Goal: Task Accomplishment & Management: Complete application form

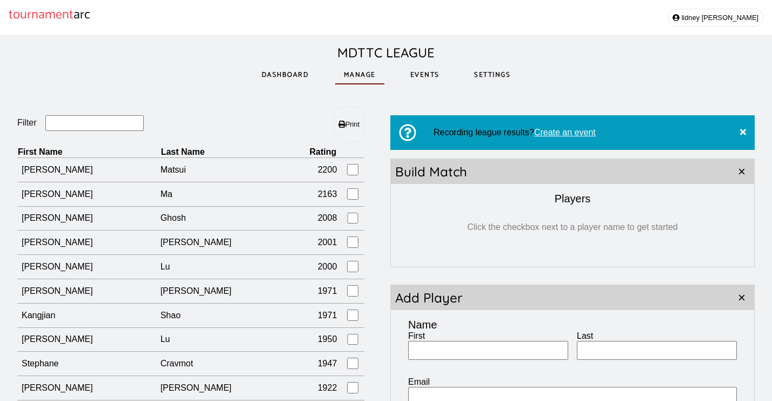
click at [417, 70] on link "Events" at bounding box center [425, 74] width 47 height 37
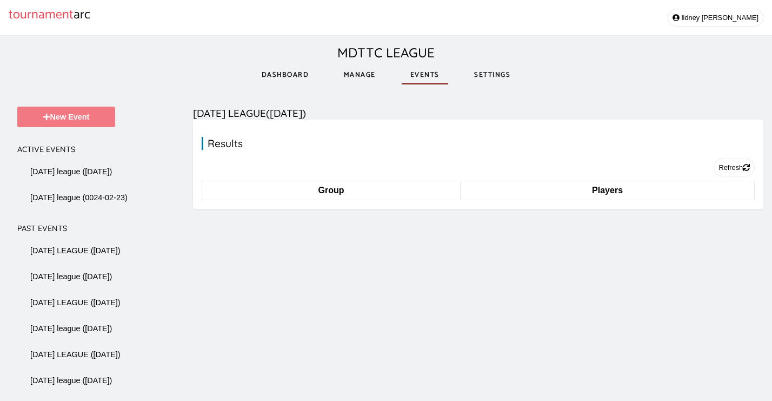
click at [76, 117] on button "New Event" at bounding box center [66, 117] width 98 height 21
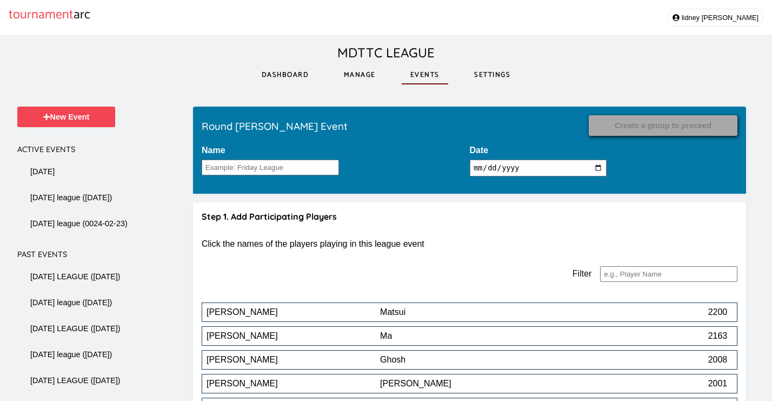
click at [522, 169] on input "2025-08-22" at bounding box center [538, 168] width 137 height 17
type input "2025-08-15"
click at [284, 163] on input "Name" at bounding box center [270, 168] width 137 height 16
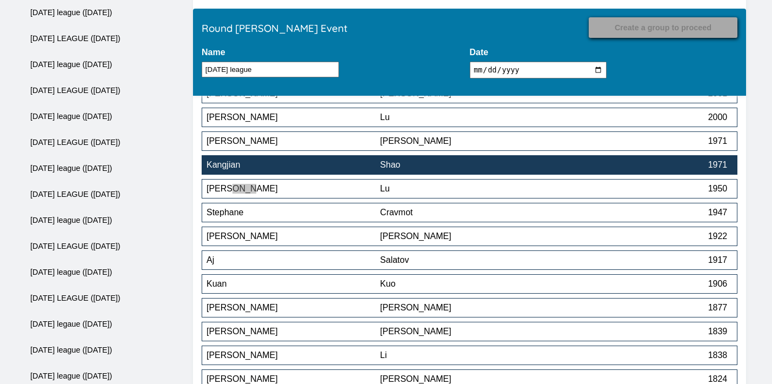
scroll to position [1860, 0]
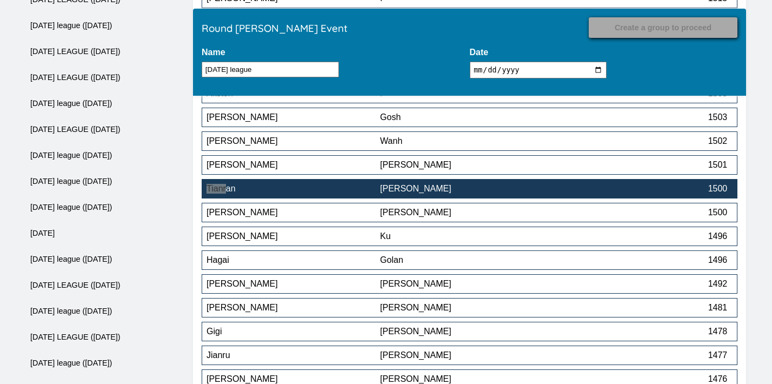
type input "friday league"
click at [350, 194] on div "Tianran" at bounding box center [294, 189] width 174 height 10
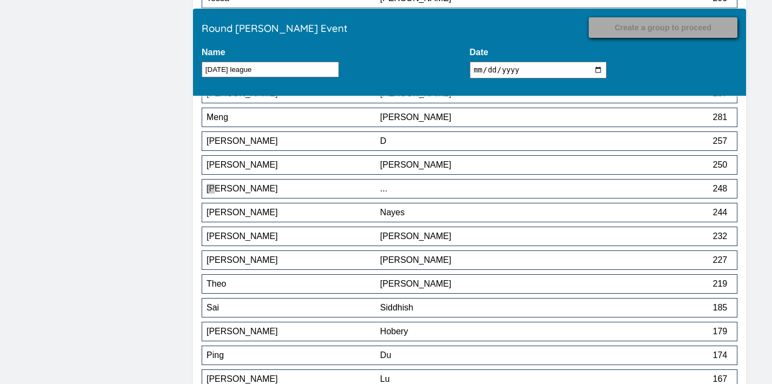
scroll to position [813, 0]
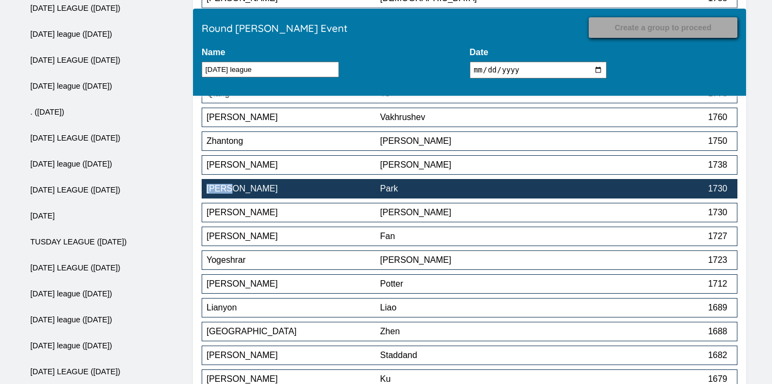
click at [513, 185] on button "Brian Park 1730" at bounding box center [470, 188] width 536 height 19
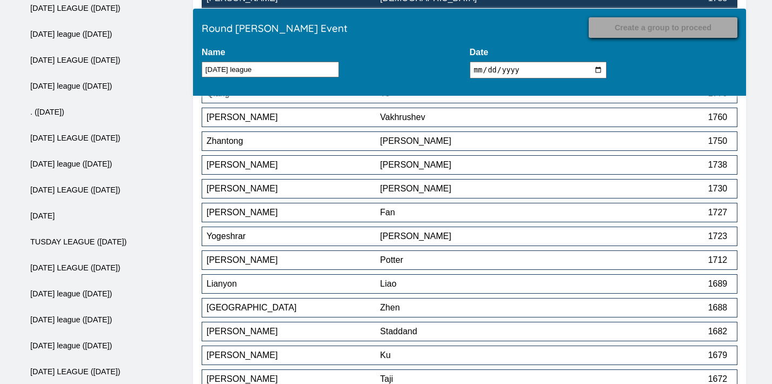
scroll to position [1836, 0]
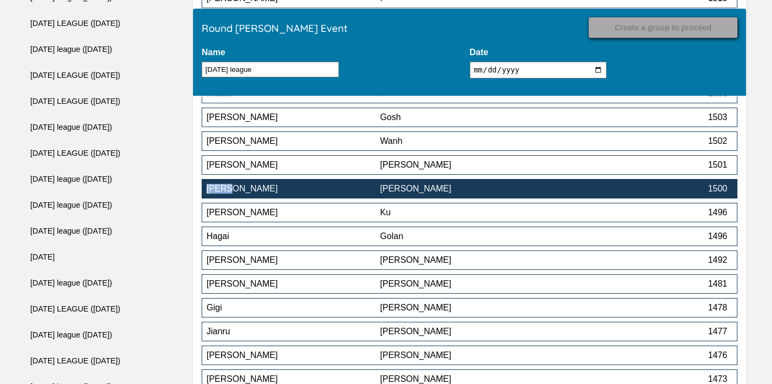
click at [454, 190] on div "[PERSON_NAME]" at bounding box center [467, 189] width 174 height 10
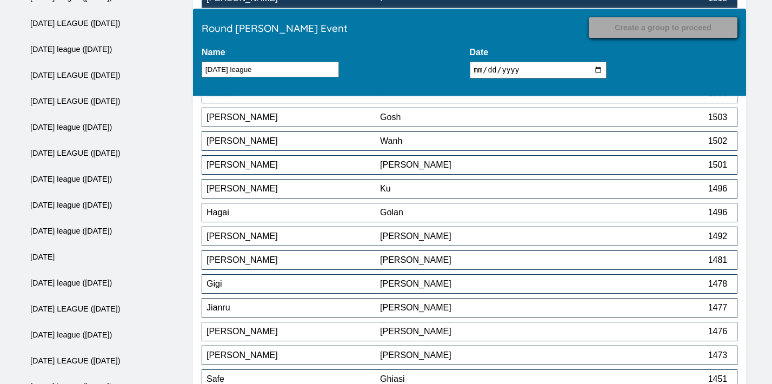
scroll to position [670, 0]
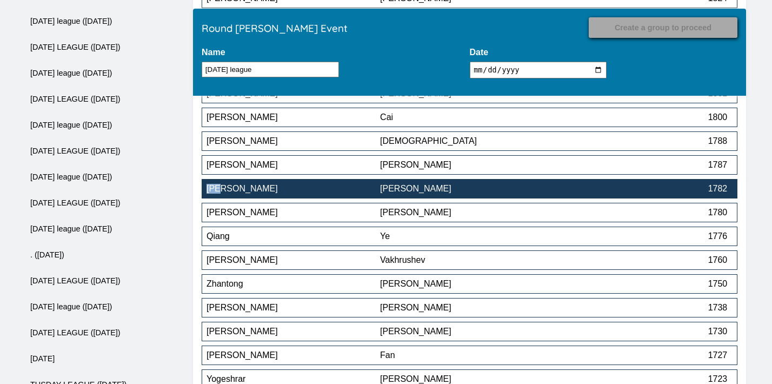
click at [400, 191] on div "[PERSON_NAME]" at bounding box center [467, 189] width 174 height 10
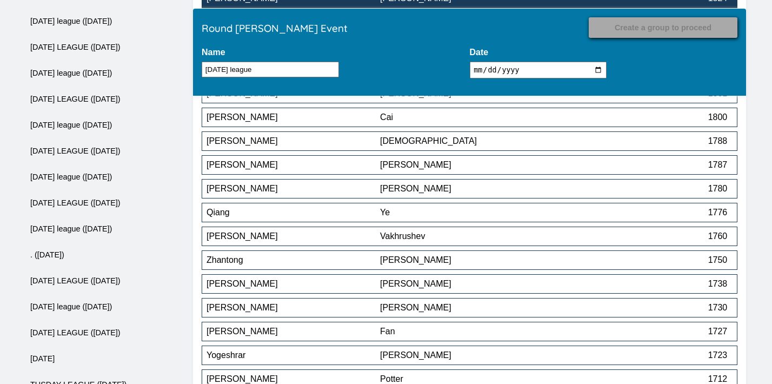
scroll to position [1241, 0]
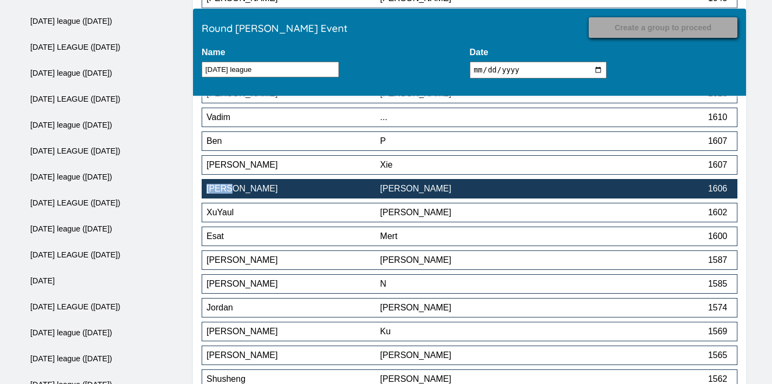
click at [536, 188] on div "[PERSON_NAME]" at bounding box center [467, 189] width 174 height 10
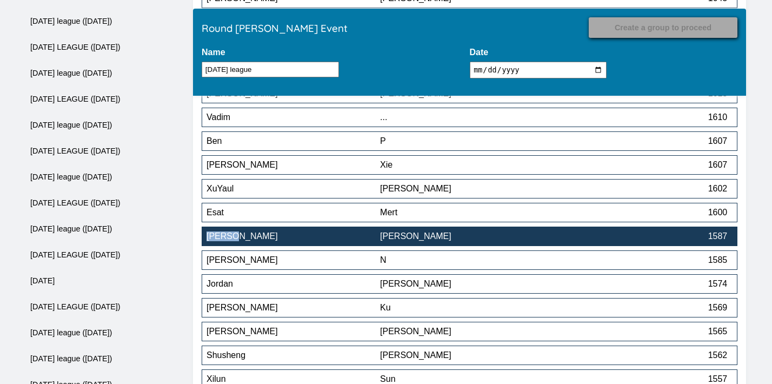
click at [485, 236] on div "[PERSON_NAME]" at bounding box center [467, 236] width 174 height 10
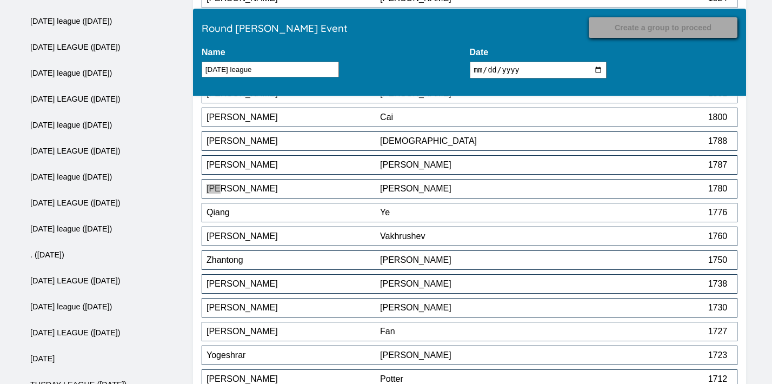
scroll to position [1432, 0]
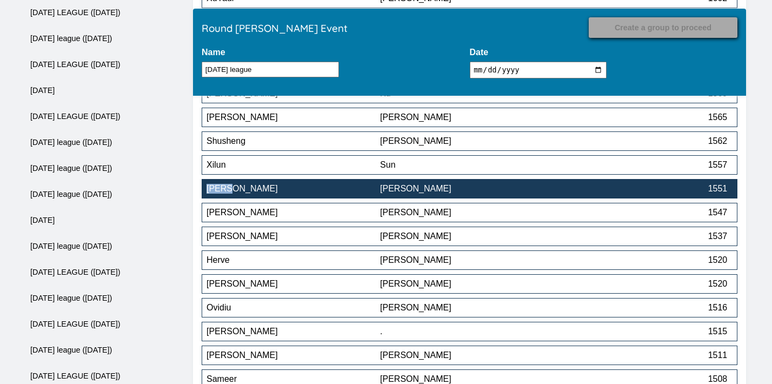
click at [423, 188] on div "[PERSON_NAME]" at bounding box center [467, 189] width 174 height 10
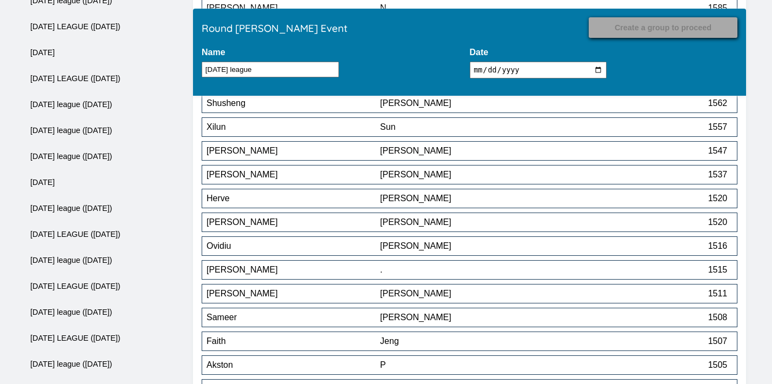
scroll to position [1525, 0]
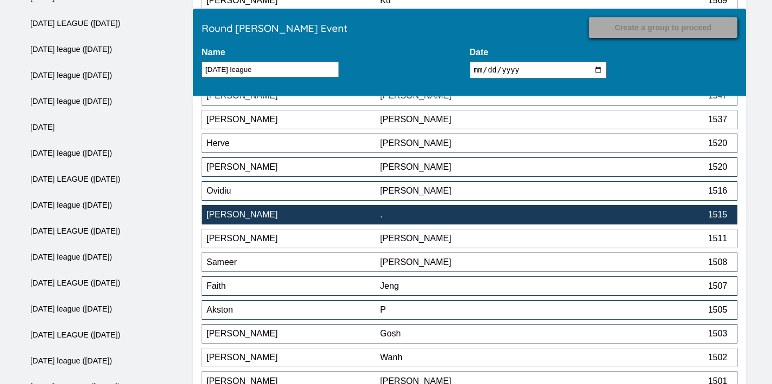
click at [476, 219] on div "." at bounding box center [467, 215] width 174 height 10
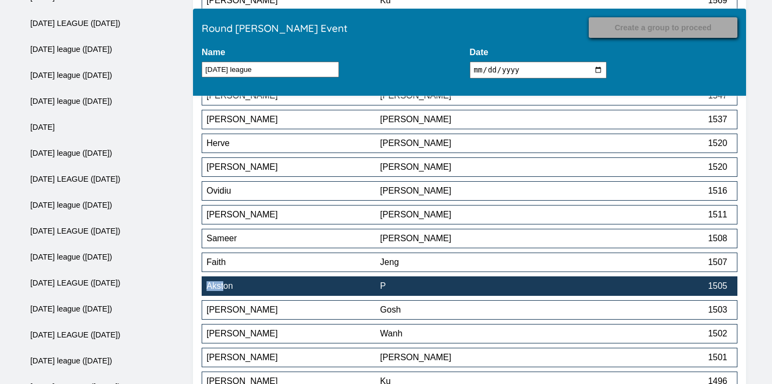
click at [355, 291] on div "Akston" at bounding box center [294, 286] width 174 height 10
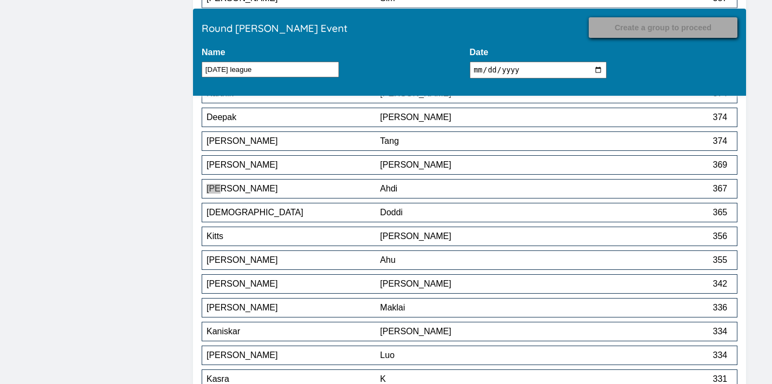
scroll to position [2169, 0]
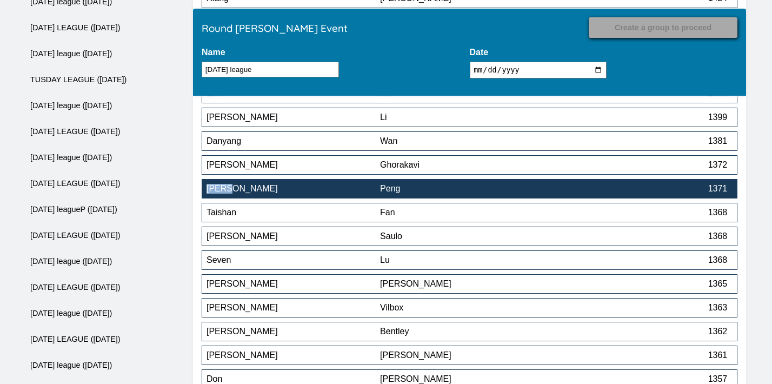
click at [443, 189] on div "Peng" at bounding box center [467, 189] width 174 height 10
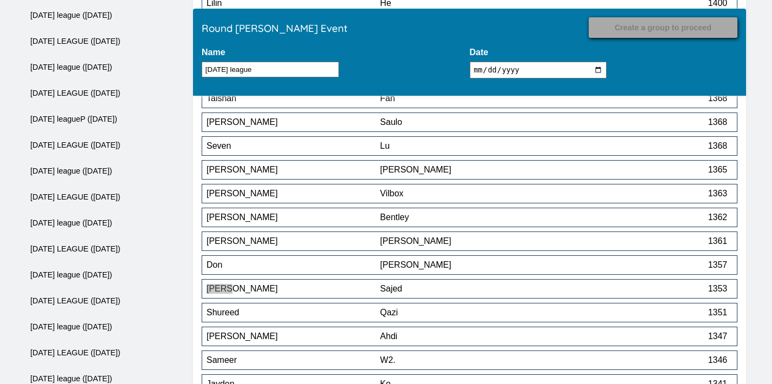
scroll to position [2264, 0]
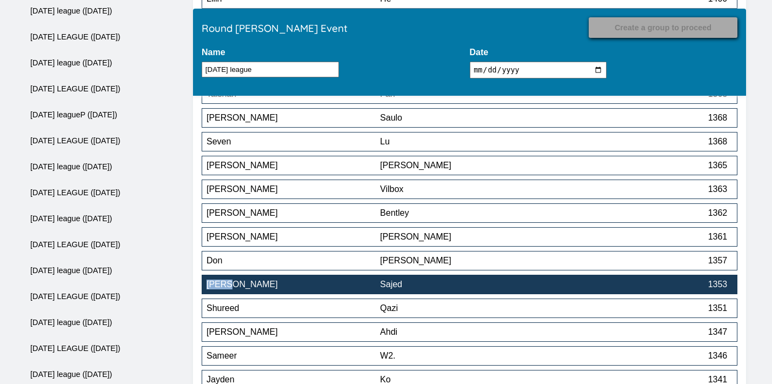
click at [454, 287] on div "Sajed" at bounding box center [467, 285] width 174 height 10
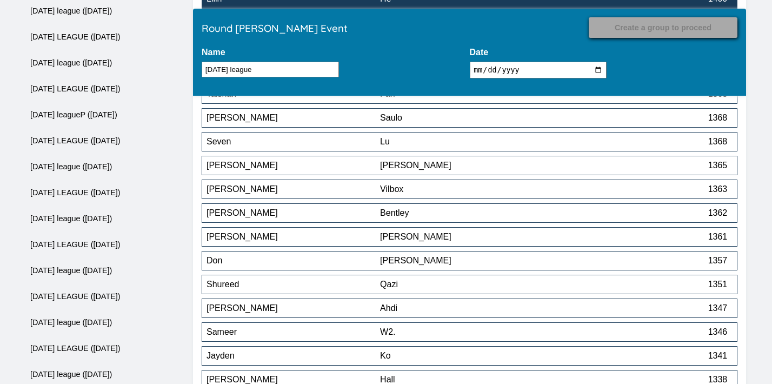
scroll to position [2479, 0]
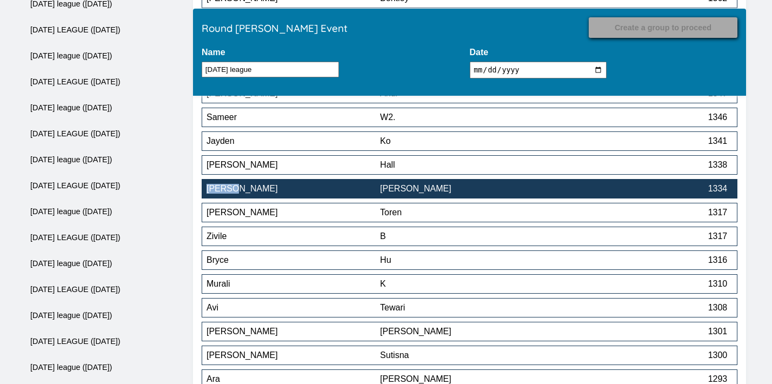
click at [468, 189] on div "[PERSON_NAME]" at bounding box center [467, 189] width 174 height 10
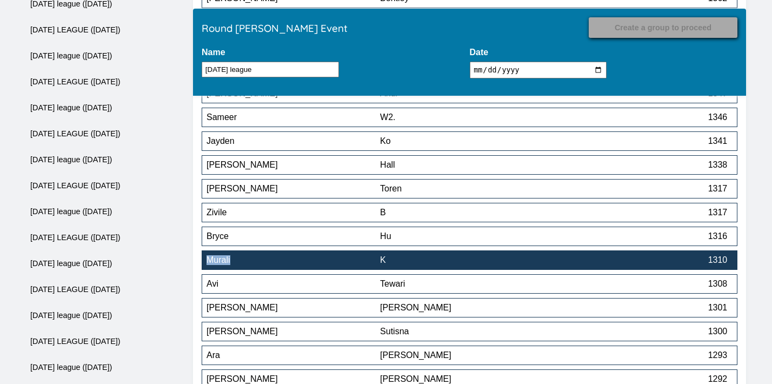
click at [449, 260] on div "K" at bounding box center [467, 260] width 174 height 10
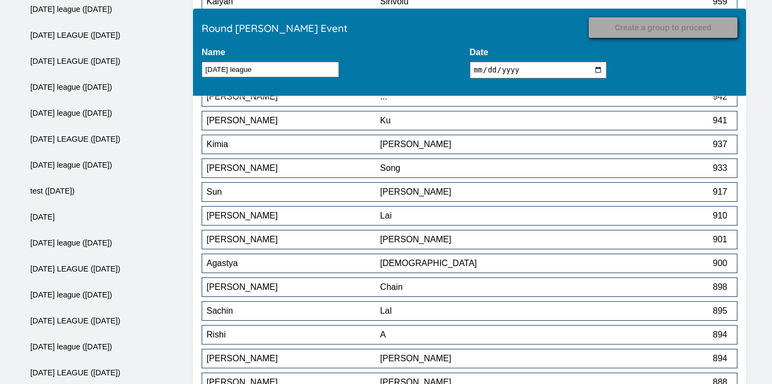
scroll to position [2550, 0]
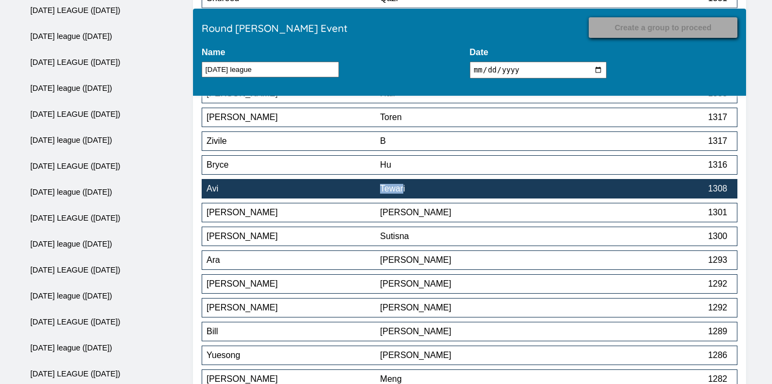
click at [482, 189] on div "Tewari" at bounding box center [467, 189] width 174 height 10
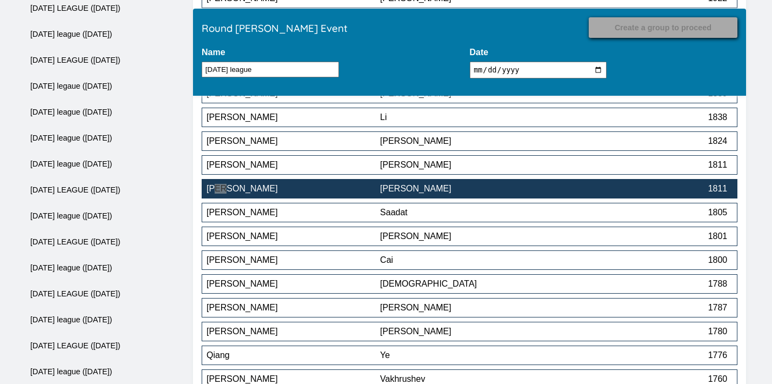
scroll to position [2669, 0]
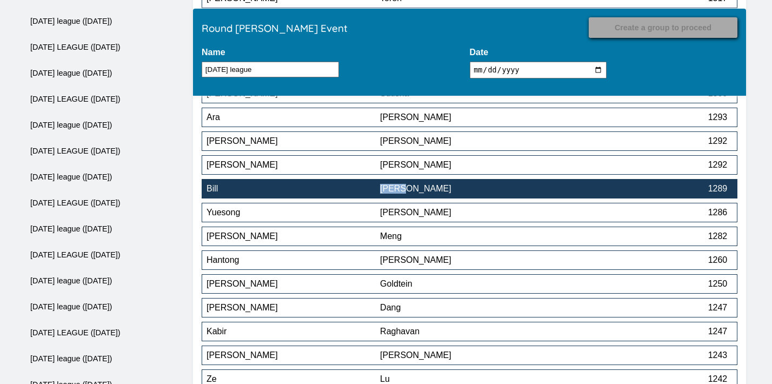
click at [349, 189] on div "Bill" at bounding box center [294, 189] width 174 height 10
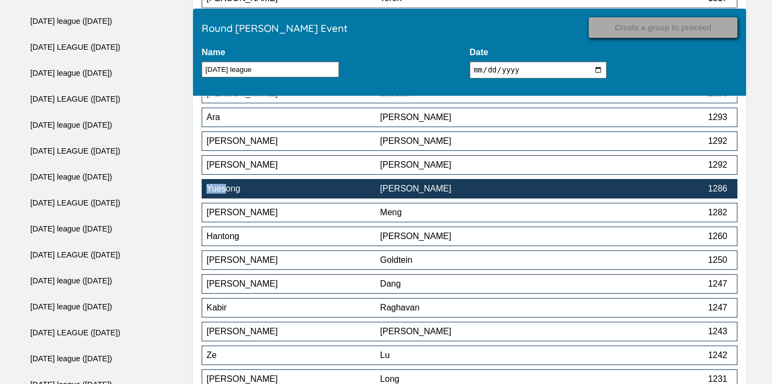
click at [441, 194] on div "[PERSON_NAME]" at bounding box center [467, 189] width 174 height 10
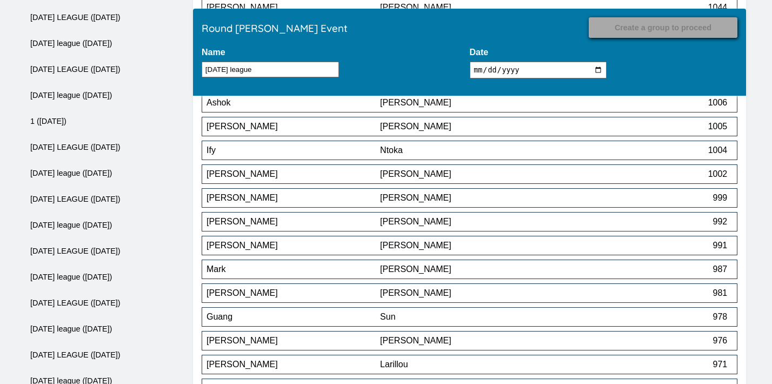
scroll to position [4013, 0]
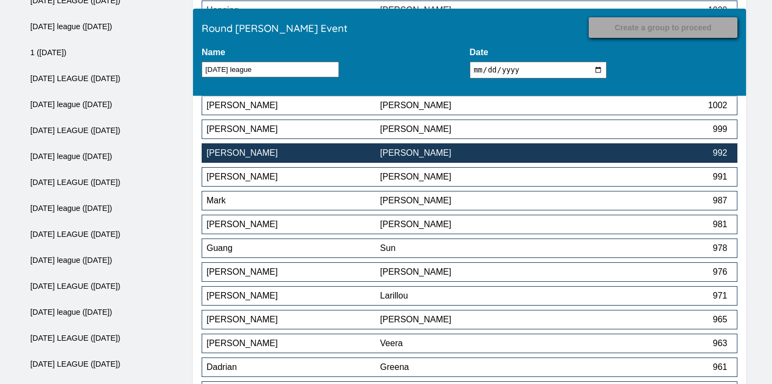
click at [500, 156] on div "[PERSON_NAME]" at bounding box center [467, 153] width 174 height 10
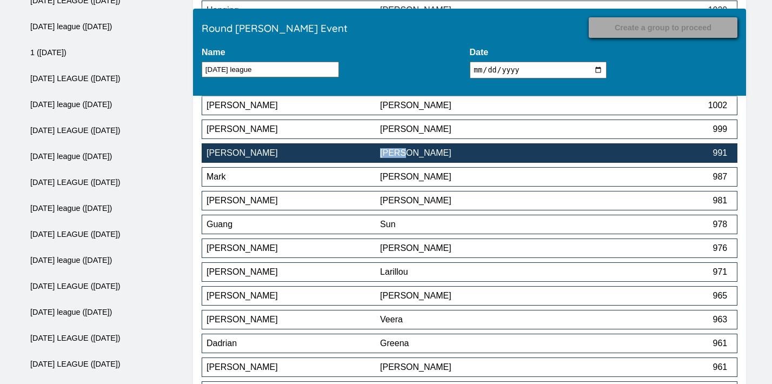
click at [424, 158] on div "[PERSON_NAME]" at bounding box center [467, 153] width 174 height 10
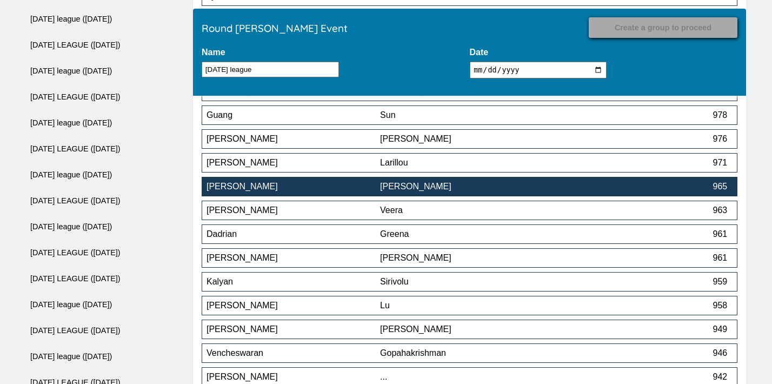
scroll to position [4100, 0]
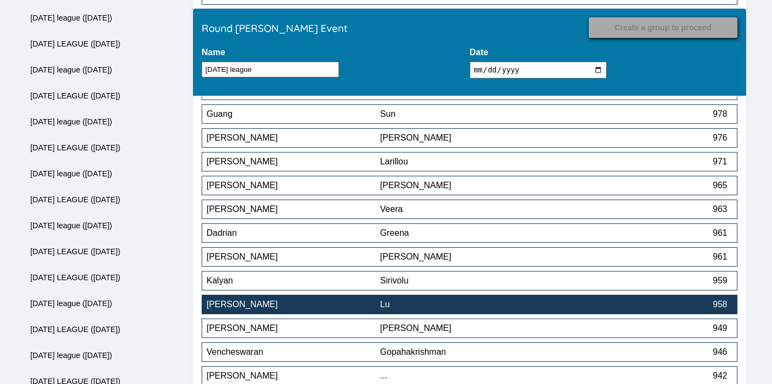
click at [361, 307] on div "[PERSON_NAME]" at bounding box center [294, 305] width 174 height 10
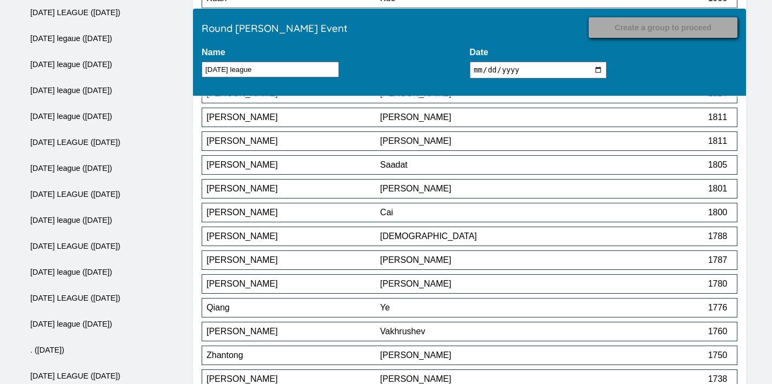
scroll to position [4097, 0]
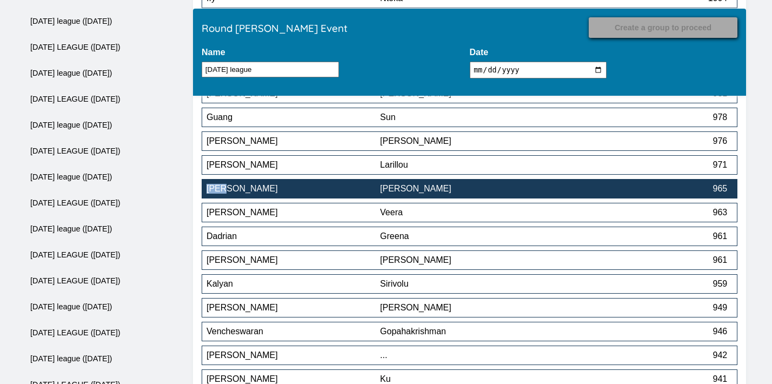
click at [361, 192] on div "[PERSON_NAME]" at bounding box center [294, 189] width 174 height 10
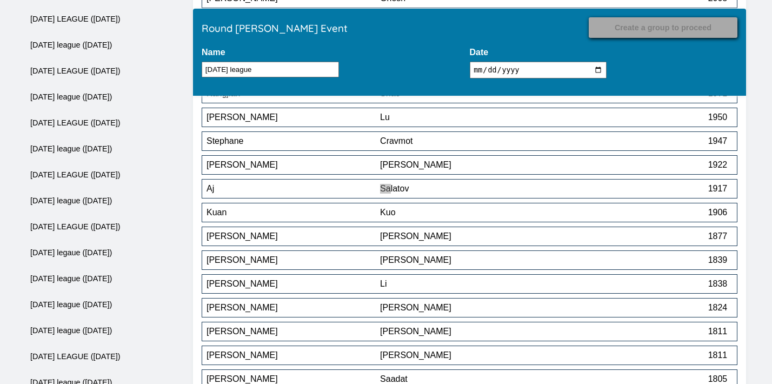
scroll to position [4453, 0]
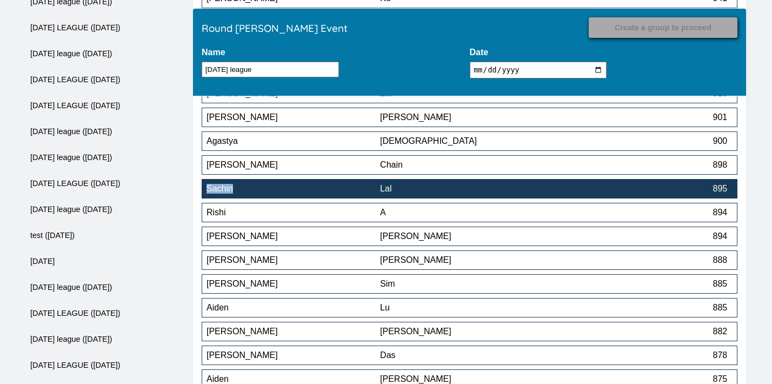
click at [423, 190] on div "Lal" at bounding box center [467, 189] width 174 height 10
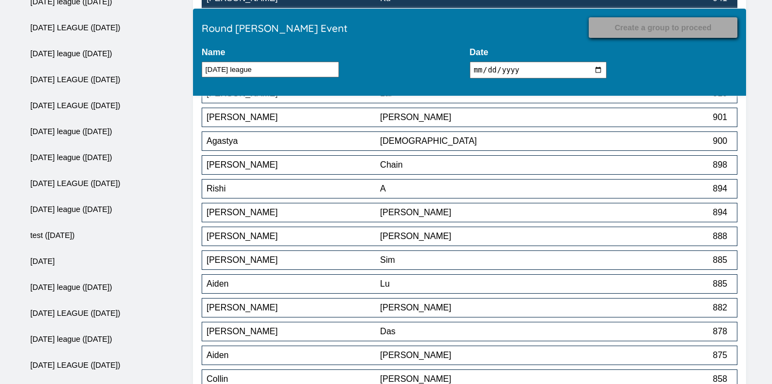
scroll to position [5191, 0]
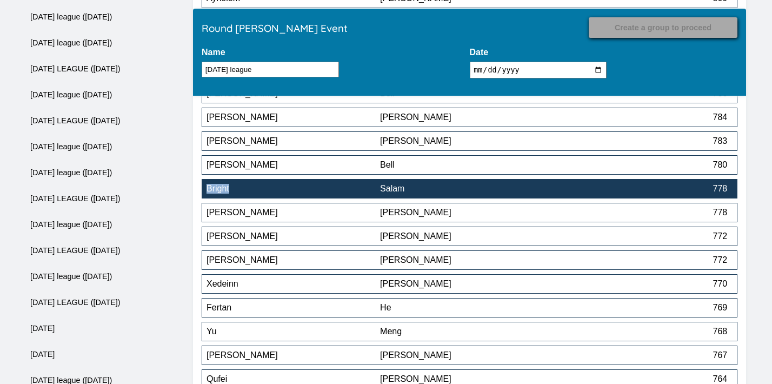
click at [401, 193] on div "Salam" at bounding box center [467, 189] width 174 height 10
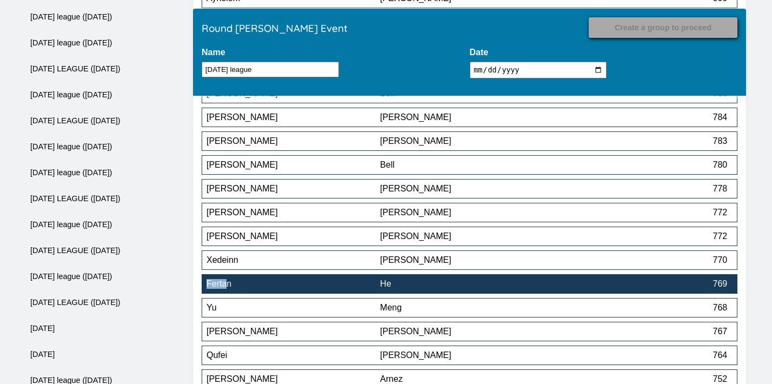
click at [445, 285] on div "He" at bounding box center [467, 284] width 174 height 10
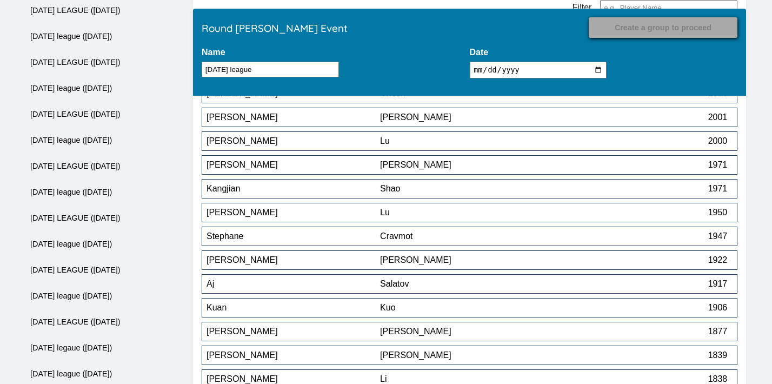
scroll to position [5453, 0]
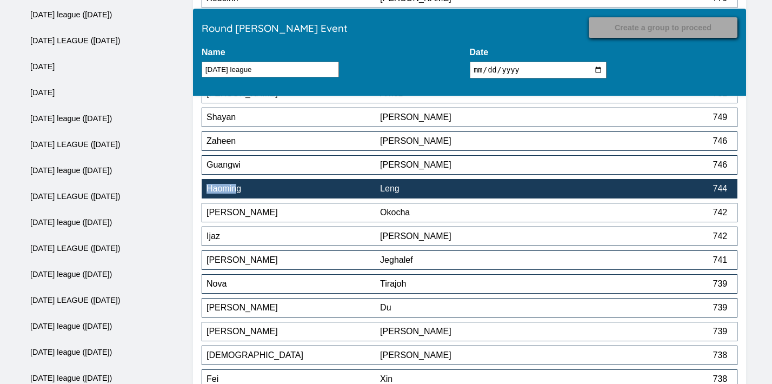
click at [467, 192] on div "Leng" at bounding box center [467, 189] width 174 height 10
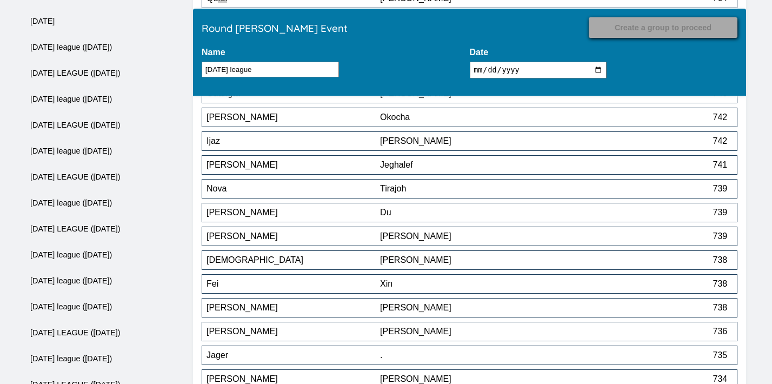
scroll to position [5529, 0]
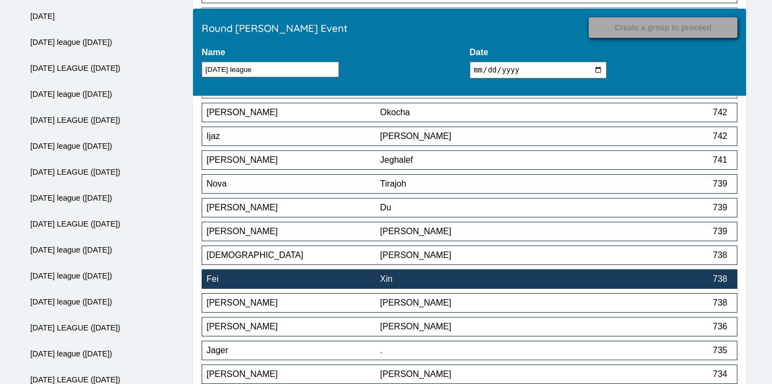
click at [457, 282] on div "Xin" at bounding box center [467, 279] width 174 height 10
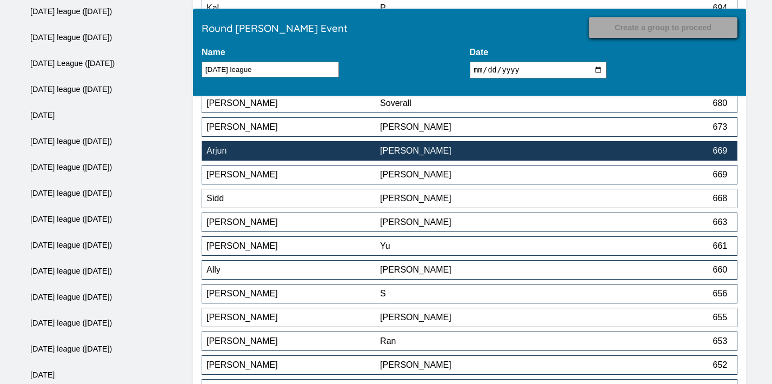
scroll to position [6180, 0]
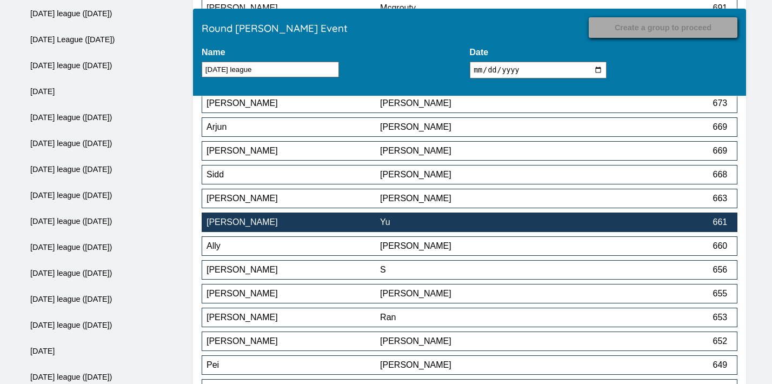
click at [457, 226] on div "Yu" at bounding box center [467, 222] width 174 height 10
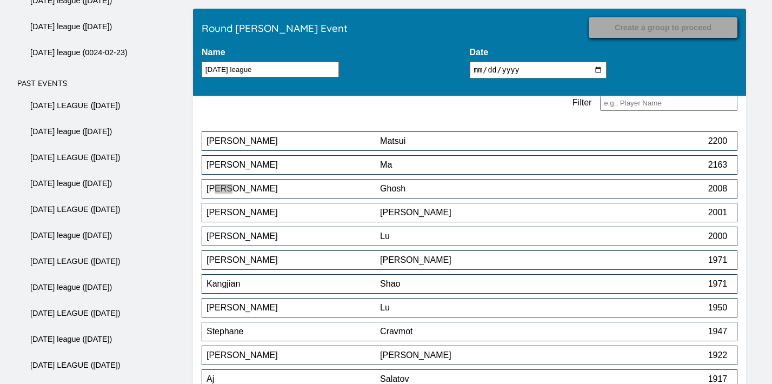
scroll to position [7094, 0]
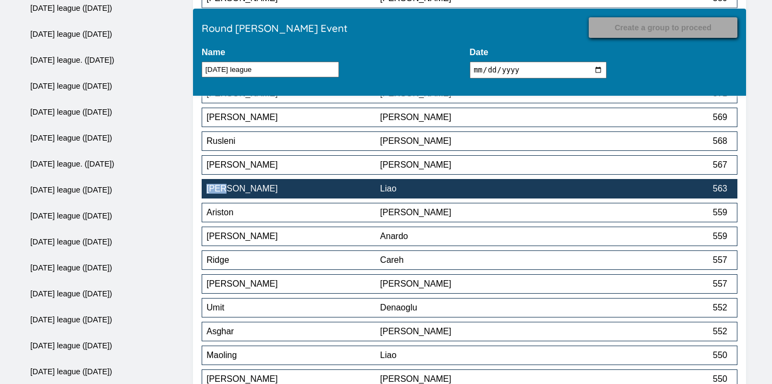
click at [414, 191] on div "Liao" at bounding box center [467, 189] width 174 height 10
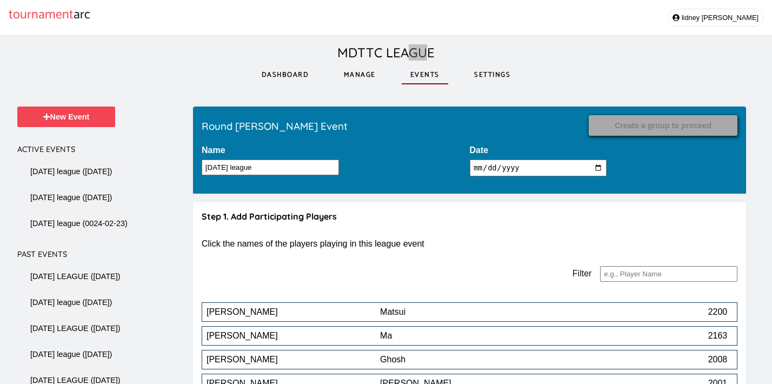
scroll to position [7380, 0]
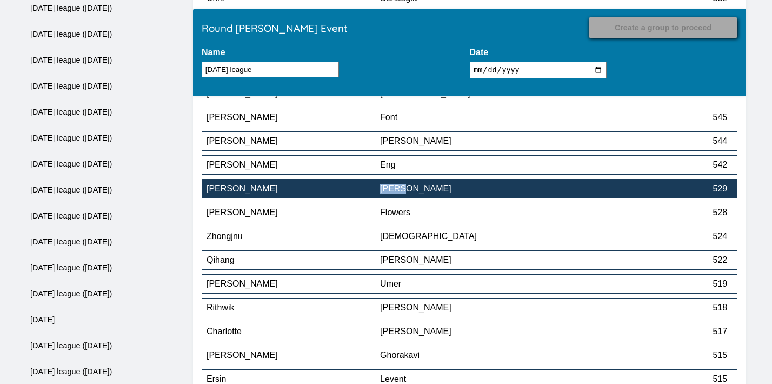
click at [451, 190] on div "[PERSON_NAME]" at bounding box center [467, 189] width 174 height 10
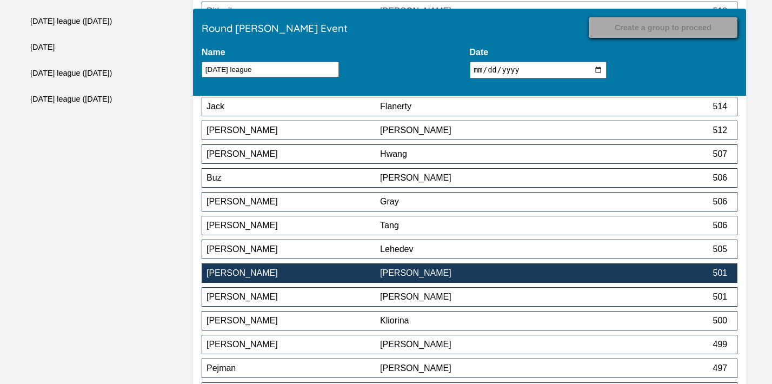
scroll to position [7653, 0]
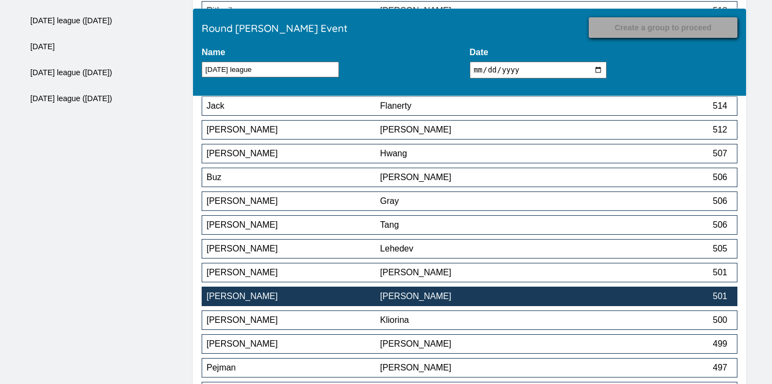
click at [414, 297] on div "[PERSON_NAME]" at bounding box center [467, 296] width 174 height 10
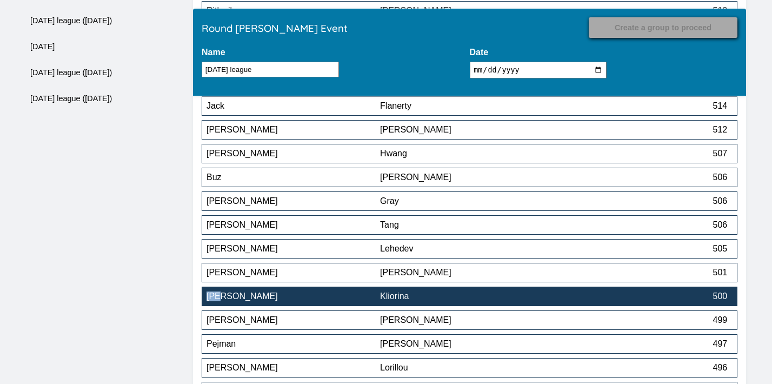
click at [354, 301] on div "[PERSON_NAME]" at bounding box center [294, 296] width 174 height 10
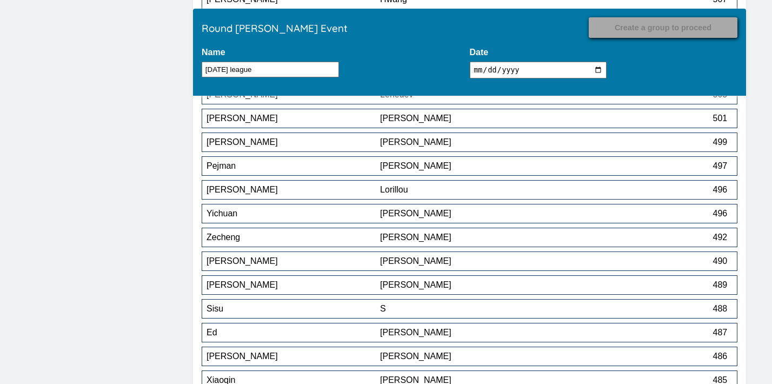
scroll to position [7808, 0]
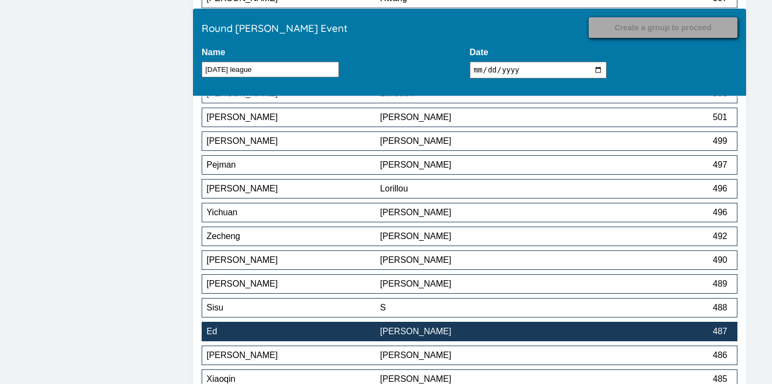
click at [486, 336] on div "[PERSON_NAME]" at bounding box center [467, 332] width 174 height 10
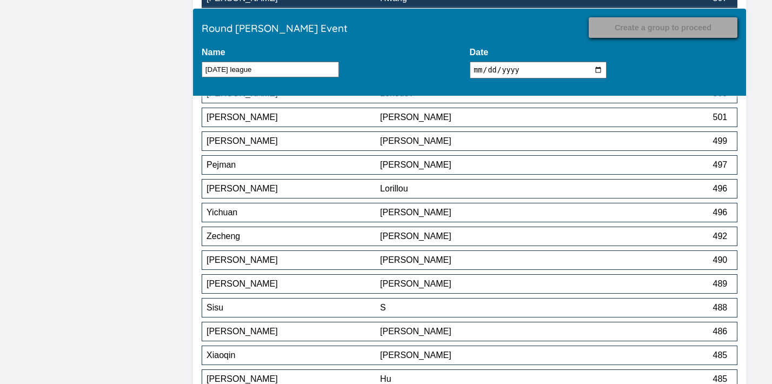
scroll to position [8641, 0]
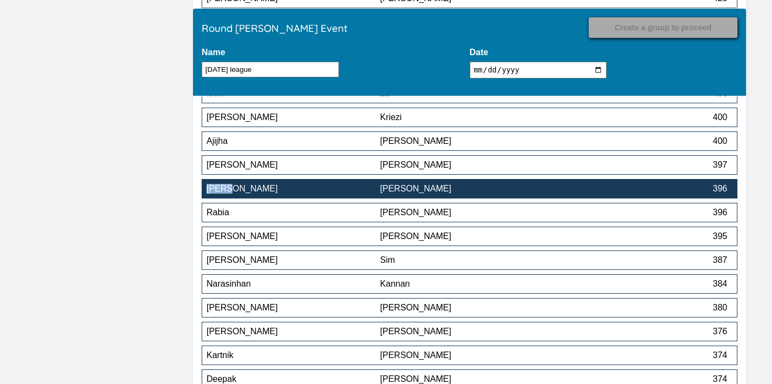
click at [444, 194] on div "[PERSON_NAME]" at bounding box center [467, 189] width 174 height 10
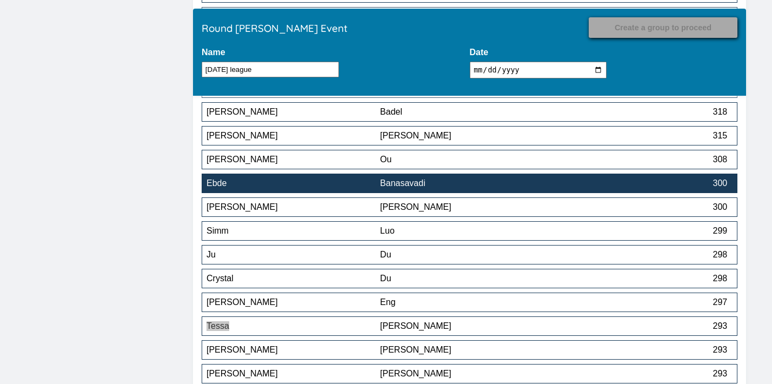
scroll to position [9192, 0]
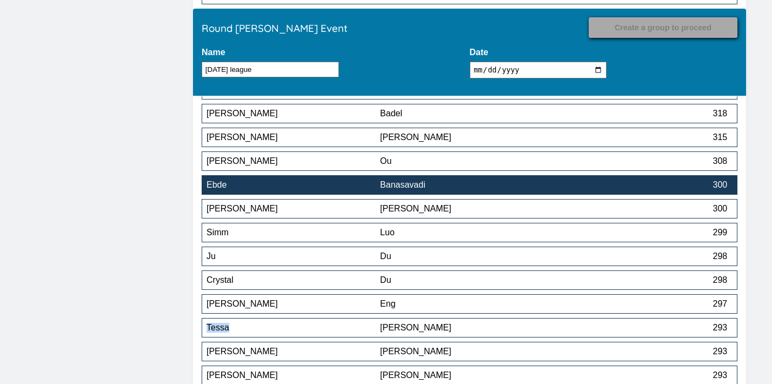
click at [541, 187] on div "Banasavadi" at bounding box center [467, 185] width 174 height 10
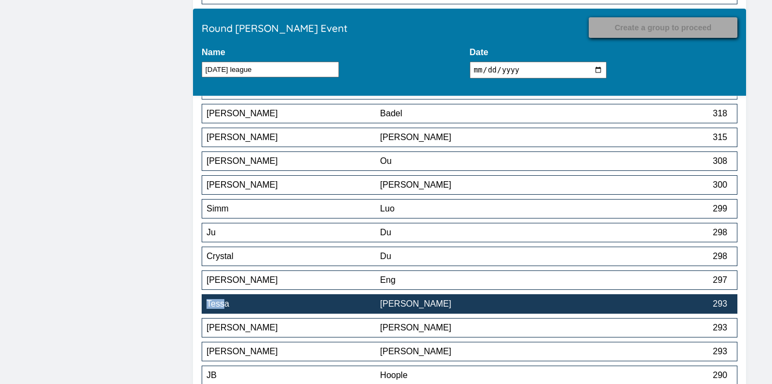
click at [376, 306] on div "Tessa" at bounding box center [294, 304] width 174 height 10
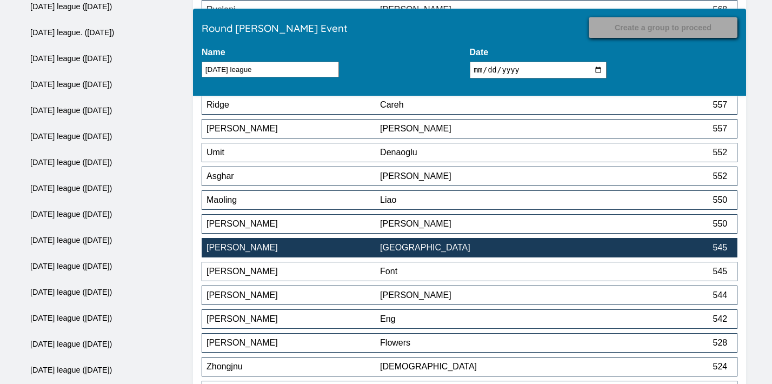
scroll to position [7227, 0]
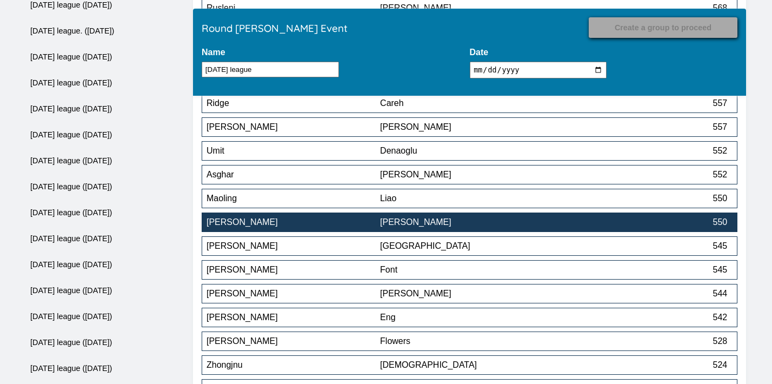
click at [364, 227] on div "[PERSON_NAME]" at bounding box center [294, 222] width 174 height 10
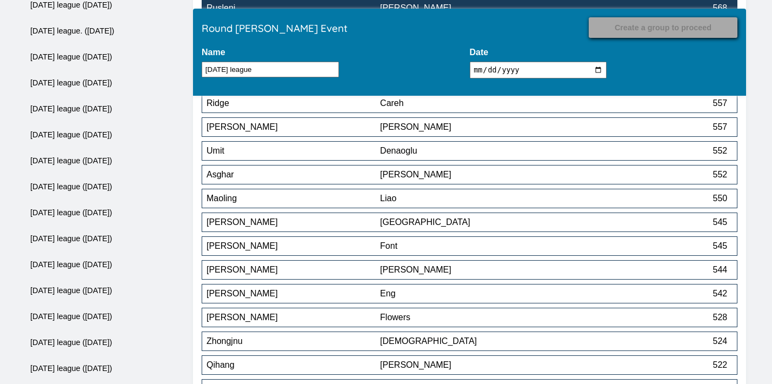
scroll to position [8950, 0]
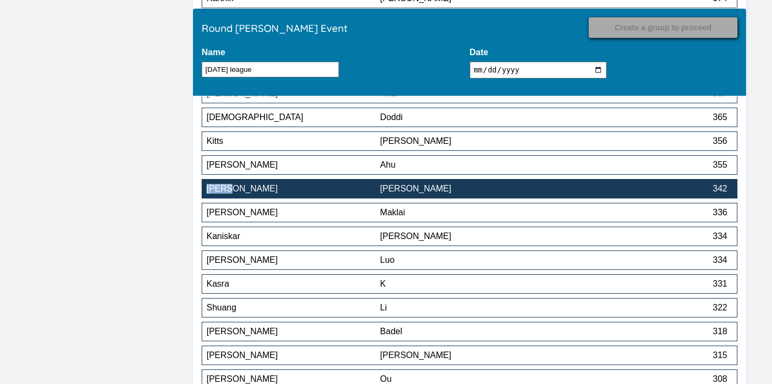
click at [443, 188] on div "[PERSON_NAME]" at bounding box center [467, 189] width 174 height 10
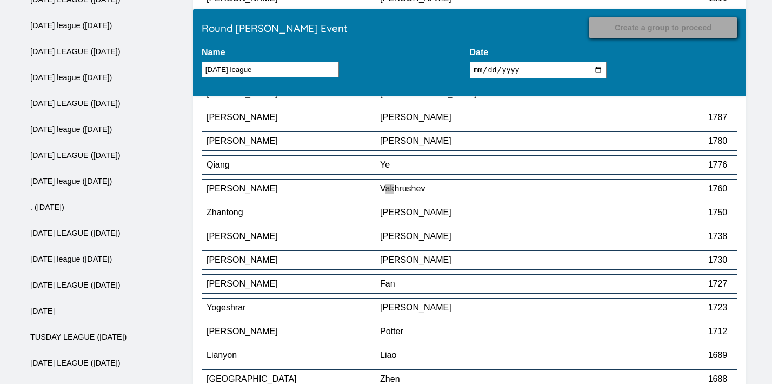
scroll to position [9711, 0]
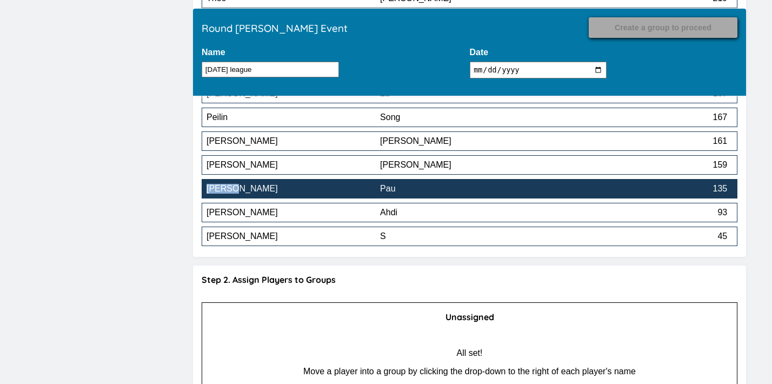
click at [411, 190] on div "Pau" at bounding box center [467, 189] width 174 height 10
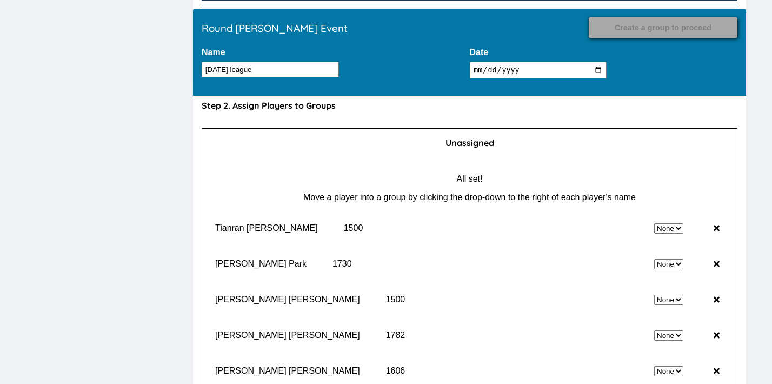
scroll to position [9866, 0]
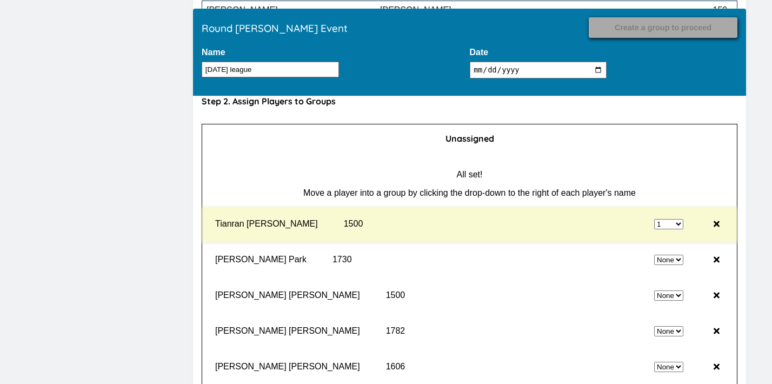
select select "0"
select select "1"
select select "0"
select select "1"
select select "0"
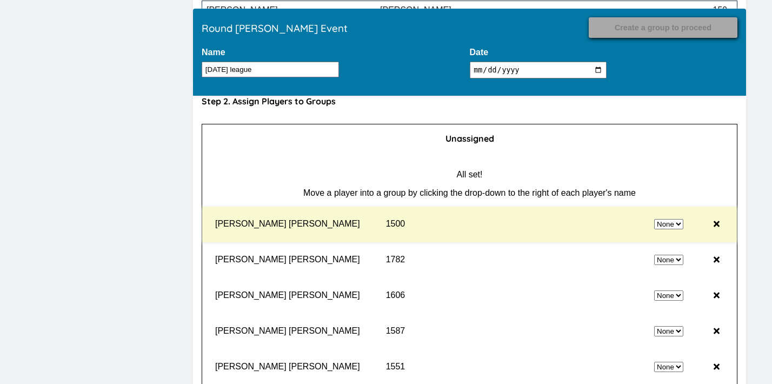
select select "1"
select select "0"
select select "1"
select select "0"
select select "1"
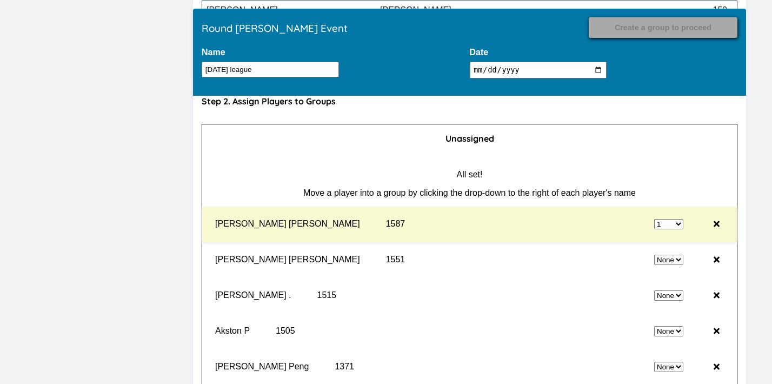
select select "0"
select select "1"
select select "0"
select select "2"
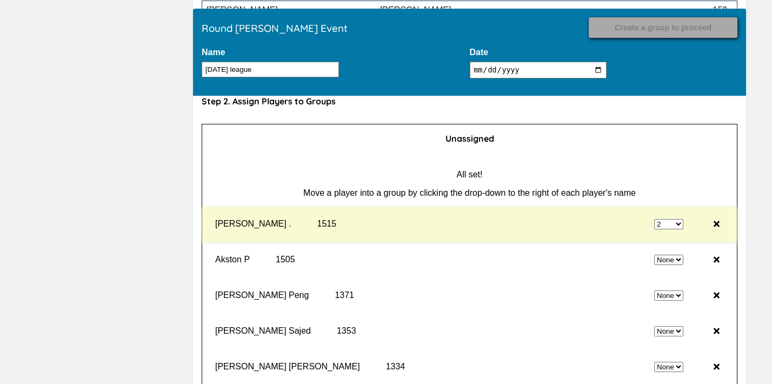
select select "0"
select select "2"
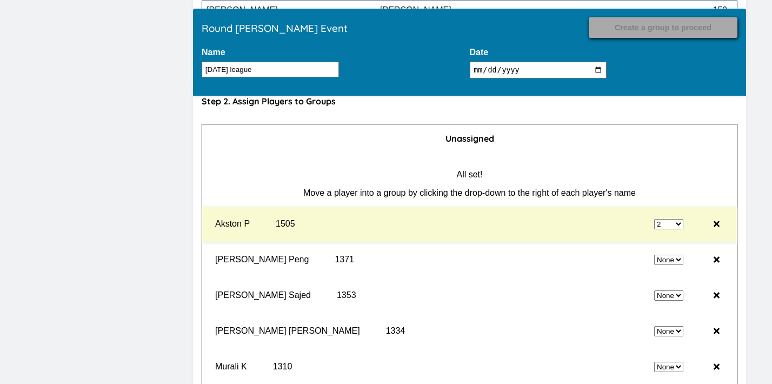
select select "0"
select select "2"
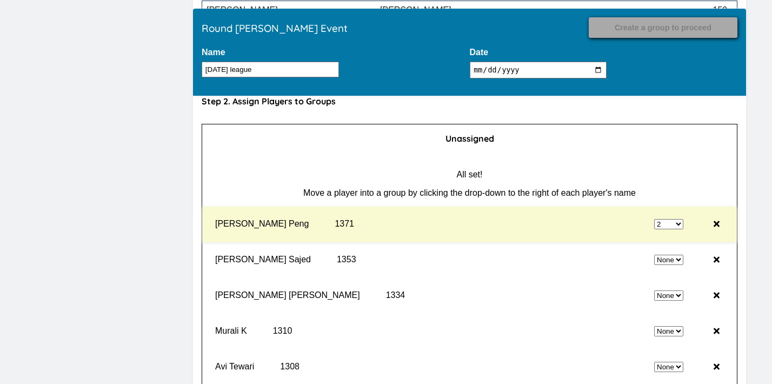
select select "0"
select select "2"
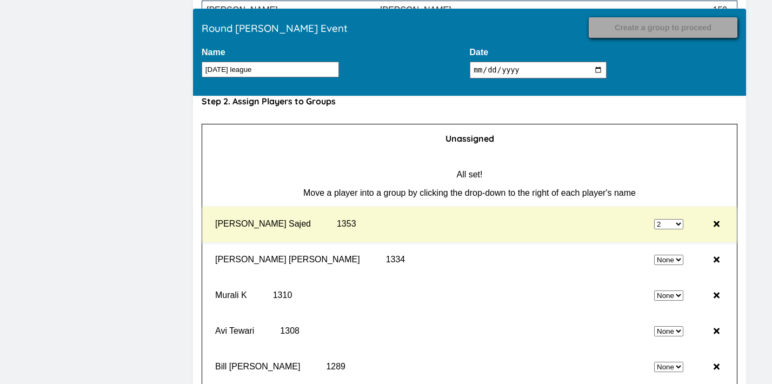
select select "0"
select select "2"
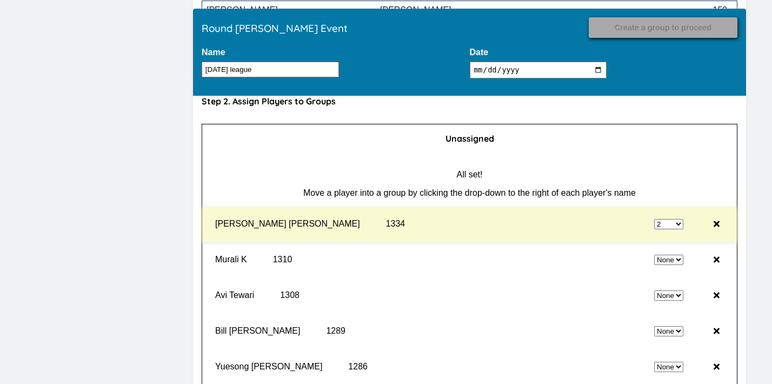
select select "0"
select select "2"
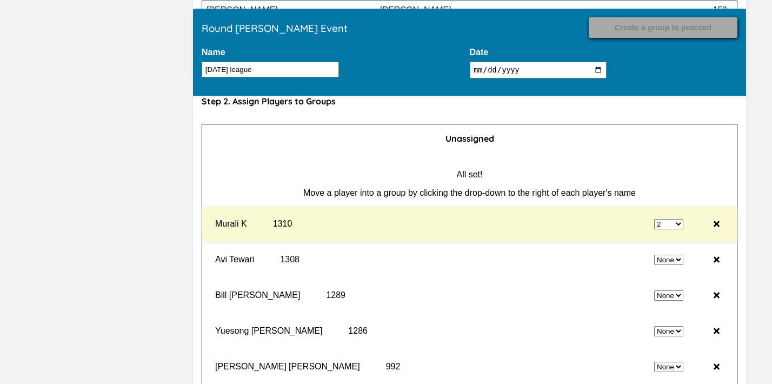
select select "0"
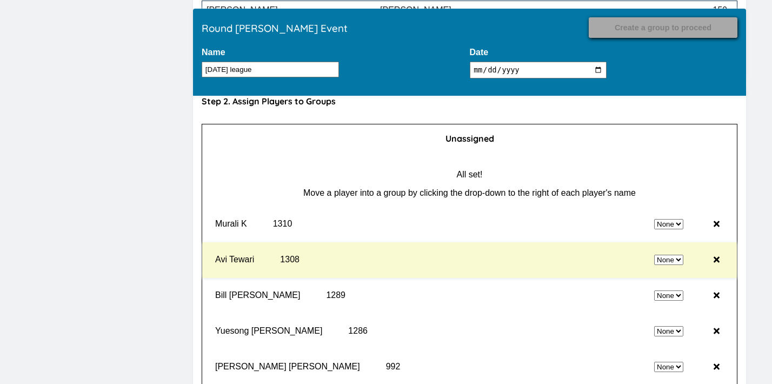
select select "2"
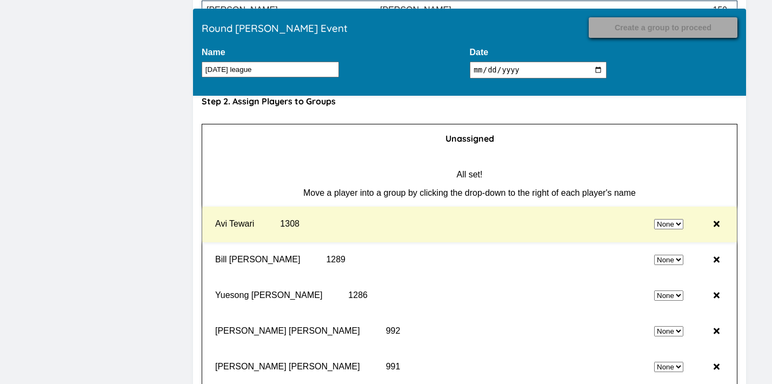
select select "3"
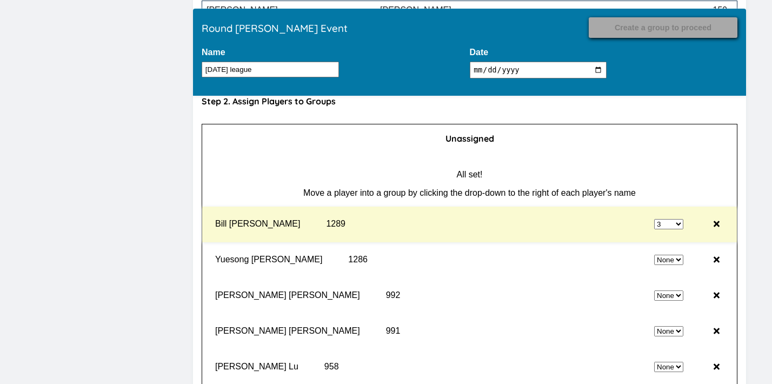
select select "0"
select select "3"
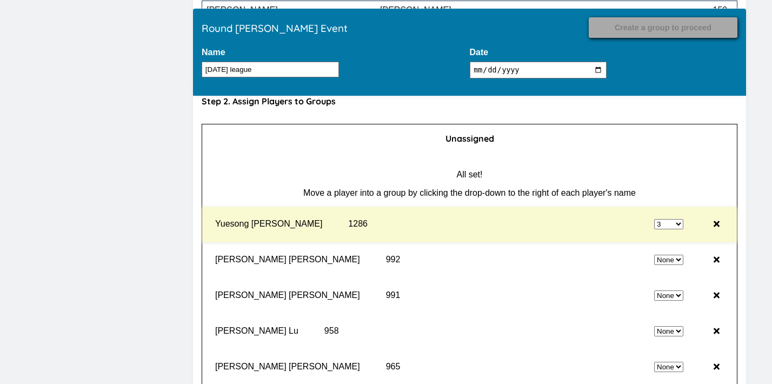
select select "0"
select select "3"
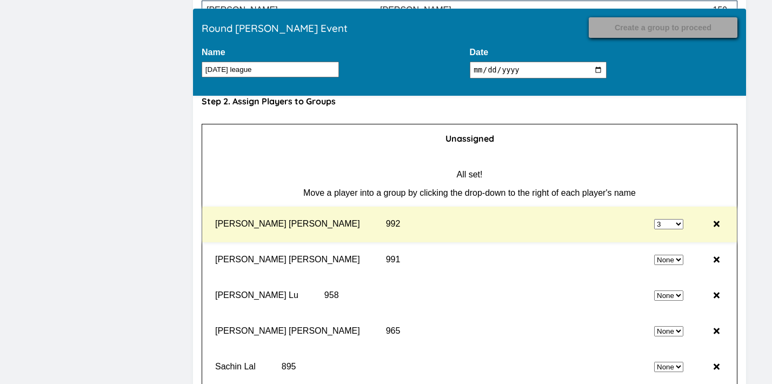
select select "0"
select select "3"
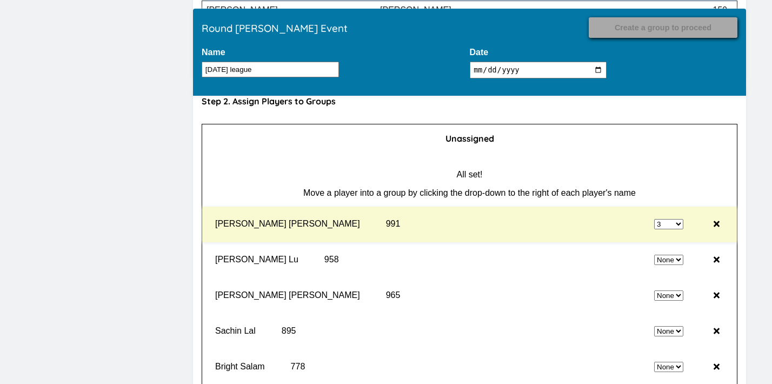
select select "0"
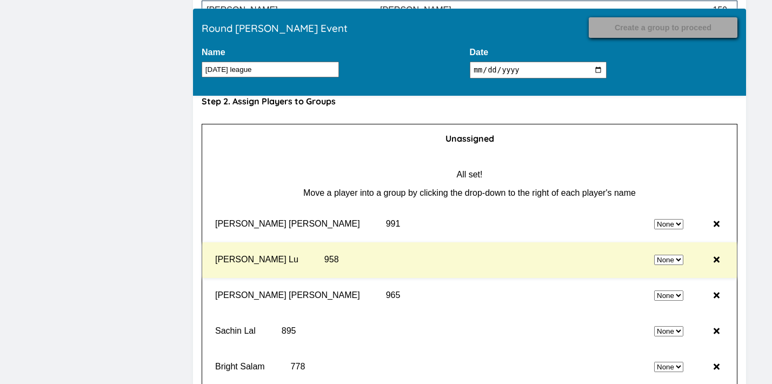
select select "3"
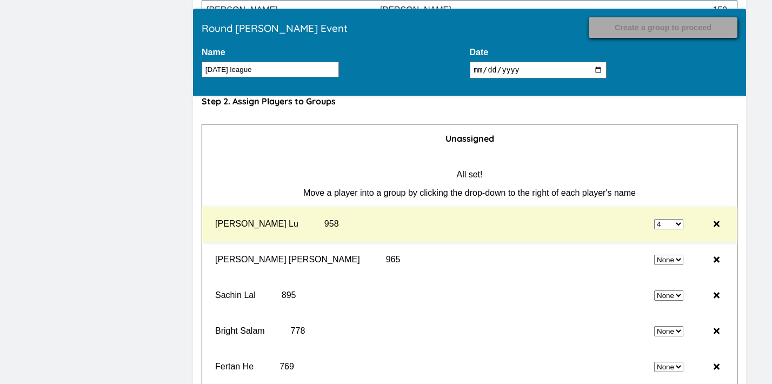
select select "0"
select select "4"
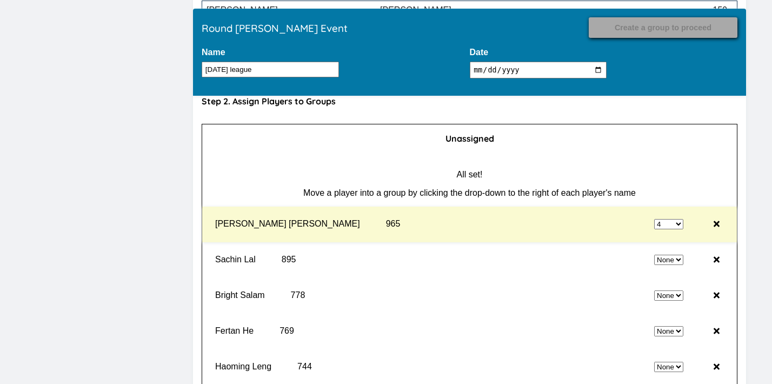
select select "0"
select select "4"
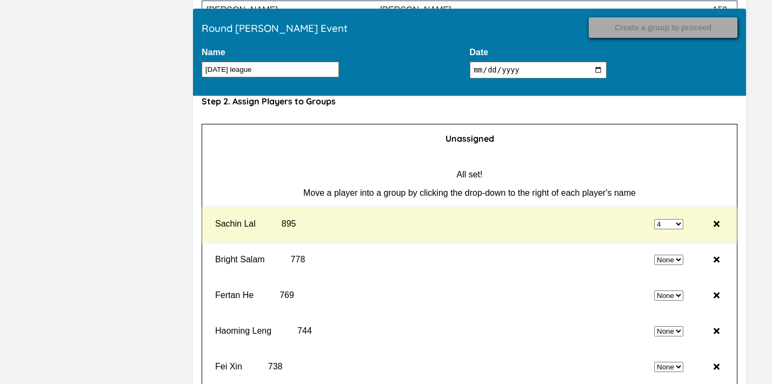
select select "0"
select select "4"
select select "0"
select select "4"
select select "0"
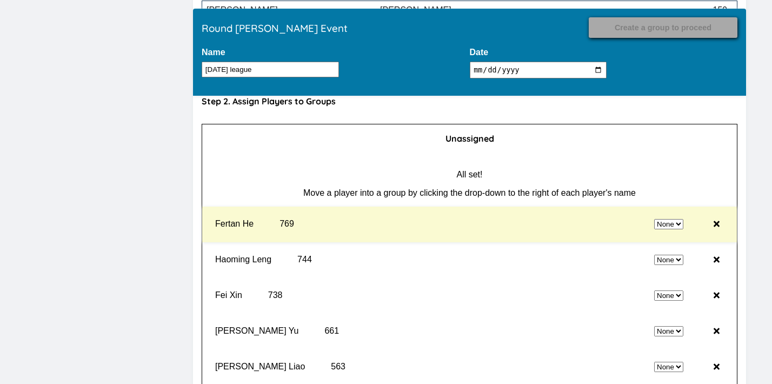
select select "4"
select select "0"
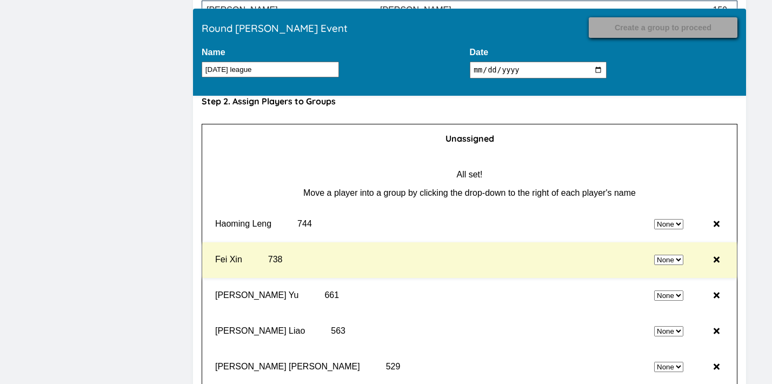
select select "4"
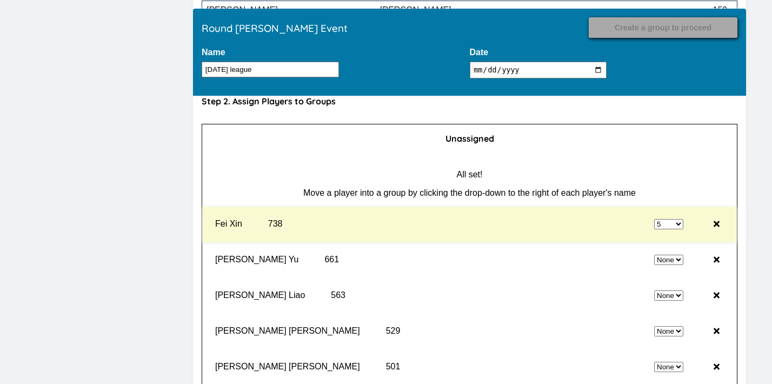
select select "0"
select select "5"
select select "0"
select select "5"
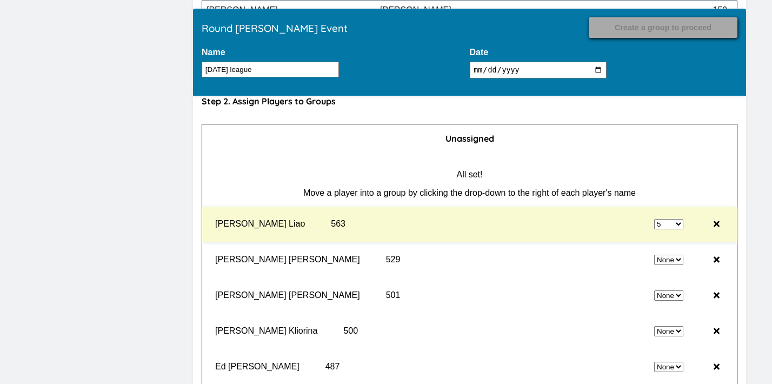
select select "0"
select select "5"
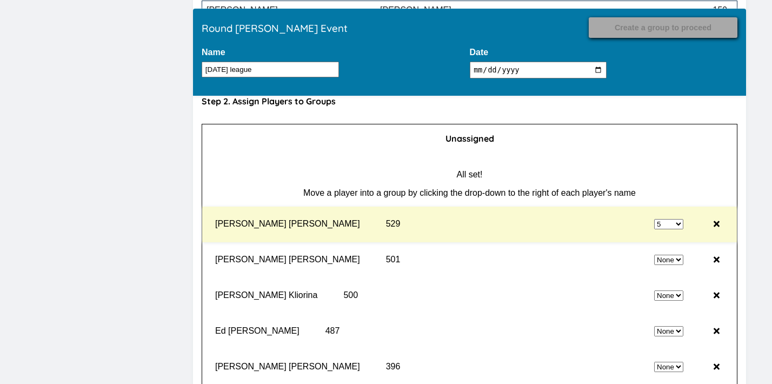
select select "0"
select select "5"
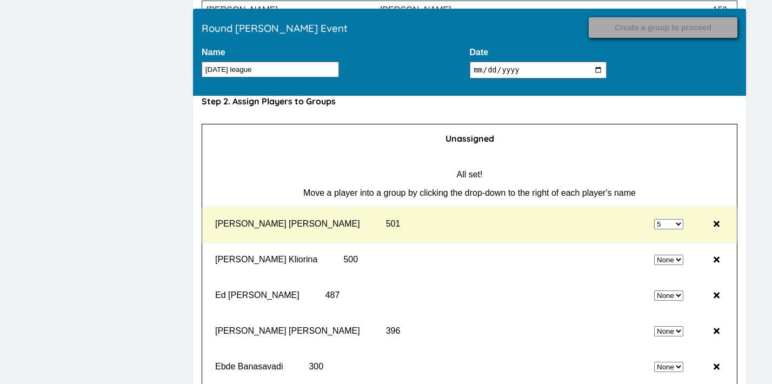
select select "0"
select select "5"
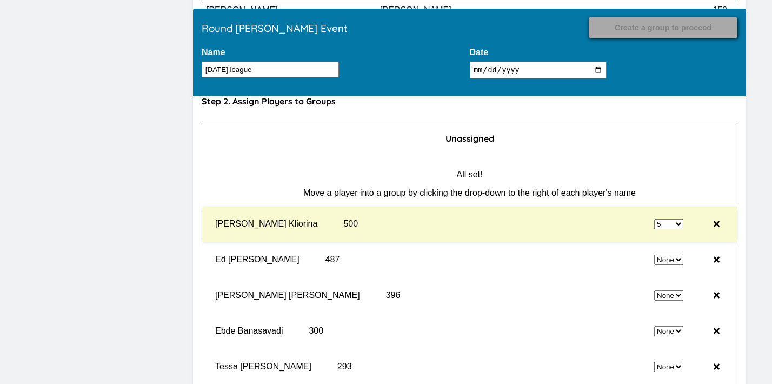
select select "0"
select select "5"
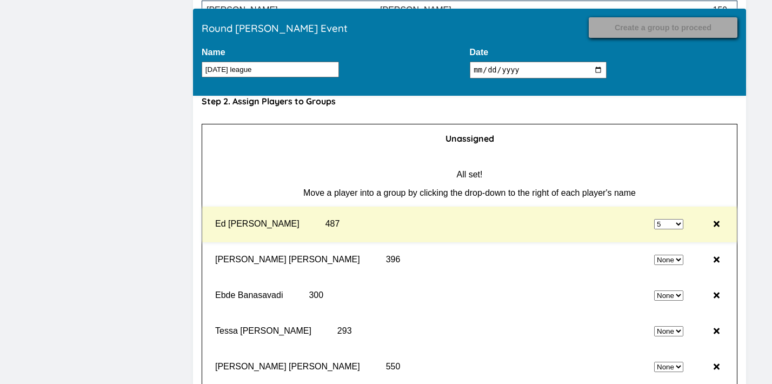
select select "0"
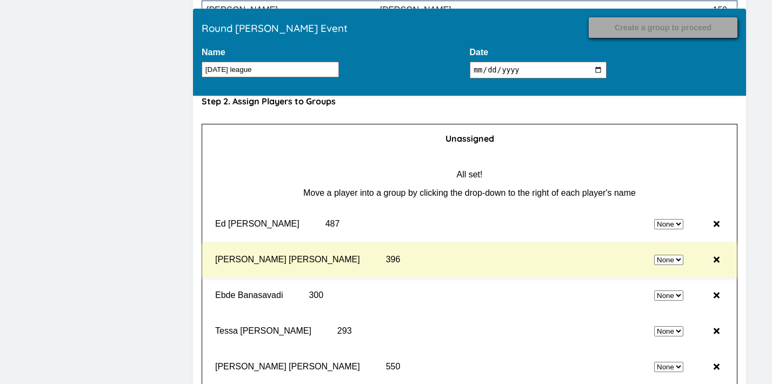
select select "5"
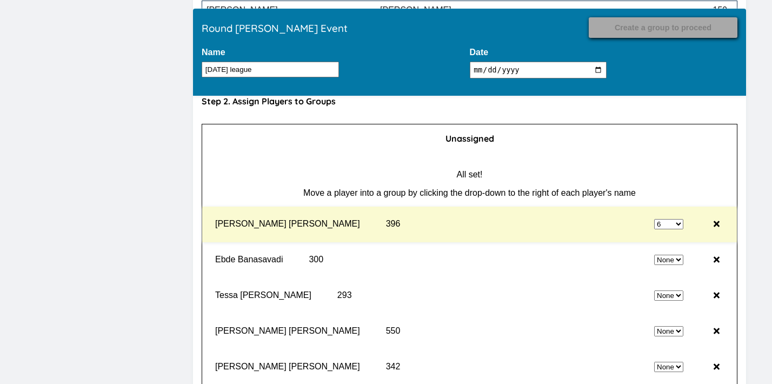
select select "0"
select select "6"
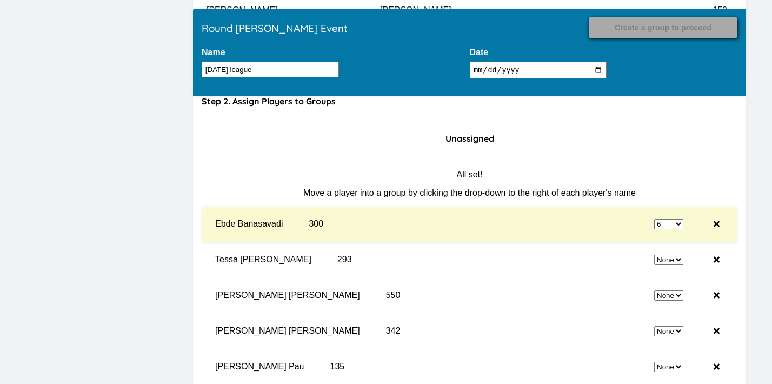
select select "0"
select select "6"
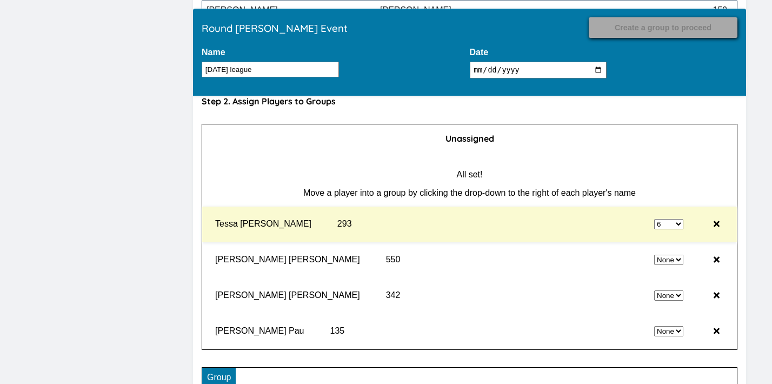
select select "0"
select select "6"
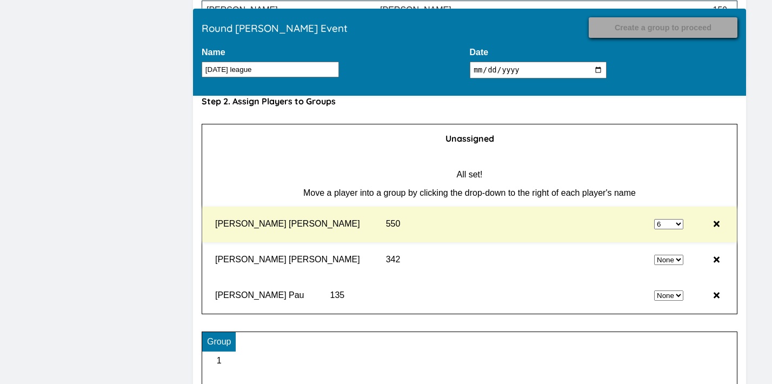
select select "0"
select select "6"
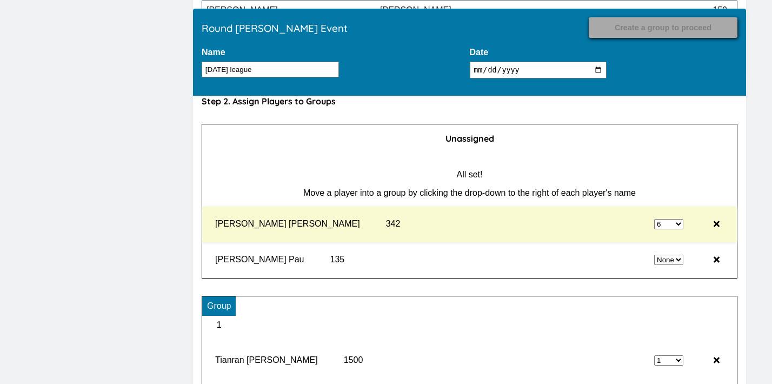
select select "0"
select select "6"
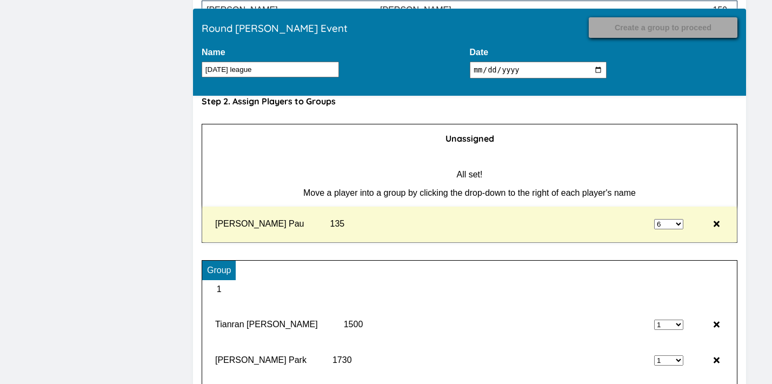
type input "Record Results"
select select "6"
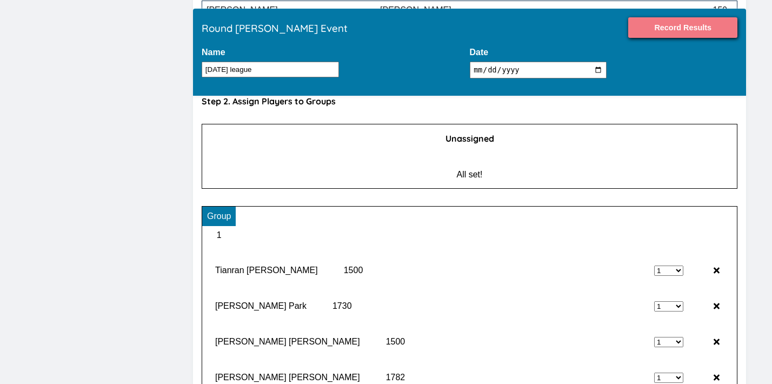
click at [687, 32] on input "Record Results" at bounding box center [682, 27] width 109 height 21
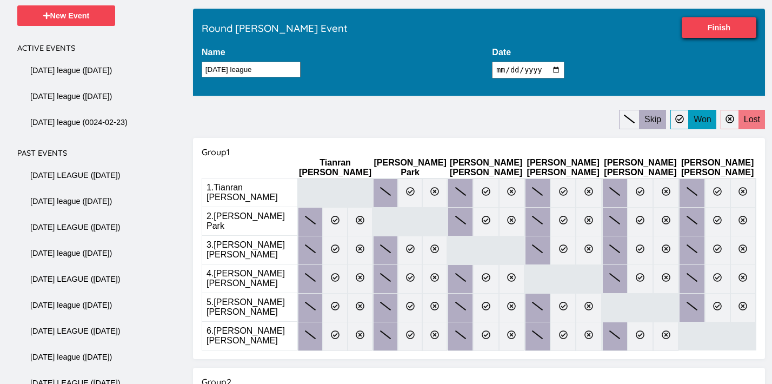
scroll to position [100, 0]
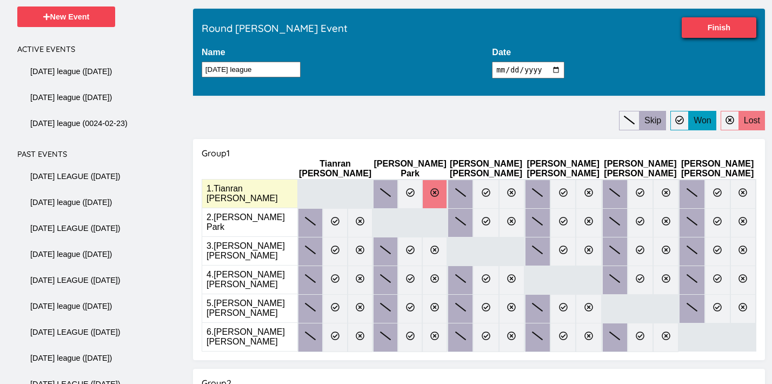
drag, startPoint x: 390, startPoint y: 160, endPoint x: 411, endPoint y: 183, distance: 31.4
click at [394, 162] on div "Group 1 Tianran Chen Brian Park Philip Wen Sam Altshuler Jacob Xiong Thomas Sam…" at bounding box center [479, 249] width 572 height 221
click at [431, 188] on icon at bounding box center [435, 192] width 9 height 9
click at [0, 0] on input "radio" at bounding box center [0, 0] width 0 height 0
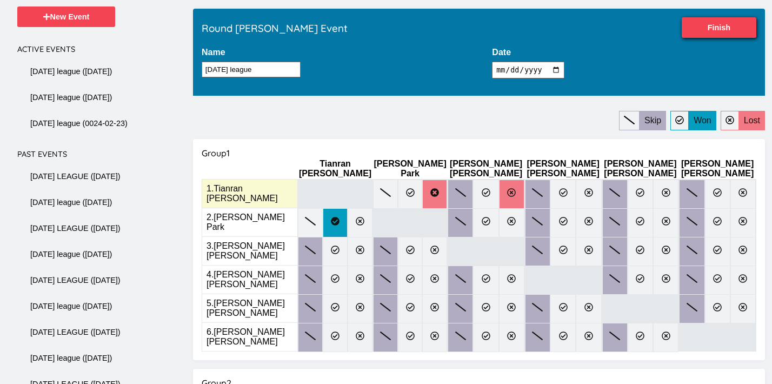
click at [507, 189] on icon at bounding box center [511, 192] width 9 height 9
click at [0, 0] on input "radio" at bounding box center [0, 0] width 0 height 0
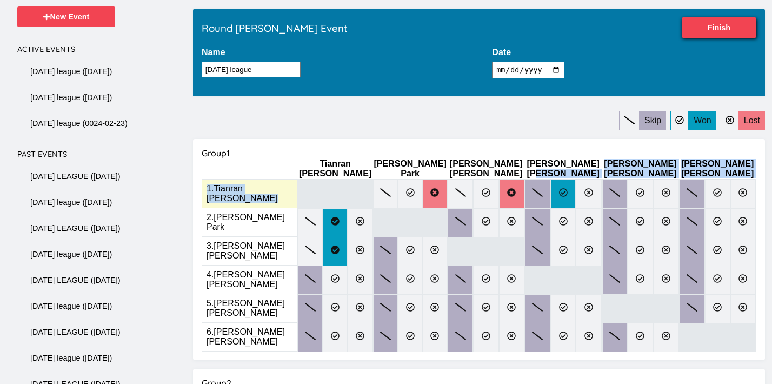
drag, startPoint x: 523, startPoint y: 170, endPoint x: 520, endPoint y: 180, distance: 10.4
click at [519, 174] on table "Tianran Chen Brian Park Philip Wen Sam Altshuler Jacob Xiong Thomas Sampson 1 .…" at bounding box center [479, 254] width 555 height 193
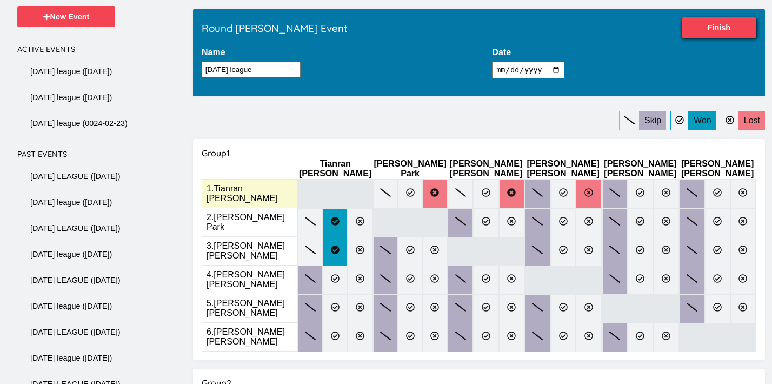
click at [576, 191] on label at bounding box center [588, 194] width 25 height 29
click at [0, 0] on input "radio" at bounding box center [0, 0] width 0 height 0
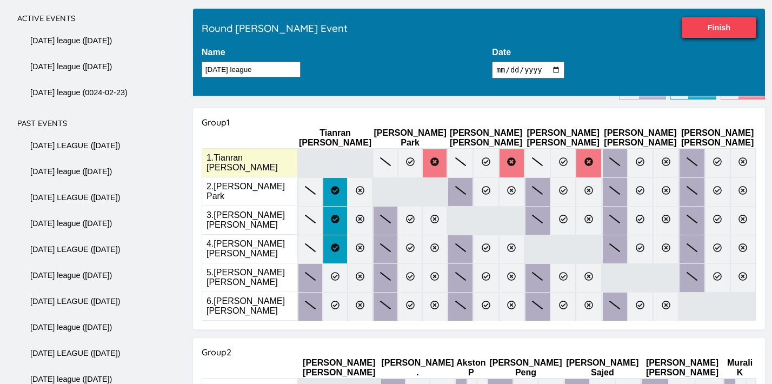
scroll to position [131, 0]
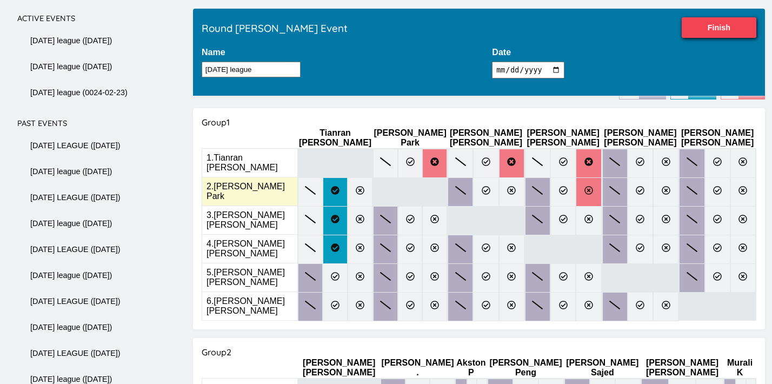
click at [585, 186] on icon at bounding box center [589, 190] width 9 height 9
click at [0, 0] on input "radio" at bounding box center [0, 0] width 0 height 0
click at [653, 190] on label at bounding box center [665, 191] width 25 height 29
click at [0, 0] on input "radio" at bounding box center [0, 0] width 0 height 0
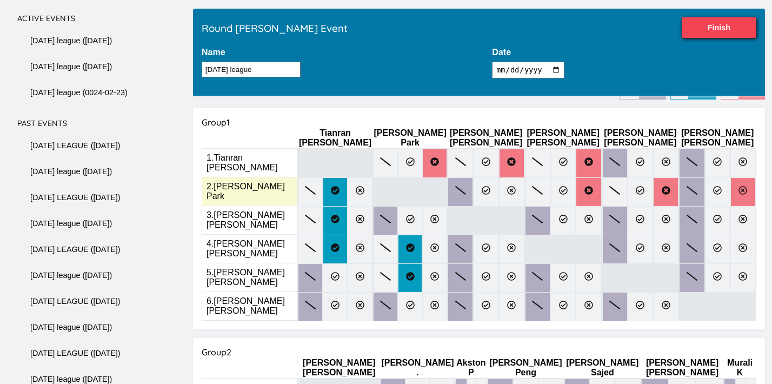
click at [731, 190] on label at bounding box center [743, 191] width 25 height 29
click at [0, 0] on input "radio" at bounding box center [0, 0] width 0 height 0
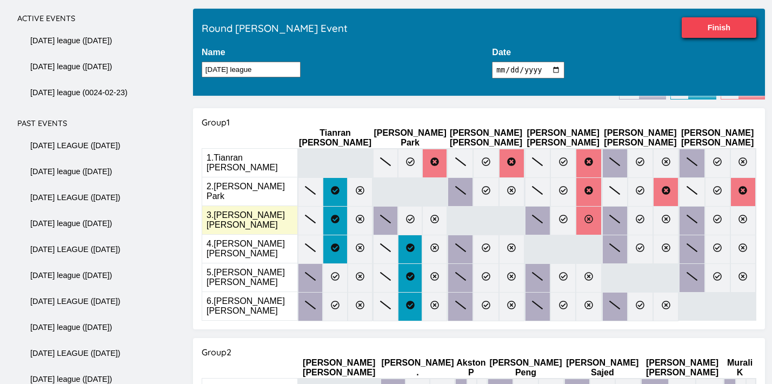
click at [585, 215] on icon at bounding box center [589, 219] width 9 height 9
click at [0, 0] on input "radio" at bounding box center [0, 0] width 0 height 0
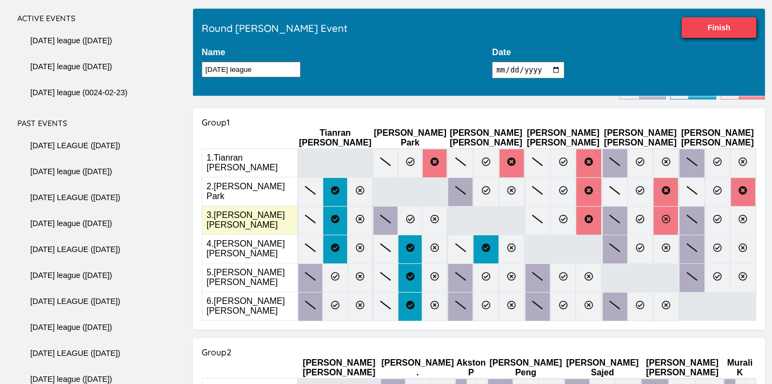
click at [662, 215] on icon at bounding box center [666, 219] width 9 height 9
click at [0, 0] on input "radio" at bounding box center [0, 0] width 0 height 0
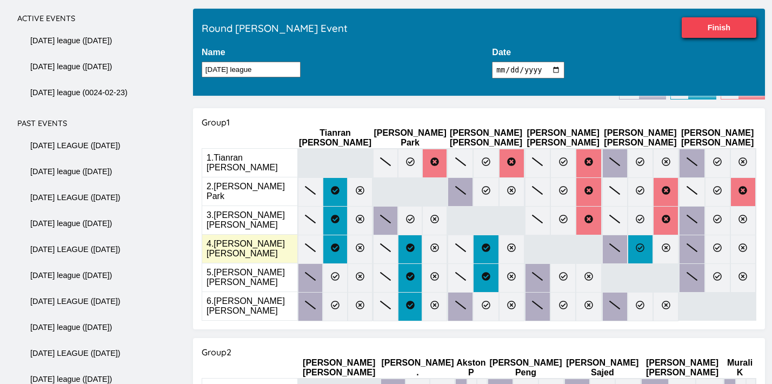
click at [628, 240] on label at bounding box center [640, 249] width 25 height 29
click at [0, 0] on input "radio" at bounding box center [0, 0] width 0 height 0
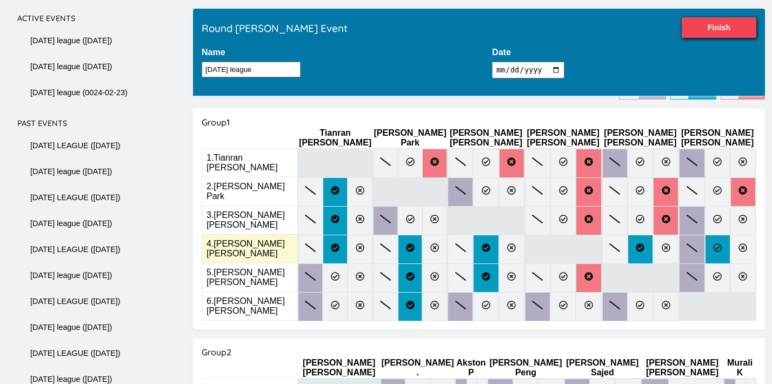
click at [705, 238] on label at bounding box center [717, 249] width 25 height 29
click at [0, 0] on input "radio" at bounding box center [0, 0] width 0 height 0
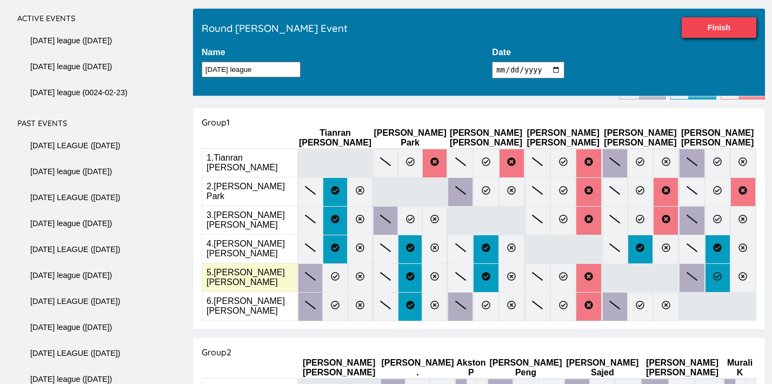
click at [705, 263] on label at bounding box center [717, 277] width 25 height 29
click at [0, 0] on input "radio" at bounding box center [0, 0] width 0 height 0
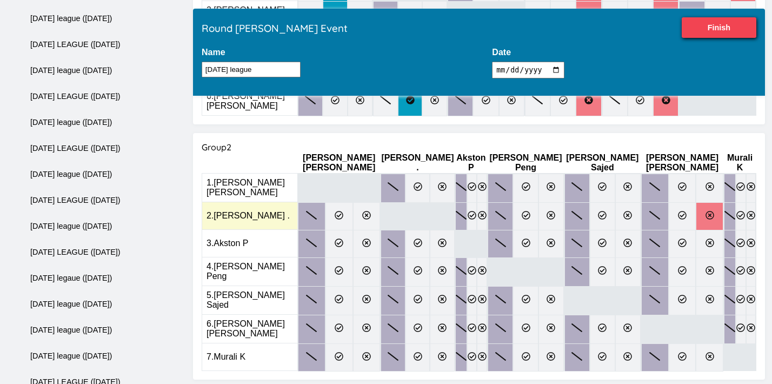
scroll to position [341, 0]
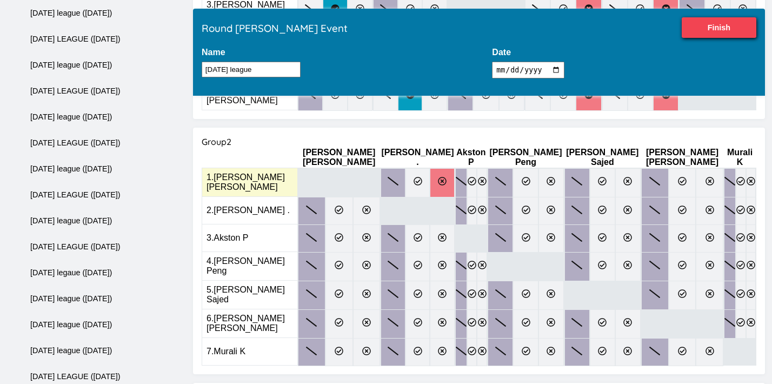
click at [430, 168] on label at bounding box center [442, 182] width 24 height 29
click at [0, 0] on input "radio" at bounding box center [0, 0] width 0 height 0
click at [468, 177] on icon at bounding box center [472, 181] width 9 height 9
click at [0, 0] on input "radio" at bounding box center [0, 0] width 0 height 0
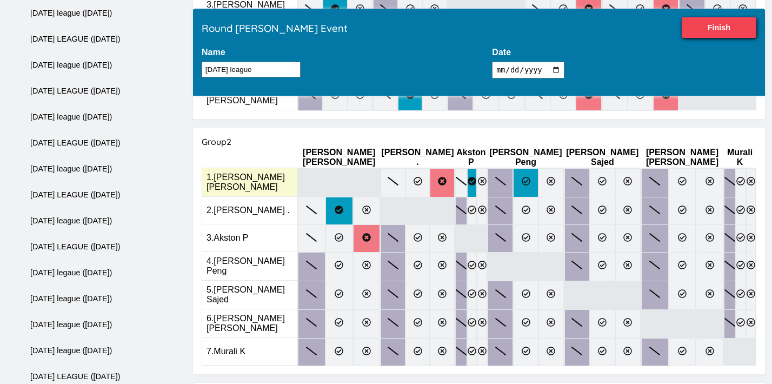
click at [522, 177] on icon at bounding box center [526, 181] width 9 height 9
click at [0, 0] on input "radio" at bounding box center [0, 0] width 0 height 0
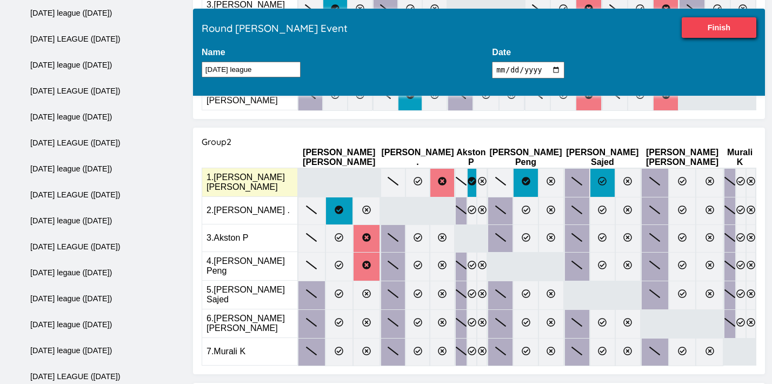
click at [599, 177] on icon at bounding box center [603, 181] width 9 height 9
click at [0, 0] on input "radio" at bounding box center [0, 0] width 0 height 0
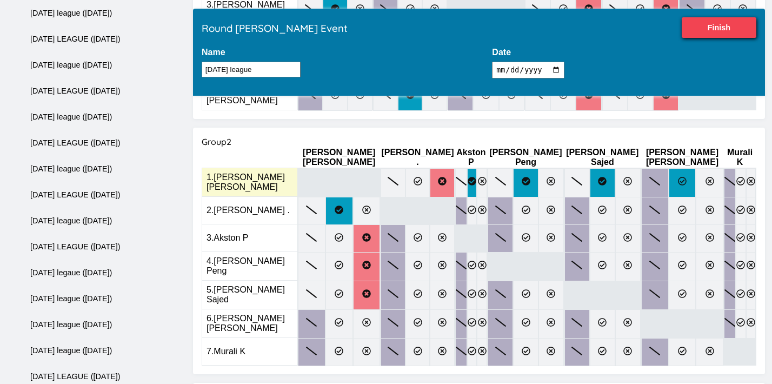
click at [669, 168] on label at bounding box center [683, 182] width 28 height 29
click at [0, 0] on input "radio" at bounding box center [0, 0] width 0 height 0
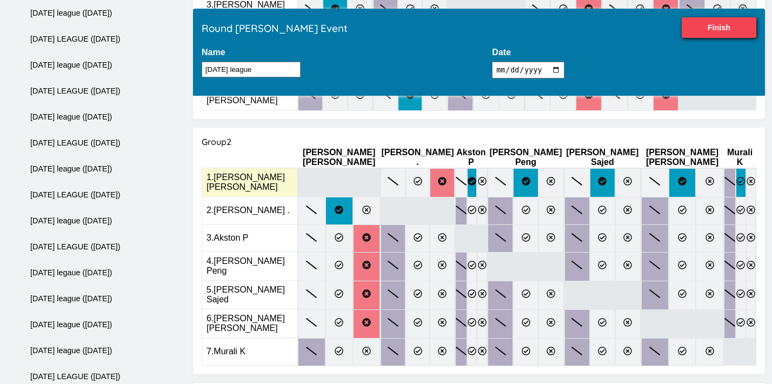
click at [736, 177] on icon at bounding box center [740, 181] width 9 height 9
click at [0, 0] on input "radio" at bounding box center [0, 0] width 0 height 0
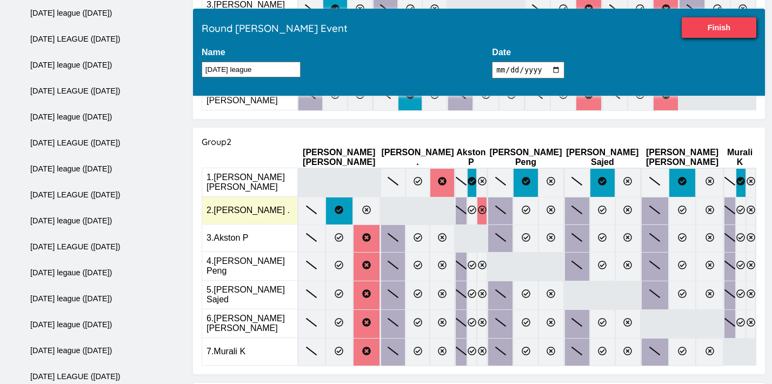
click at [477, 197] on label at bounding box center [482, 211] width 10 height 28
click at [0, 0] on input "radio" at bounding box center [0, 0] width 0 height 0
click at [477, 197] on label at bounding box center [482, 211] width 10 height 28
click at [0, 0] on input "radio" at bounding box center [0, 0] width 0 height 0
click at [467, 197] on label at bounding box center [472, 211] width 10 height 28
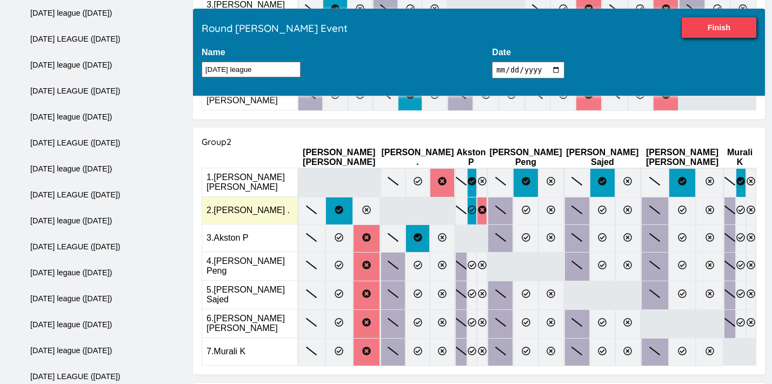
click at [0, 0] on input "radio" at bounding box center [0, 0] width 0 height 0
click at [522, 205] on icon at bounding box center [526, 209] width 9 height 9
click at [0, 0] on input "radio" at bounding box center [0, 0] width 0 height 0
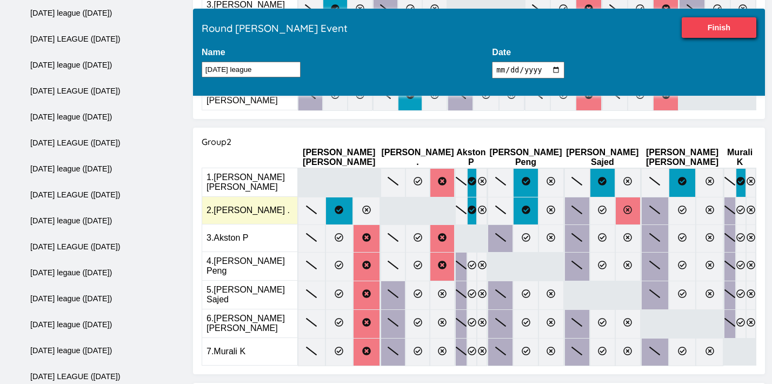
click at [615, 197] on label at bounding box center [627, 211] width 25 height 28
click at [0, 0] on input "radio" at bounding box center [0, 0] width 0 height 0
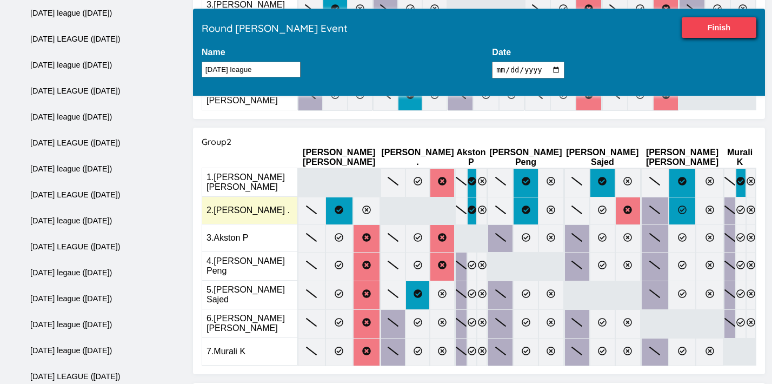
click at [669, 197] on label at bounding box center [683, 211] width 28 height 28
click at [0, 0] on input "radio" at bounding box center [0, 0] width 0 height 0
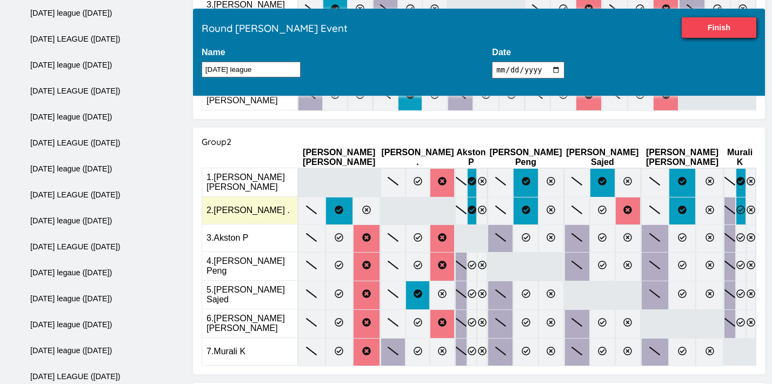
click at [736, 205] on icon at bounding box center [740, 209] width 9 height 9
click at [0, 0] on input "radio" at bounding box center [0, 0] width 0 height 0
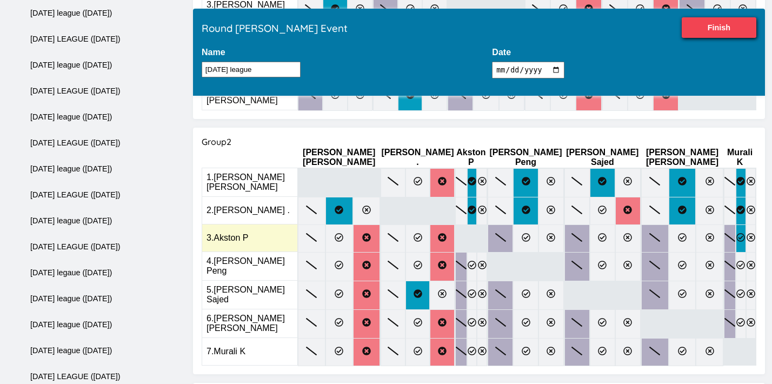
click at [736, 233] on icon at bounding box center [740, 237] width 9 height 9
click at [0, 0] on input "radio" at bounding box center [0, 0] width 0 height 0
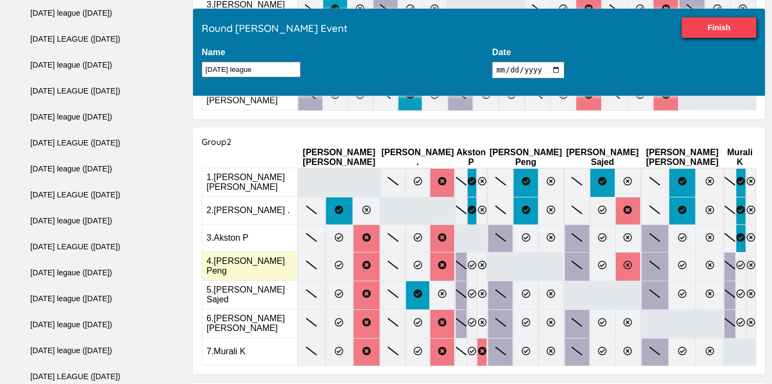
click at [615, 252] on label at bounding box center [627, 266] width 25 height 29
click at [0, 0] on input "radio" at bounding box center [0, 0] width 0 height 0
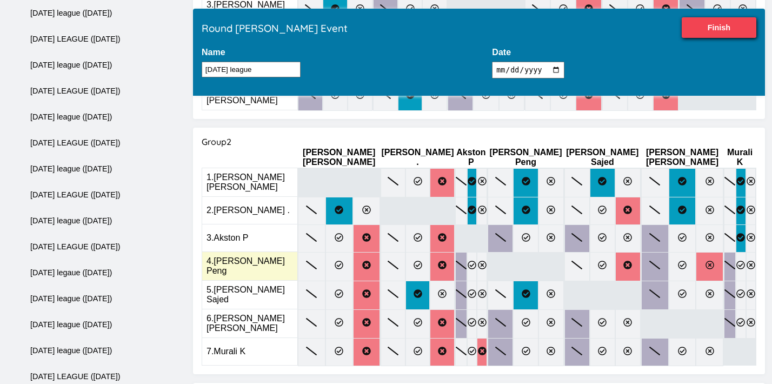
click at [706, 261] on icon at bounding box center [710, 265] width 9 height 9
click at [0, 0] on input "radio" at bounding box center [0, 0] width 0 height 0
click at [736, 252] on label at bounding box center [741, 266] width 10 height 29
click at [0, 0] on input "radio" at bounding box center [0, 0] width 0 height 0
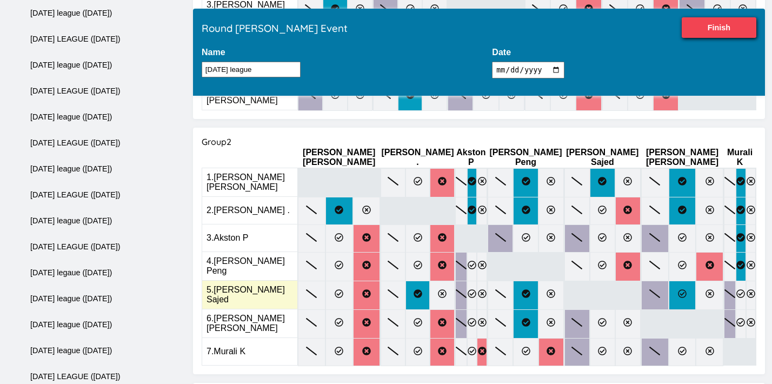
click at [678, 289] on icon at bounding box center [682, 293] width 9 height 9
click at [0, 0] on input "radio" at bounding box center [0, 0] width 0 height 0
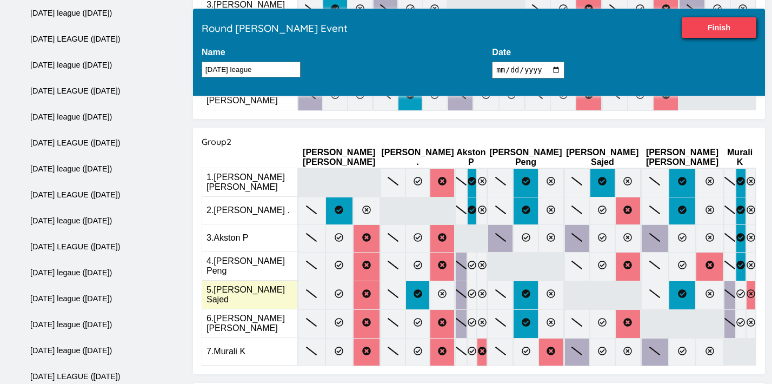
click at [747, 289] on icon at bounding box center [751, 293] width 9 height 9
click at [0, 0] on input "radio" at bounding box center [0, 0] width 0 height 0
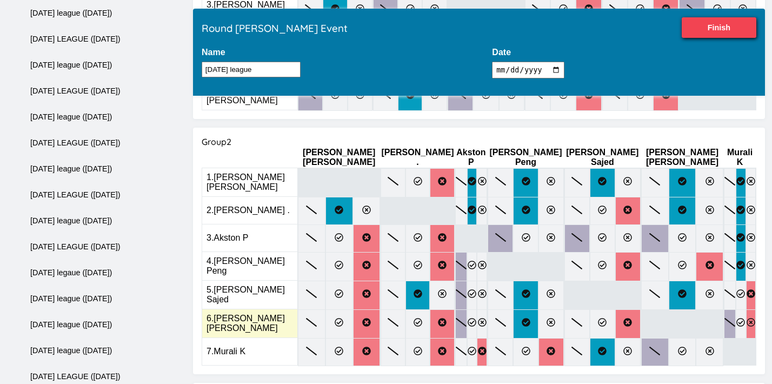
click at [747, 318] on icon at bounding box center [751, 322] width 9 height 9
click at [0, 0] on input "radio" at bounding box center [0, 0] width 0 height 0
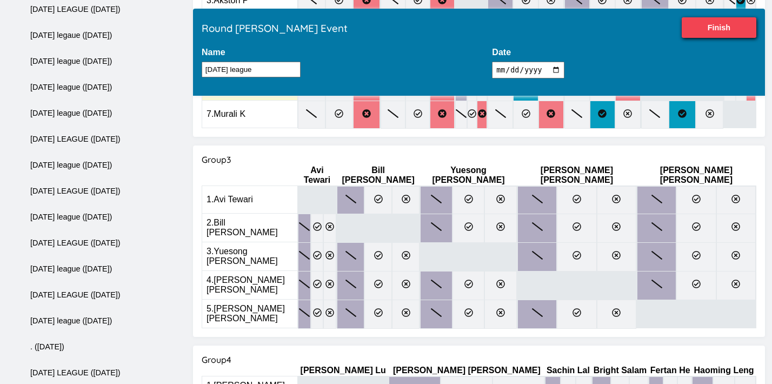
scroll to position [574, 0]
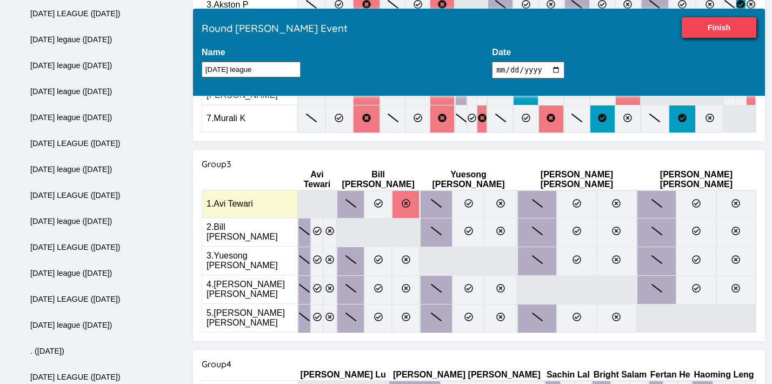
click at [420, 190] on label at bounding box center [406, 204] width 28 height 28
click at [0, 0] on input "radio" at bounding box center [0, 0] width 0 height 0
click at [505, 199] on icon at bounding box center [500, 203] width 9 height 9
click at [0, 0] on input "radio" at bounding box center [0, 0] width 0 height 0
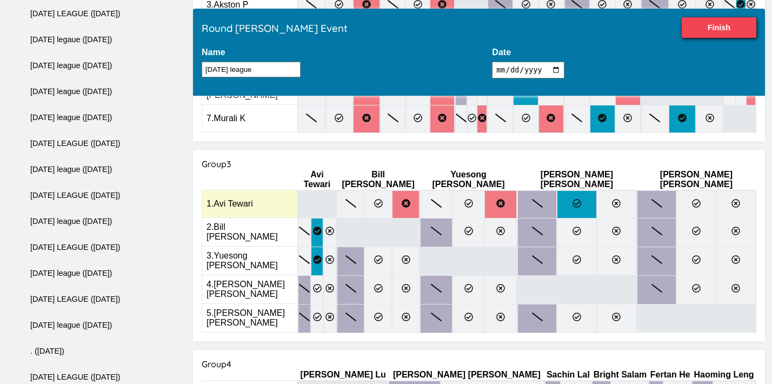
click at [581, 199] on icon at bounding box center [577, 203] width 9 height 9
click at [0, 0] on input "radio" at bounding box center [0, 0] width 0 height 0
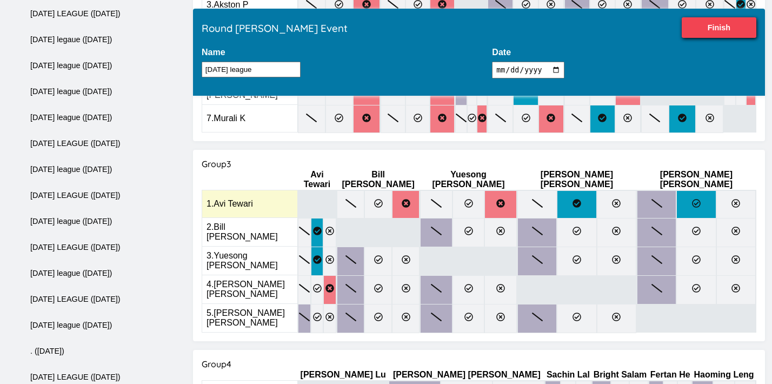
click at [692, 199] on icon at bounding box center [696, 203] width 9 height 9
click at [0, 0] on input "radio" at bounding box center [0, 0] width 0 height 0
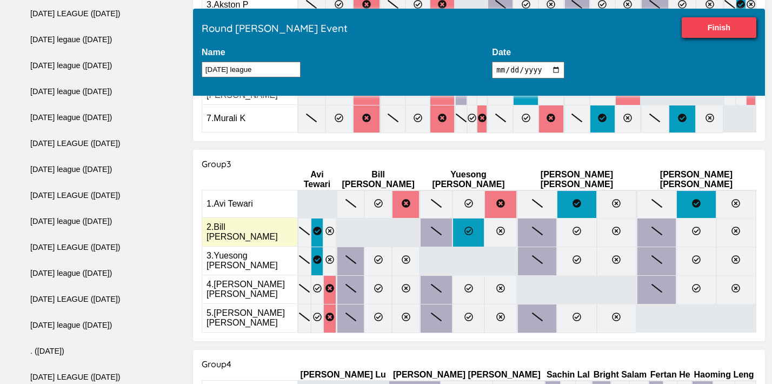
click at [485, 218] on label at bounding box center [469, 232] width 32 height 29
click at [0, 0] on input "radio" at bounding box center [0, 0] width 0 height 0
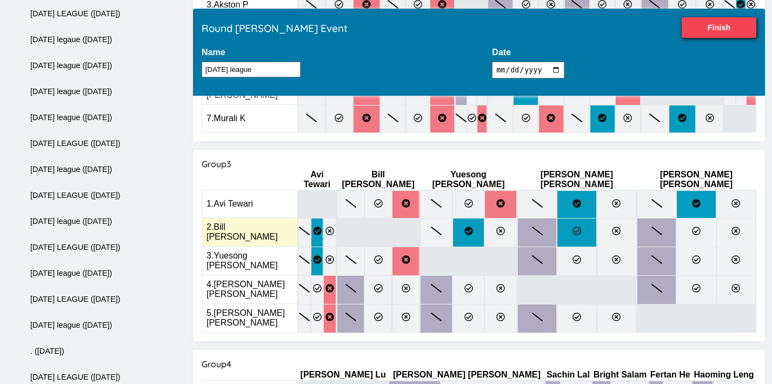
click at [596, 218] on label at bounding box center [576, 232] width 39 height 29
click at [0, 0] on input "radio" at bounding box center [0, 0] width 0 height 0
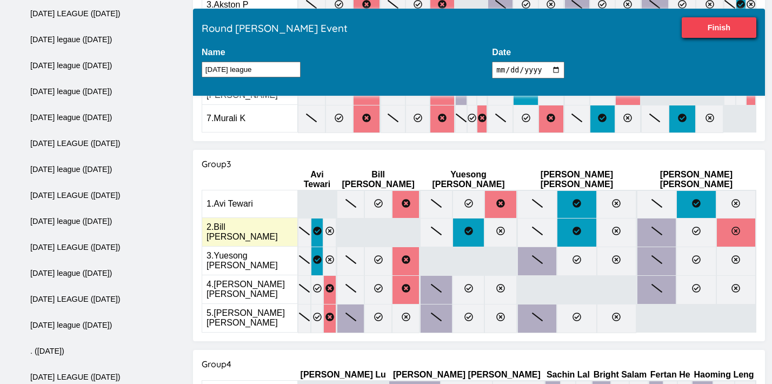
click at [732, 227] on icon at bounding box center [736, 231] width 9 height 9
click at [0, 0] on input "radio" at bounding box center [0, 0] width 0 height 0
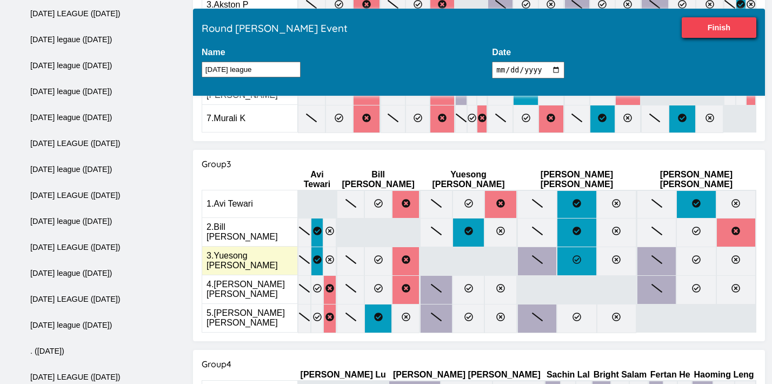
click at [596, 247] on label at bounding box center [576, 261] width 39 height 29
click at [0, 0] on input "radio" at bounding box center [0, 0] width 0 height 0
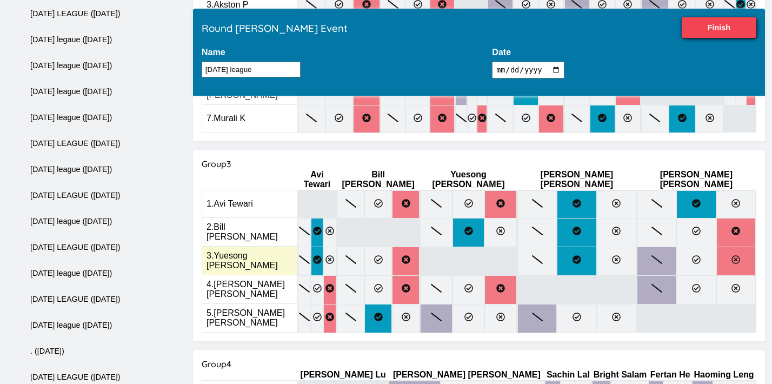
click at [716, 247] on label at bounding box center [735, 261] width 39 height 29
click at [0, 0] on input "radio" at bounding box center [0, 0] width 0 height 0
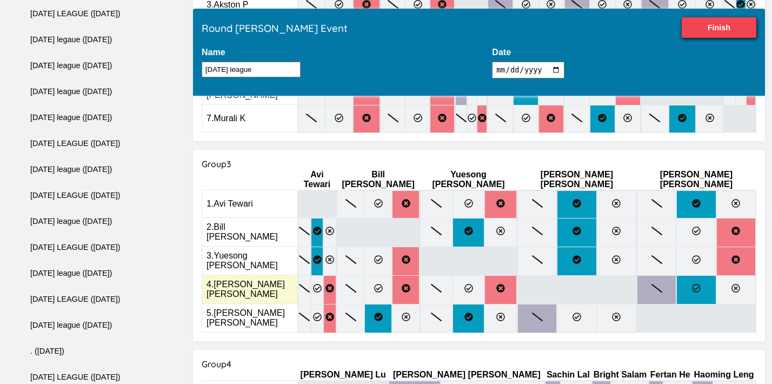
click at [683, 275] on label at bounding box center [695, 289] width 39 height 29
click at [0, 0] on input "radio" at bounding box center [0, 0] width 0 height 0
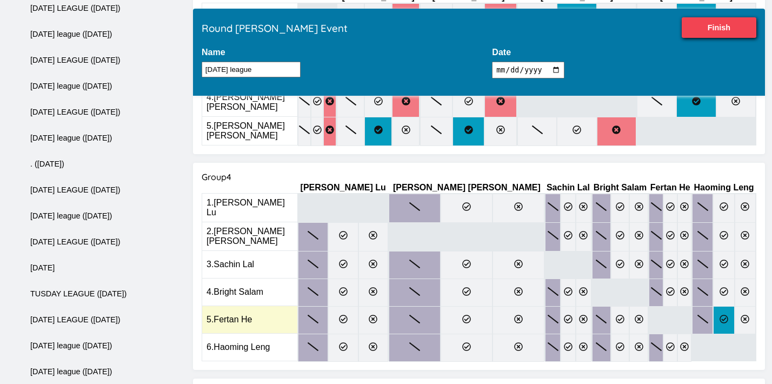
scroll to position [761, 0]
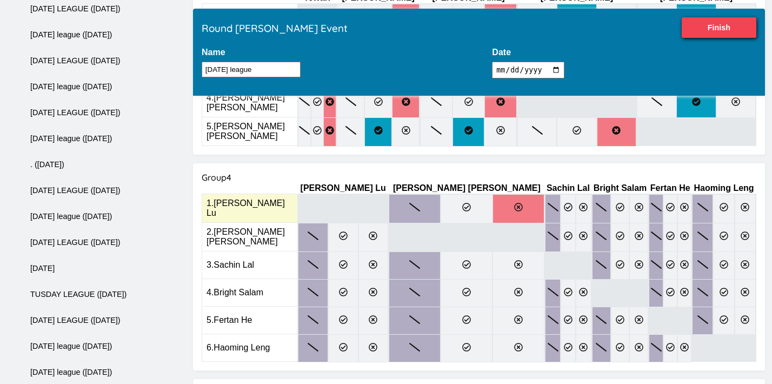
click at [514, 203] on icon at bounding box center [518, 207] width 9 height 9
click at [0, 0] on input "radio" at bounding box center [0, 0] width 0 height 0
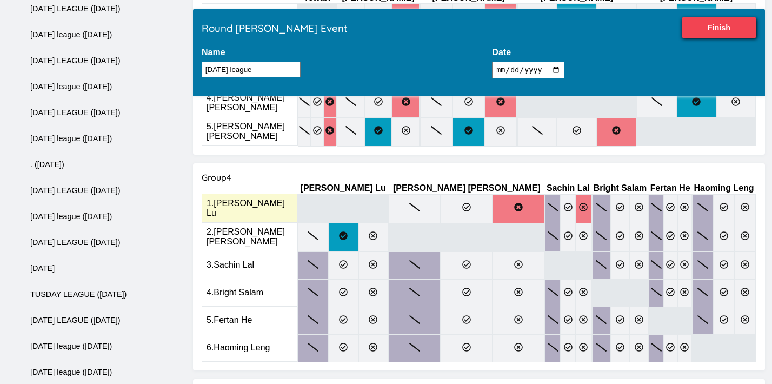
click at [579, 203] on icon at bounding box center [583, 207] width 9 height 9
click at [0, 0] on input "radio" at bounding box center [0, 0] width 0 height 0
click at [611, 194] on label at bounding box center [620, 208] width 19 height 29
click at [0, 0] on input "radio" at bounding box center [0, 0] width 0 height 0
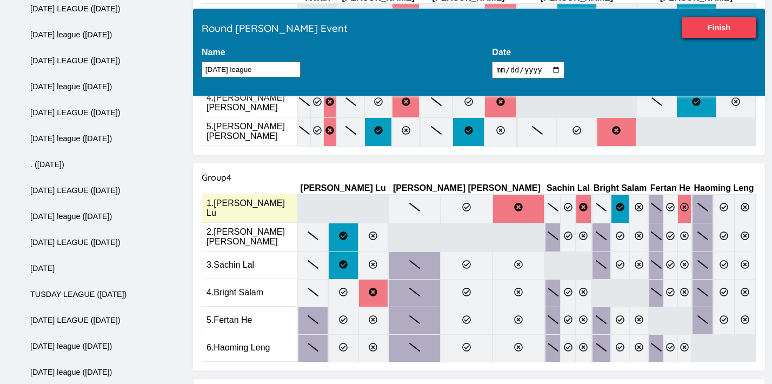
click at [680, 203] on icon at bounding box center [684, 207] width 9 height 9
click at [0, 0] on input "radio" at bounding box center [0, 0] width 0 height 0
click at [720, 203] on icon at bounding box center [724, 207] width 9 height 9
click at [0, 0] on input "radio" at bounding box center [0, 0] width 0 height 0
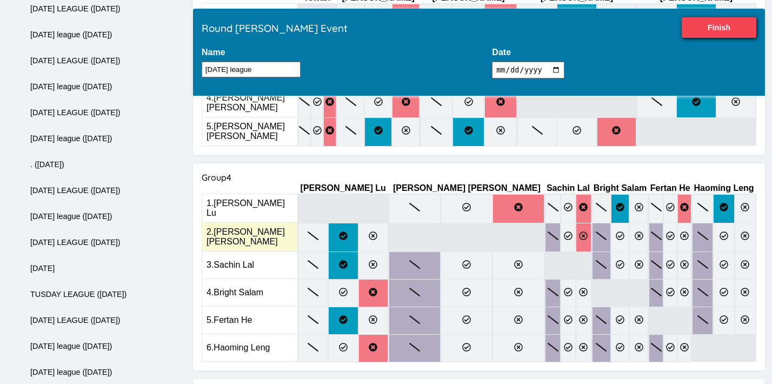
click at [576, 223] on label at bounding box center [583, 237] width 15 height 29
click at [0, 0] on input "radio" at bounding box center [0, 0] width 0 height 0
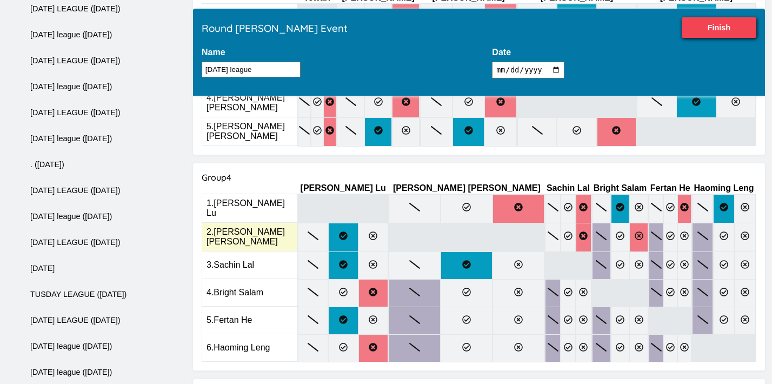
click at [629, 223] on label at bounding box center [638, 237] width 19 height 29
click at [0, 0] on input "radio" at bounding box center [0, 0] width 0 height 0
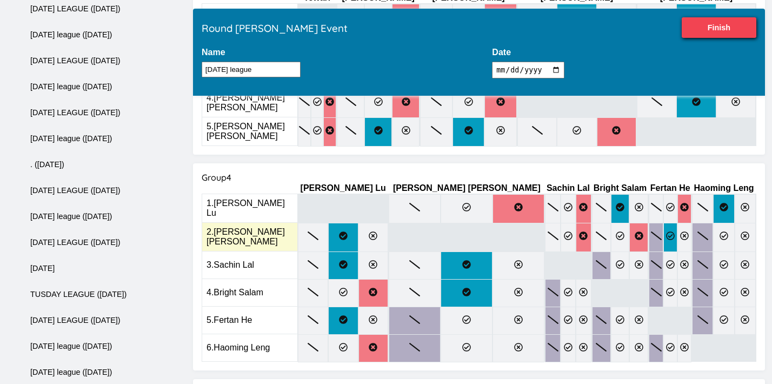
click at [666, 231] on icon at bounding box center [670, 235] width 9 height 9
click at [0, 0] on input "radio" at bounding box center [0, 0] width 0 height 0
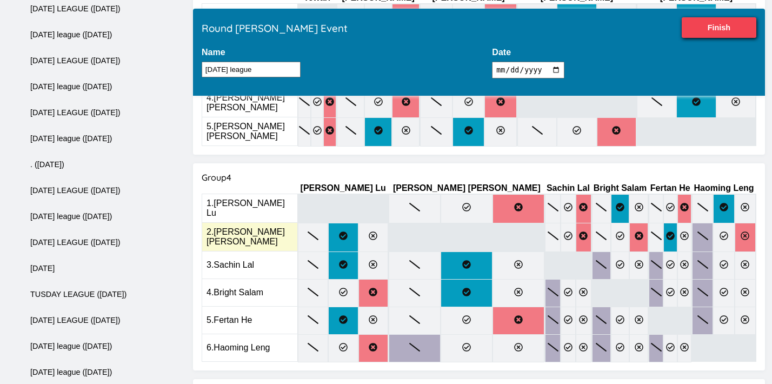
click at [735, 223] on label at bounding box center [745, 237] width 21 height 29
click at [0, 0] on input "radio" at bounding box center [0, 0] width 0 height 0
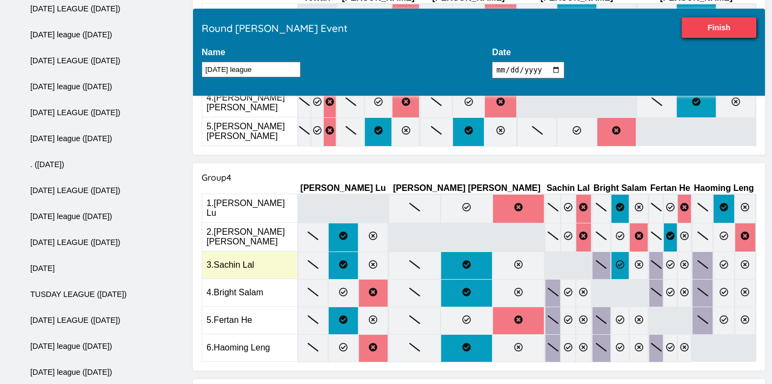
click at [616, 260] on icon at bounding box center [620, 264] width 9 height 9
click at [0, 0] on input "radio" at bounding box center [0, 0] width 0 height 0
click at [666, 260] on icon at bounding box center [670, 264] width 9 height 9
click at [0, 0] on input "radio" at bounding box center [0, 0] width 0 height 0
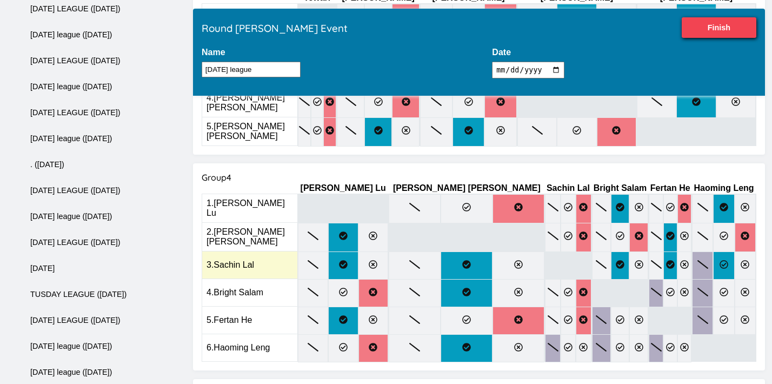
click at [713, 251] on label at bounding box center [723, 265] width 21 height 28
click at [0, 0] on input "radio" at bounding box center [0, 0] width 0 height 0
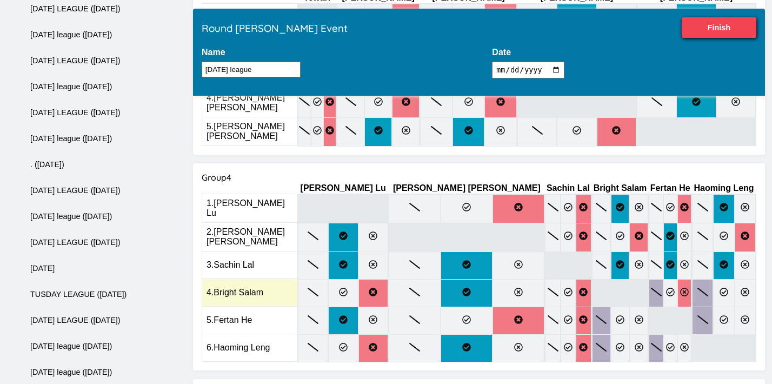
click at [680, 288] on icon at bounding box center [684, 292] width 9 height 9
click at [0, 0] on input "radio" at bounding box center [0, 0] width 0 height 0
click at [720, 288] on icon at bounding box center [724, 292] width 9 height 9
click at [0, 0] on input "radio" at bounding box center [0, 0] width 0 height 0
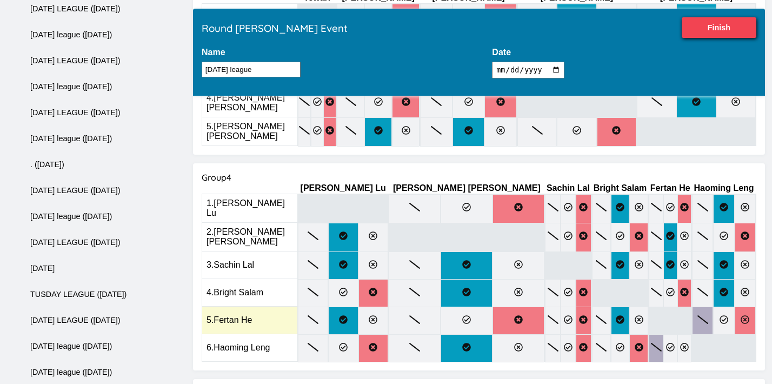
click at [735, 307] on label at bounding box center [745, 321] width 21 height 28
click at [0, 0] on input "radio" at bounding box center [0, 0] width 0 height 0
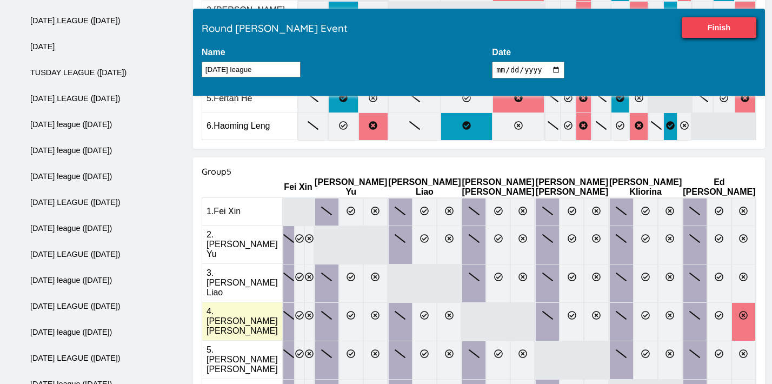
scroll to position [981, 0]
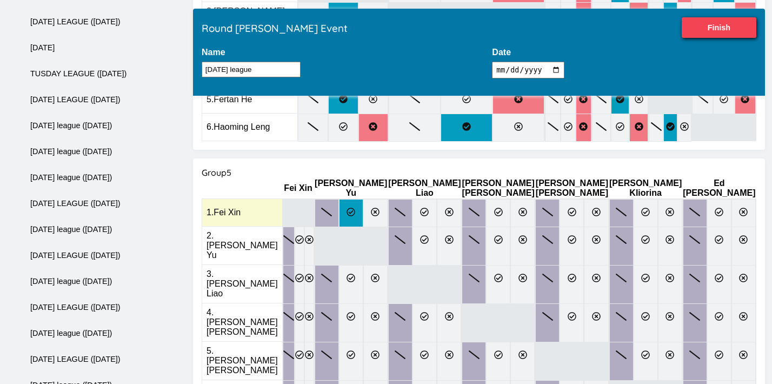
click at [355, 208] on icon at bounding box center [351, 212] width 9 height 9
click at [0, 0] on input "radio" at bounding box center [0, 0] width 0 height 0
click at [421, 208] on icon at bounding box center [425, 212] width 9 height 9
click at [0, 0] on input "radio" at bounding box center [0, 0] width 0 height 0
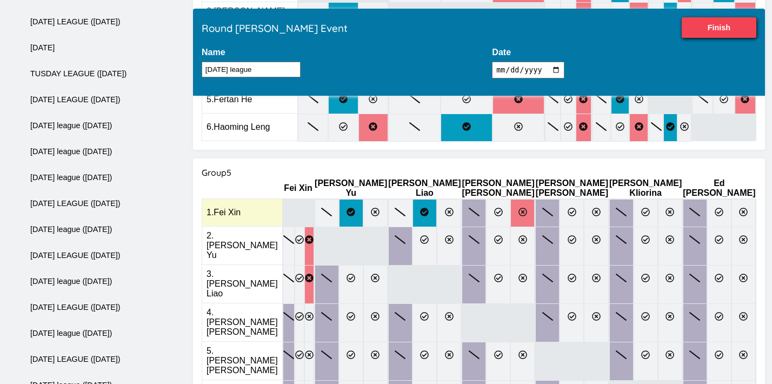
click at [527, 208] on icon at bounding box center [523, 212] width 9 height 9
click at [0, 0] on input "radio" at bounding box center [0, 0] width 0 height 0
click at [576, 208] on icon at bounding box center [572, 212] width 9 height 9
click at [0, 0] on input "radio" at bounding box center [0, 0] width 0 height 0
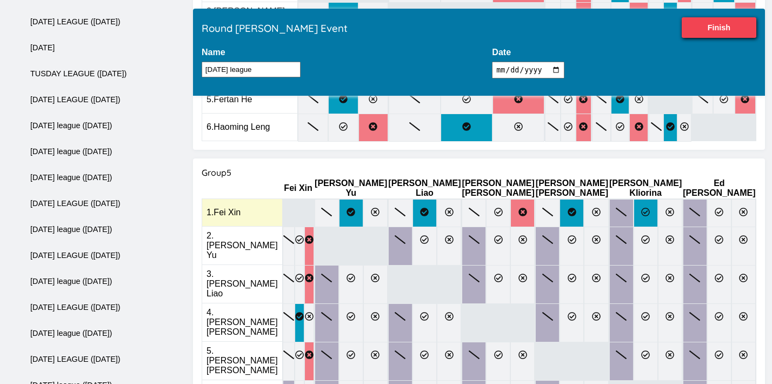
click at [650, 208] on icon at bounding box center [645, 212] width 9 height 9
click at [0, 0] on input "radio" at bounding box center [0, 0] width 0 height 0
click at [720, 208] on icon at bounding box center [719, 212] width 9 height 9
click at [0, 0] on input "radio" at bounding box center [0, 0] width 0 height 0
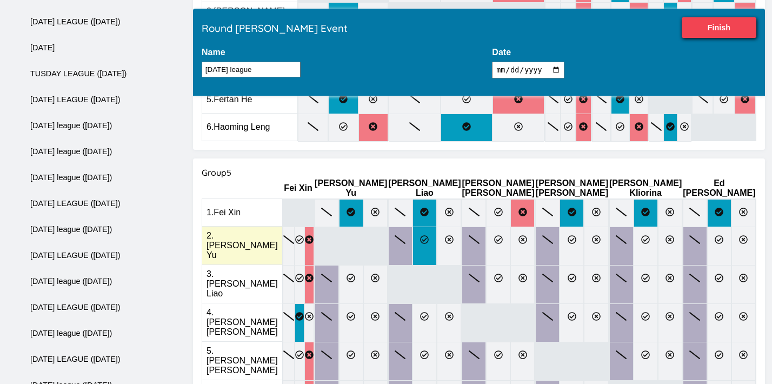
click at [417, 227] on label at bounding box center [425, 246] width 24 height 39
click at [0, 0] on input "radio" at bounding box center [0, 0] width 0 height 0
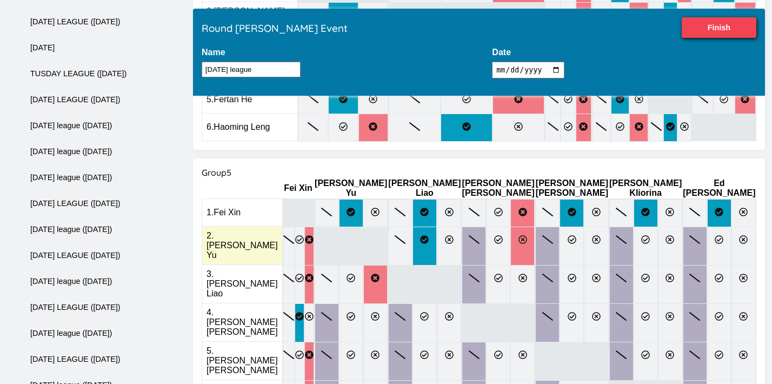
click at [535, 227] on label at bounding box center [522, 246] width 24 height 39
click at [0, 0] on input "radio" at bounding box center [0, 0] width 0 height 0
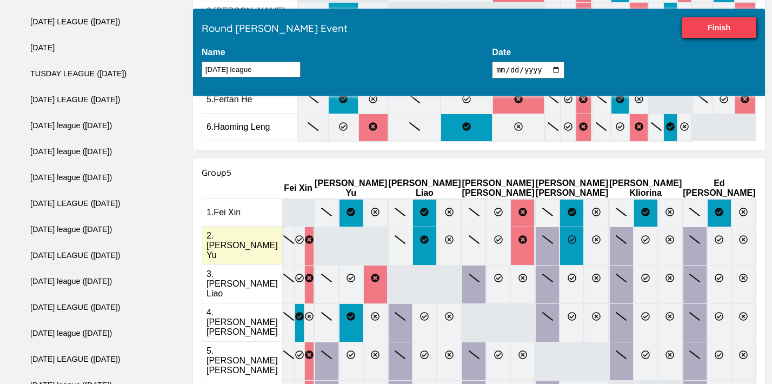
click at [576, 235] on icon at bounding box center [572, 239] width 9 height 9
click at [0, 0] on input "radio" at bounding box center [0, 0] width 0 height 0
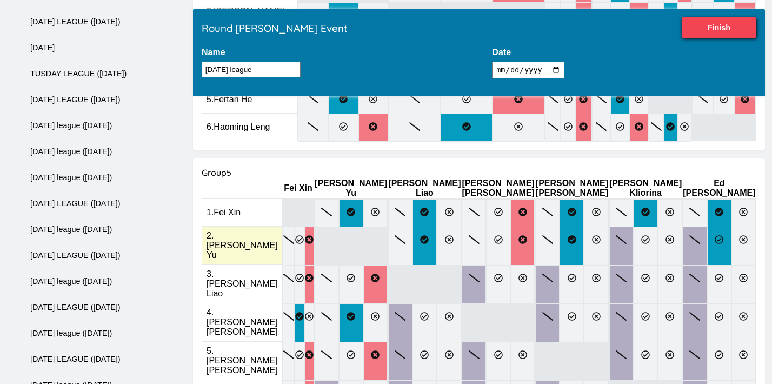
click at [715, 235] on icon at bounding box center [719, 239] width 9 height 9
click at [0, 0] on input "radio" at bounding box center [0, 0] width 0 height 0
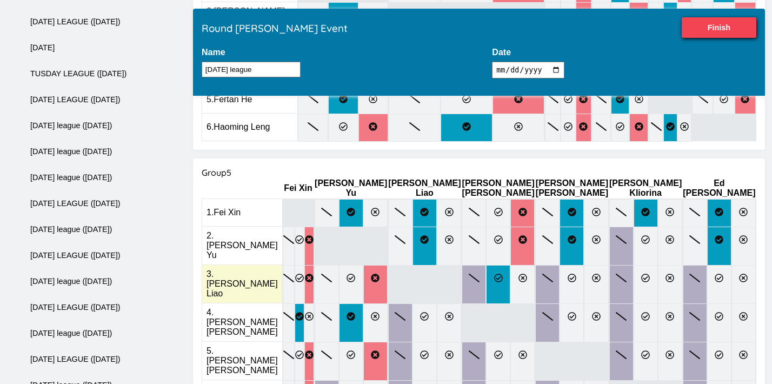
click at [503, 274] on icon at bounding box center [498, 278] width 9 height 9
click at [0, 0] on input "radio" at bounding box center [0, 0] width 0 height 0
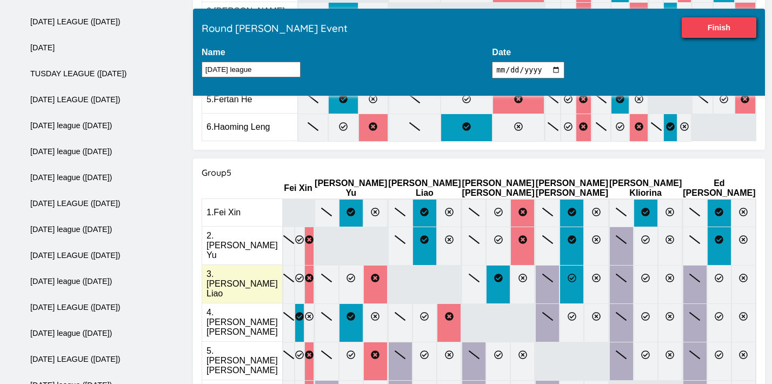
click at [576, 274] on icon at bounding box center [572, 278] width 9 height 9
click at [0, 0] on input "radio" at bounding box center [0, 0] width 0 height 0
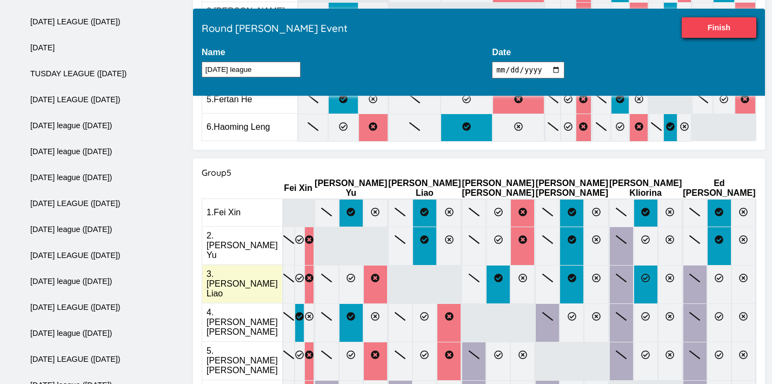
click at [649, 274] on icon at bounding box center [645, 278] width 9 height 9
click at [0, 0] on input "radio" at bounding box center [0, 0] width 0 height 0
click at [720, 274] on icon at bounding box center [719, 278] width 9 height 9
click at [0, 0] on input "radio" at bounding box center [0, 0] width 0 height 0
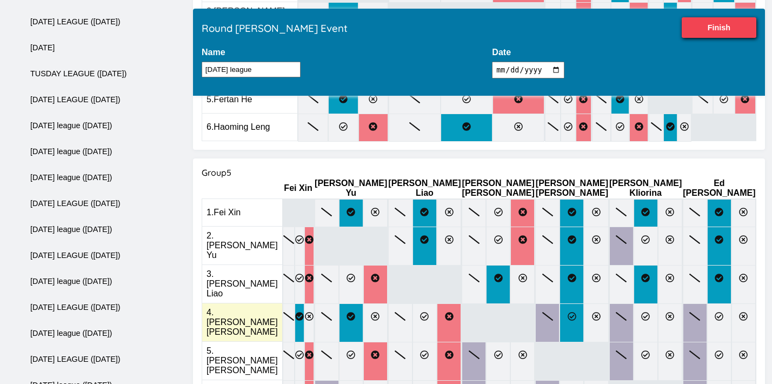
click at [575, 303] on label at bounding box center [572, 322] width 24 height 39
click at [0, 0] on input "radio" at bounding box center [0, 0] width 0 height 0
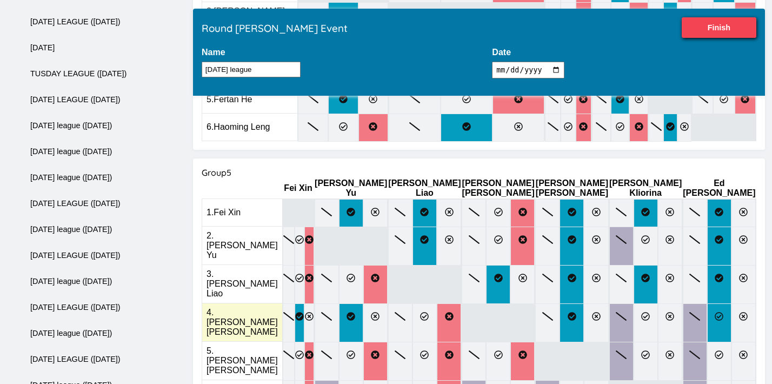
click at [715, 312] on icon at bounding box center [719, 316] width 9 height 9
click at [0, 0] on input "radio" at bounding box center [0, 0] width 0 height 0
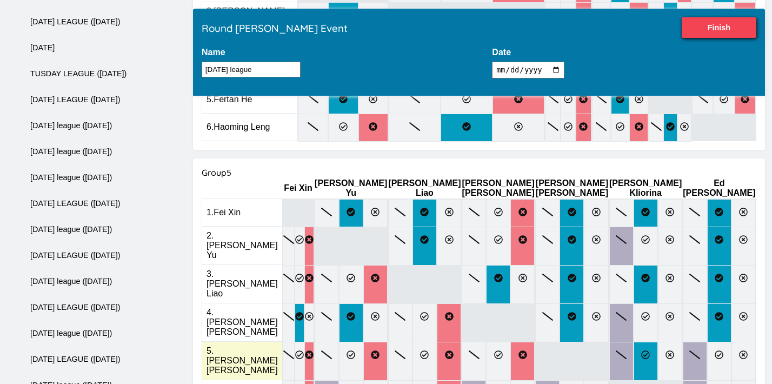
click at [650, 350] on icon at bounding box center [645, 354] width 9 height 9
click at [0, 0] on input "radio" at bounding box center [0, 0] width 0 height 0
click at [732, 342] on label at bounding box center [744, 361] width 24 height 39
click at [0, 0] on input "radio" at bounding box center [0, 0] width 0 height 0
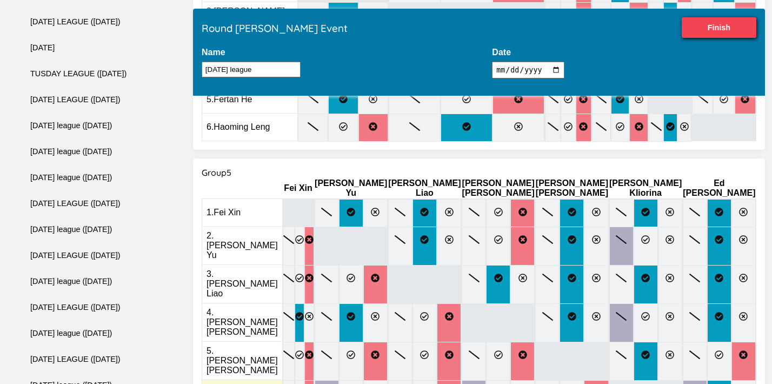
click at [0, 0] on input "radio" at bounding box center [0, 0] width 0 height 0
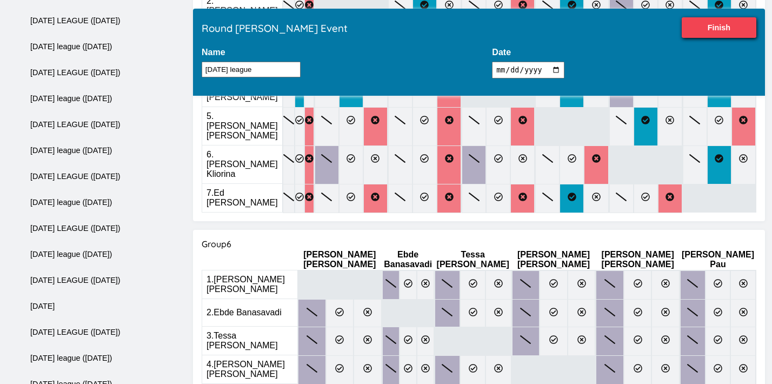
scroll to position [1215, 0]
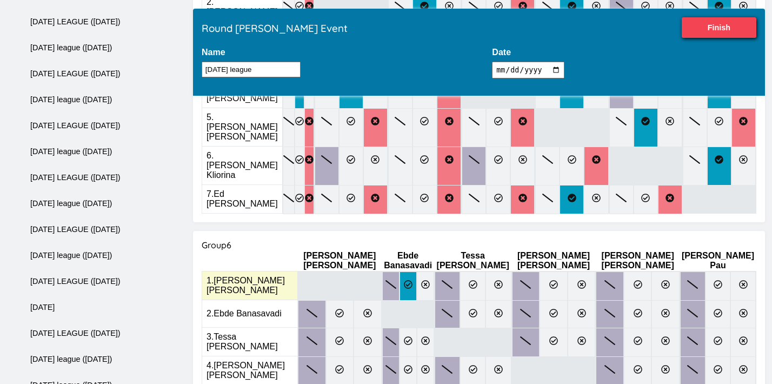
click at [402, 271] on label at bounding box center [408, 285] width 17 height 29
click at [0, 0] on input "radio" at bounding box center [0, 0] width 0 height 0
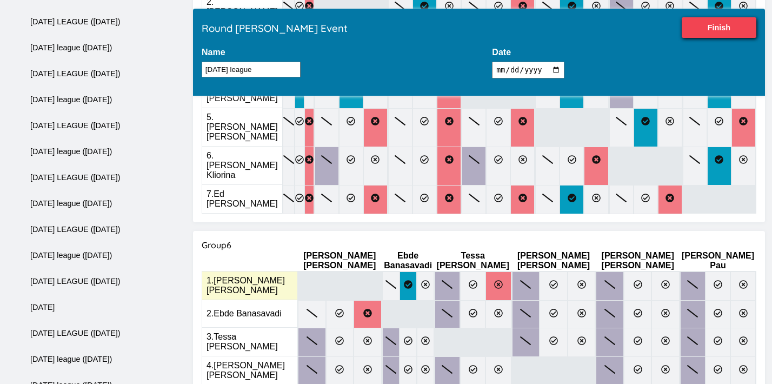
click at [503, 280] on icon at bounding box center [498, 284] width 9 height 9
click at [0, 0] on input "radio" at bounding box center [0, 0] width 0 height 0
click at [620, 271] on label at bounding box center [610, 285] width 28 height 29
click at [0, 0] on input "radio" at bounding box center [0, 0] width 0 height 0
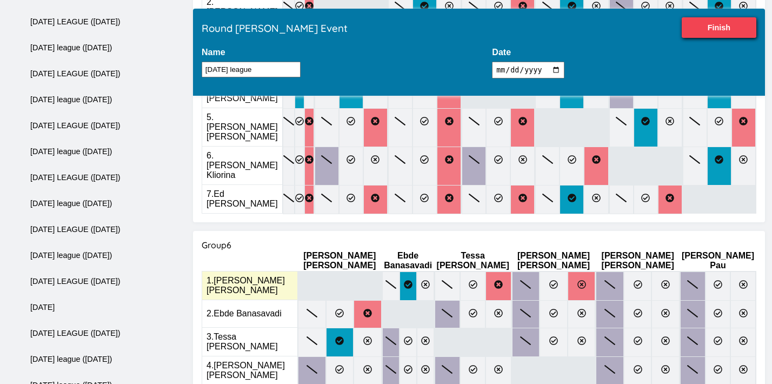
click at [596, 271] on label at bounding box center [582, 285] width 28 height 29
click at [0, 0] on input "radio" at bounding box center [0, 0] width 0 height 0
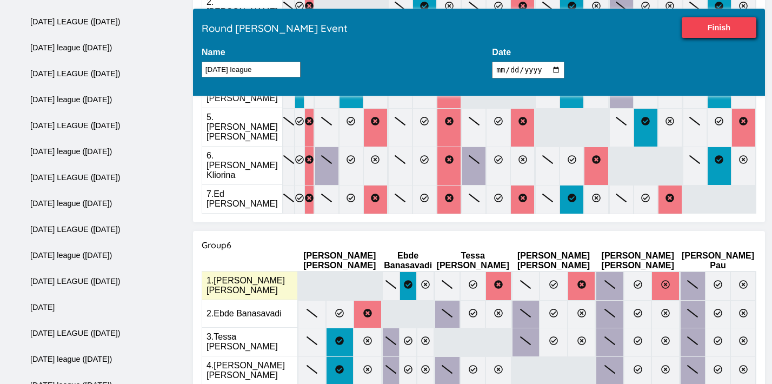
click at [666, 280] on icon at bounding box center [665, 284] width 9 height 9
click at [0, 0] on input "radio" at bounding box center [0, 0] width 0 height 0
click at [714, 280] on icon at bounding box center [718, 284] width 9 height 9
click at [0, 0] on input "radio" at bounding box center [0, 0] width 0 height 0
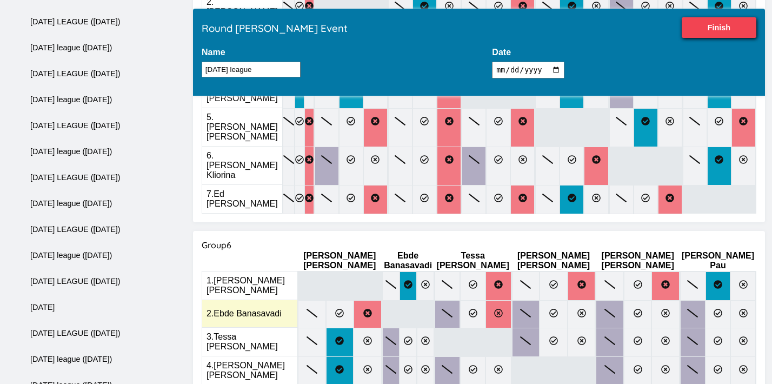
click at [511, 300] on label at bounding box center [498, 314] width 25 height 28
click at [0, 0] on input "radio" at bounding box center [0, 0] width 0 height 0
click at [596, 300] on label at bounding box center [582, 314] width 28 height 28
click at [0, 0] on input "radio" at bounding box center [0, 0] width 0 height 0
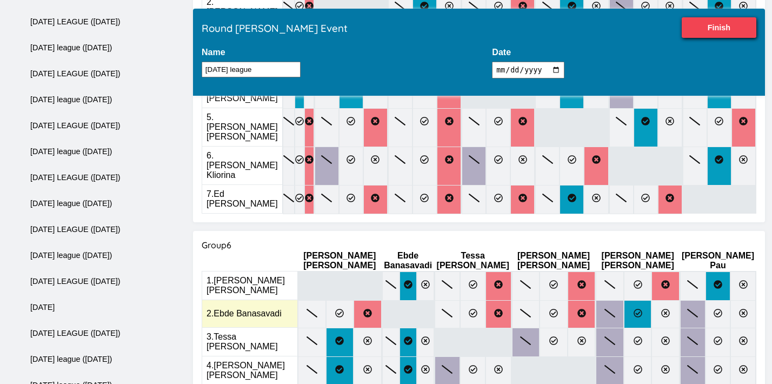
click at [642, 309] on icon at bounding box center [638, 313] width 9 height 9
click at [0, 0] on input "radio" at bounding box center [0, 0] width 0 height 0
click at [714, 309] on icon at bounding box center [718, 313] width 9 height 9
click at [0, 0] on input "radio" at bounding box center [0, 0] width 0 height 0
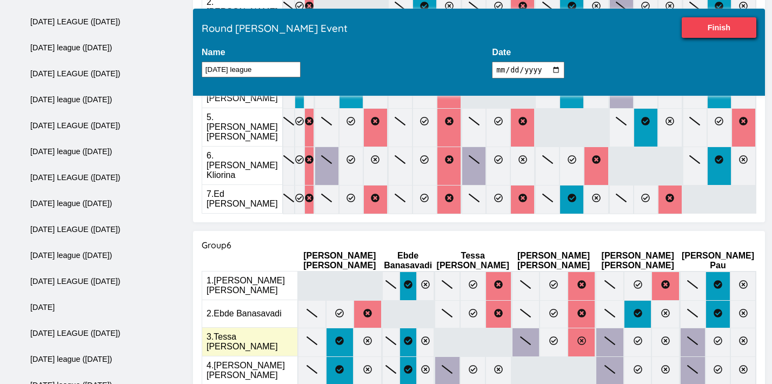
click at [596, 328] on label at bounding box center [582, 342] width 28 height 29
click at [0, 0] on input "radio" at bounding box center [0, 0] width 0 height 0
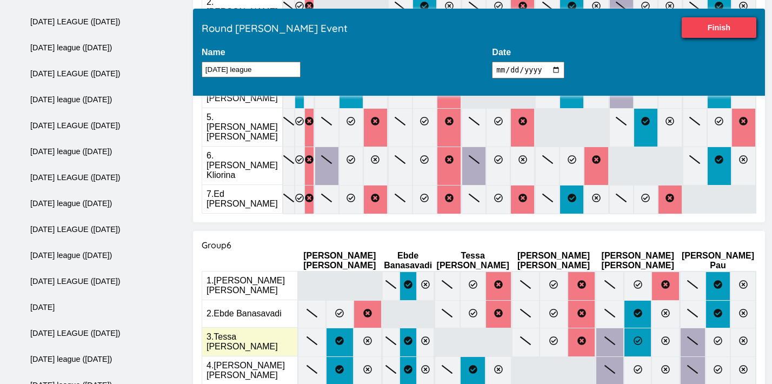
click at [642, 336] on icon at bounding box center [638, 340] width 9 height 9
click at [0, 0] on input "radio" at bounding box center [0, 0] width 0 height 0
click at [714, 336] on icon at bounding box center [718, 340] width 9 height 9
click at [0, 0] on input "radio" at bounding box center [0, 0] width 0 height 0
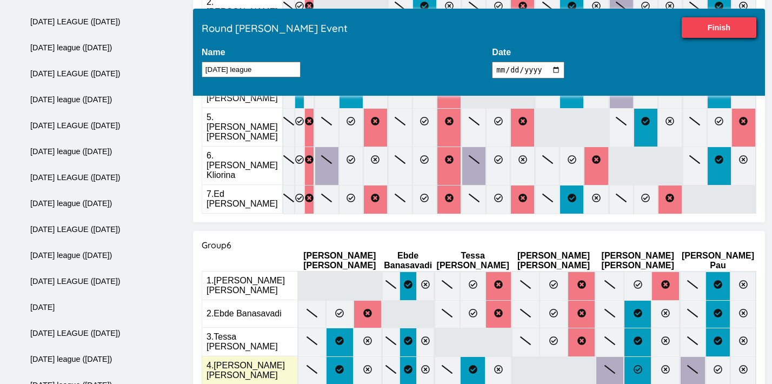
click at [642, 365] on icon at bounding box center [638, 369] width 9 height 9
click at [0, 0] on input "radio" at bounding box center [0, 0] width 0 height 0
click at [706, 356] on label at bounding box center [718, 370] width 25 height 29
click at [0, 0] on input "radio" at bounding box center [0, 0] width 0 height 0
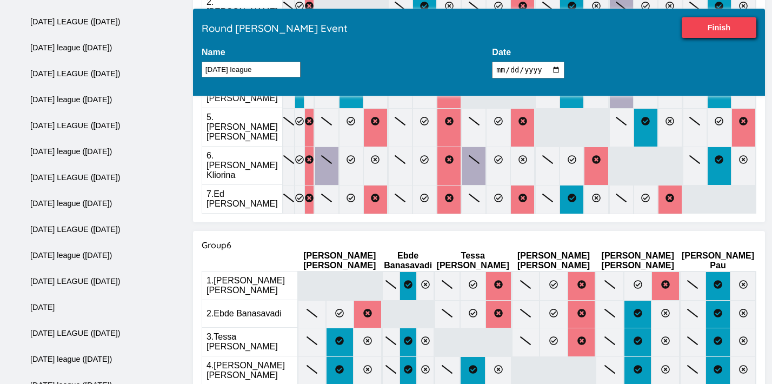
click at [0, 0] on input "radio" at bounding box center [0, 0] width 0 height 0
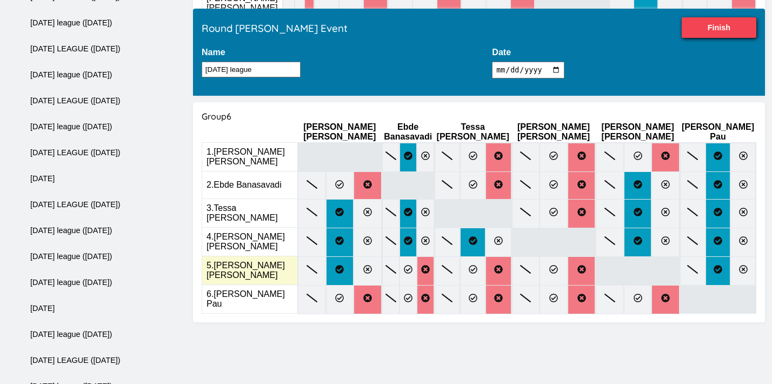
scroll to position [1349, 0]
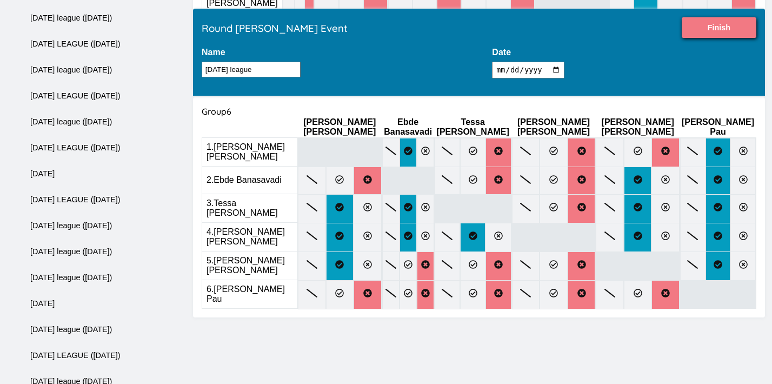
click at [684, 29] on input "Finish" at bounding box center [719, 27] width 75 height 21
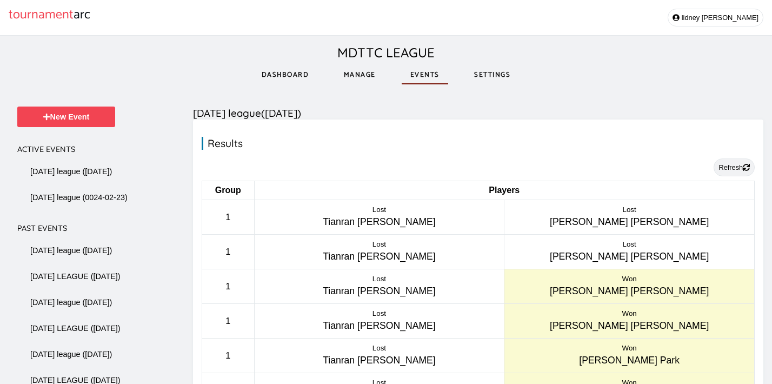
click at [729, 171] on button "Refresh" at bounding box center [734, 167] width 41 height 18
click at [735, 166] on button "Refresh" at bounding box center [734, 167] width 41 height 18
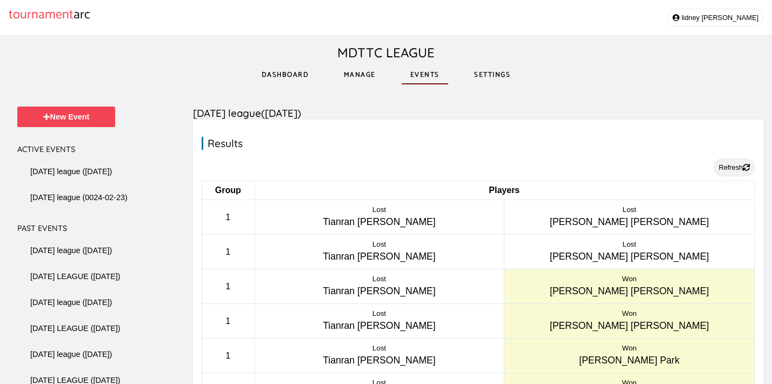
click at [735, 166] on button "Refresh" at bounding box center [734, 167] width 41 height 18
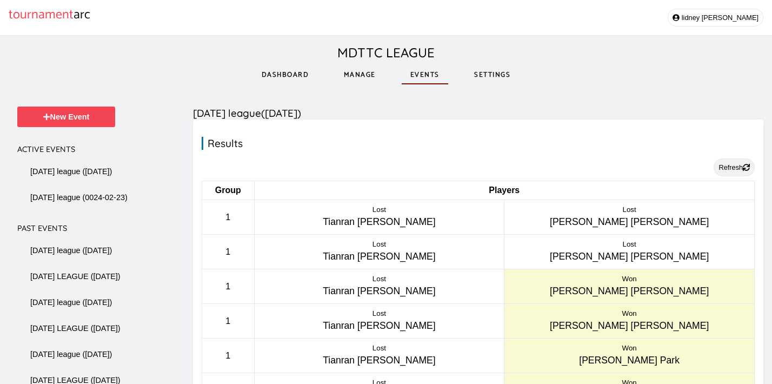
click at [735, 166] on button "Refresh" at bounding box center [734, 167] width 41 height 18
click at [361, 71] on link "Manage" at bounding box center [359, 74] width 49 height 37
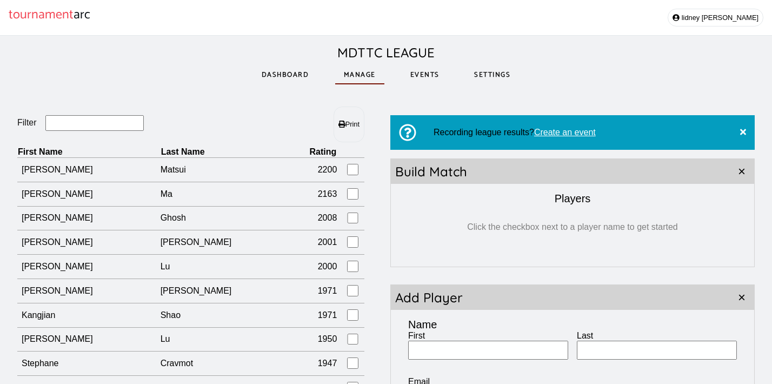
click at [284, 73] on link "Dashboard" at bounding box center [285, 74] width 65 height 37
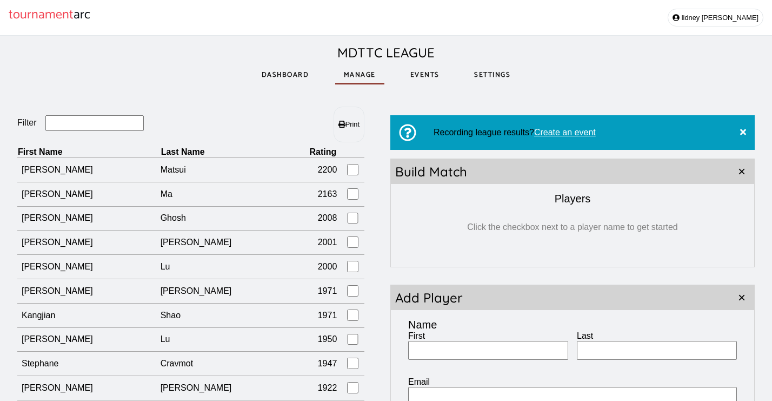
click at [68, 125] on input "Filter" at bounding box center [94, 123] width 99 height 16
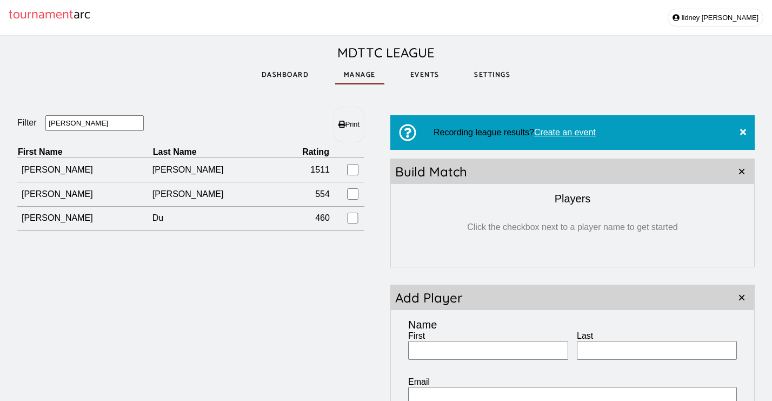
type input "[PERSON_NAME]"
drag, startPoint x: 55, startPoint y: 142, endPoint x: 424, endPoint y: 77, distance: 375.1
click at [424, 77] on link "Events" at bounding box center [425, 74] width 47 height 37
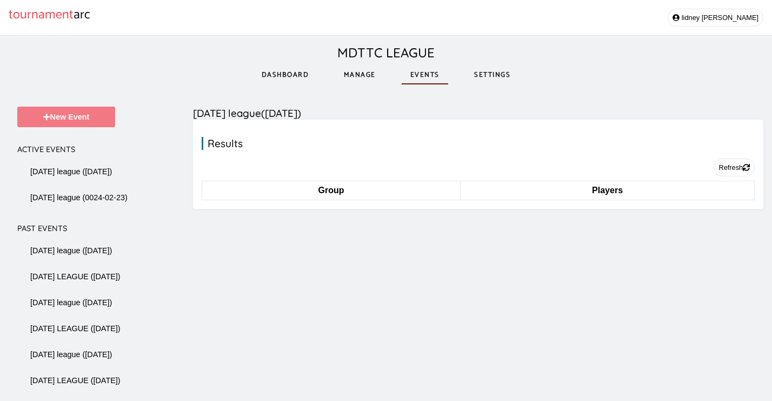
click at [101, 111] on button "New Event" at bounding box center [66, 117] width 98 height 21
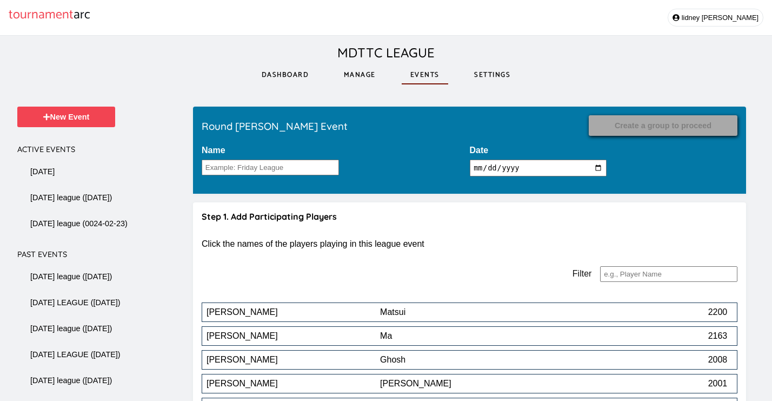
click at [519, 165] on input "2025-08-22" at bounding box center [538, 168] width 137 height 17
type input "2025-08-19"
click at [274, 172] on input "Name" at bounding box center [270, 168] width 137 height 16
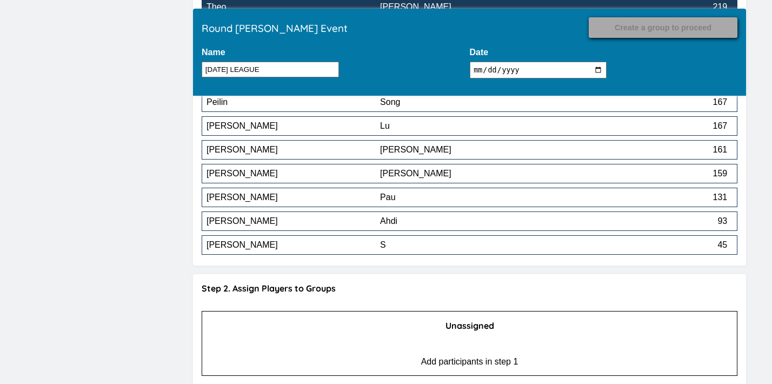
scroll to position [718, 0]
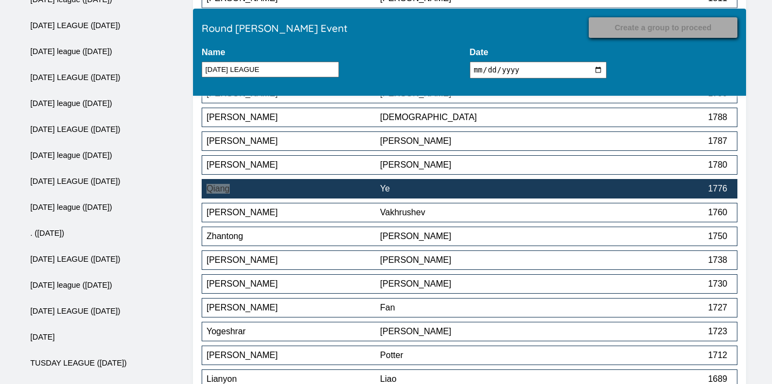
type input "TUESDAY LEAGUE"
click at [512, 194] on div "Ye" at bounding box center [467, 189] width 174 height 10
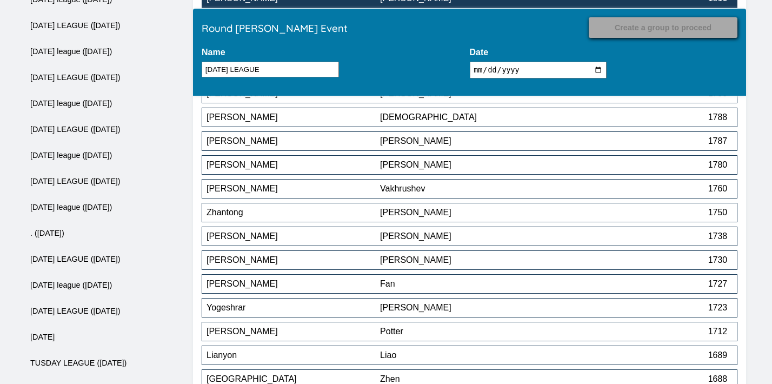
scroll to position [1170, 0]
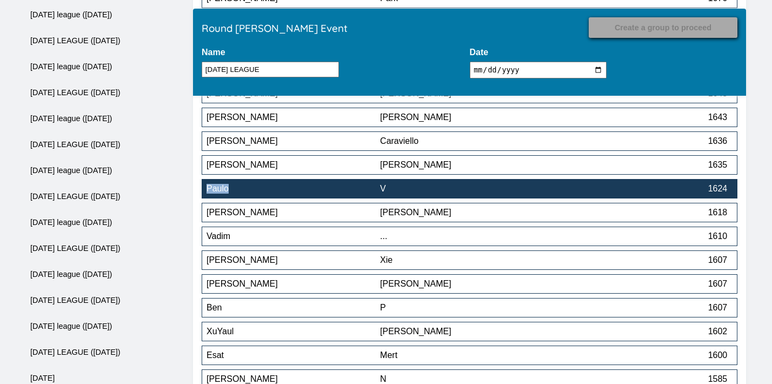
click at [434, 189] on div "V" at bounding box center [467, 189] width 174 height 10
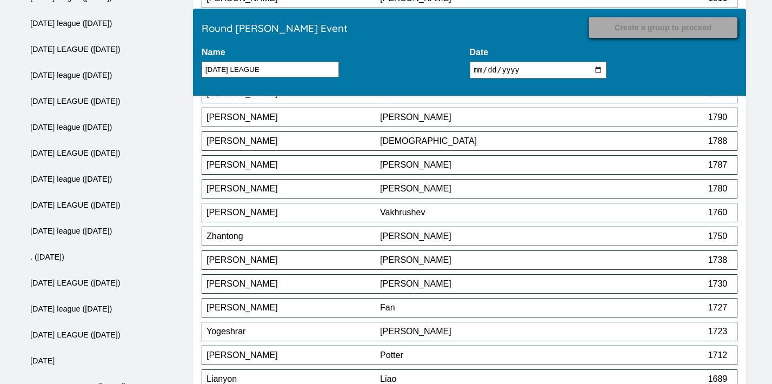
scroll to position [1479, 0]
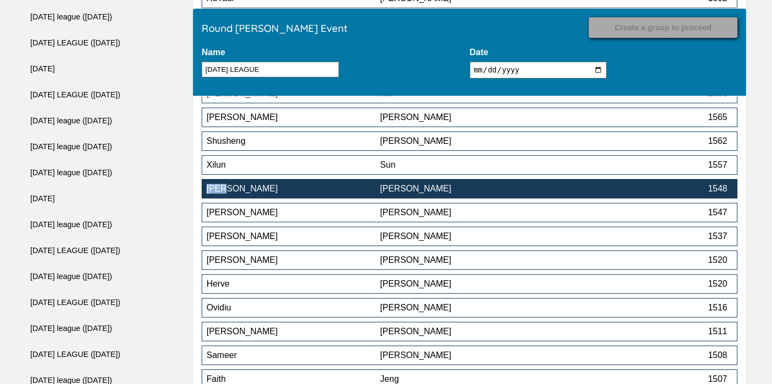
click at [451, 188] on div "[PERSON_NAME]" at bounding box center [467, 189] width 174 height 10
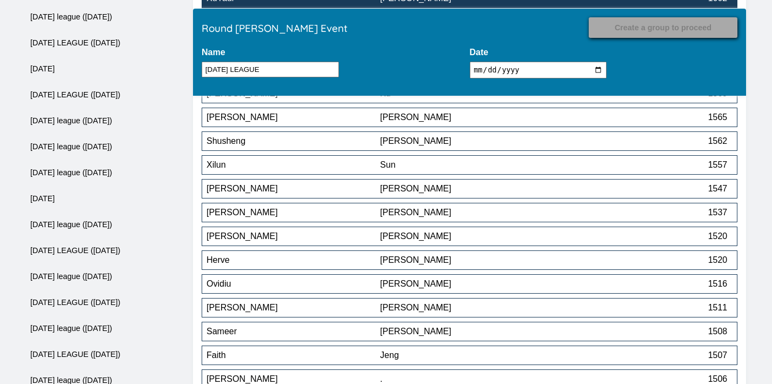
scroll to position [2217, 0]
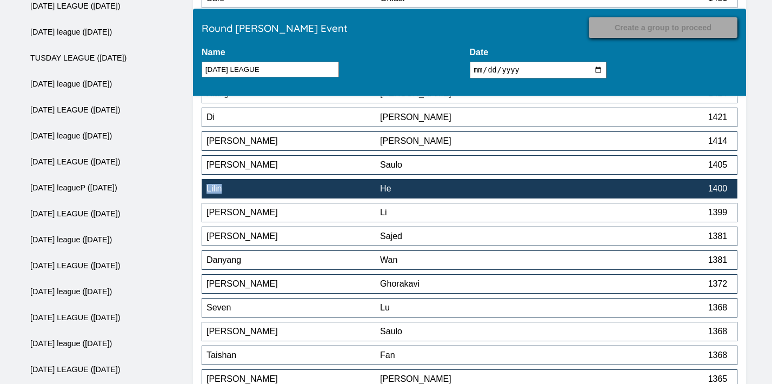
click at [487, 186] on button "Lilin He 1400" at bounding box center [470, 188] width 536 height 19
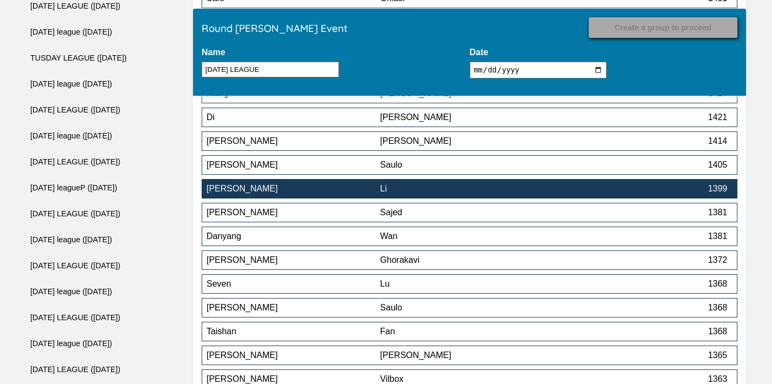
click at [482, 190] on div "Li" at bounding box center [467, 189] width 174 height 10
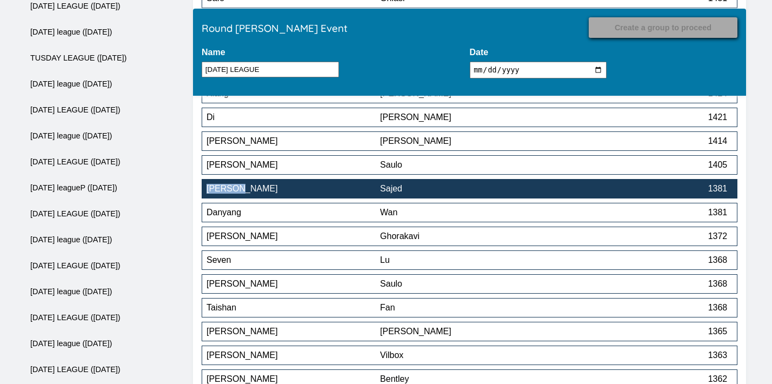
click at [478, 188] on div "Sajed" at bounding box center [467, 189] width 174 height 10
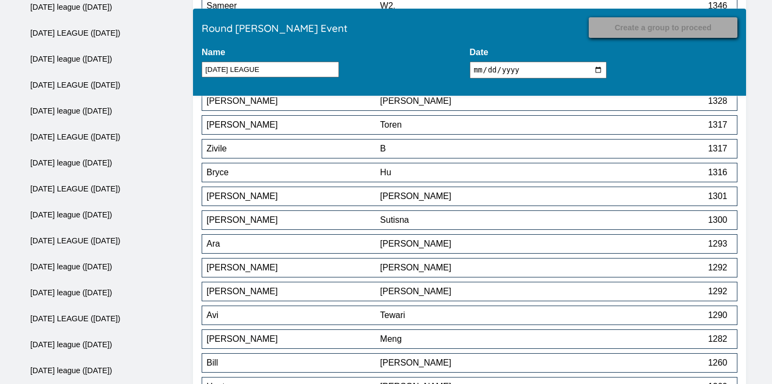
scroll to position [2684, 0]
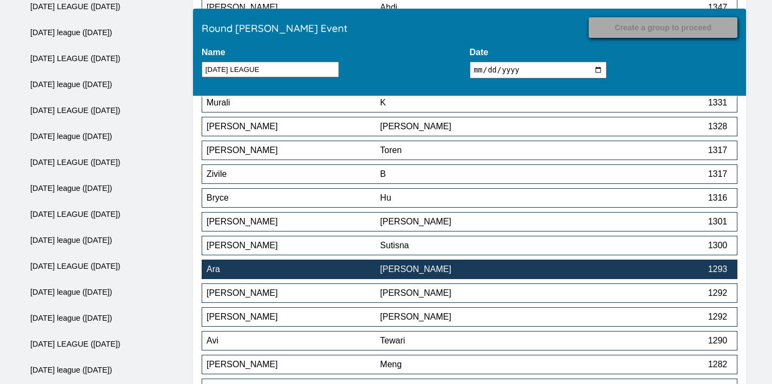
click at [366, 274] on div "Ara" at bounding box center [294, 269] width 174 height 10
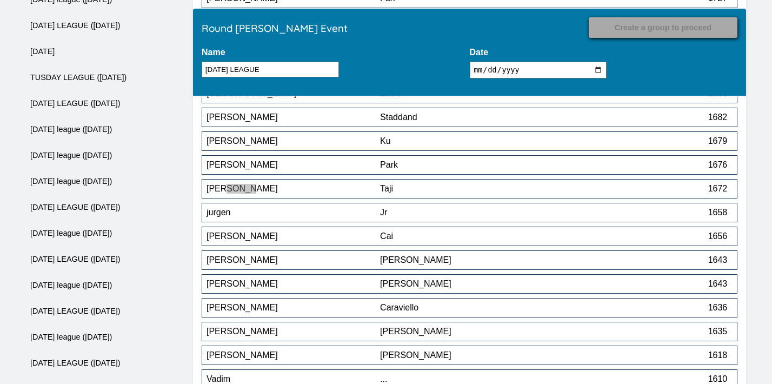
scroll to position [5524, 0]
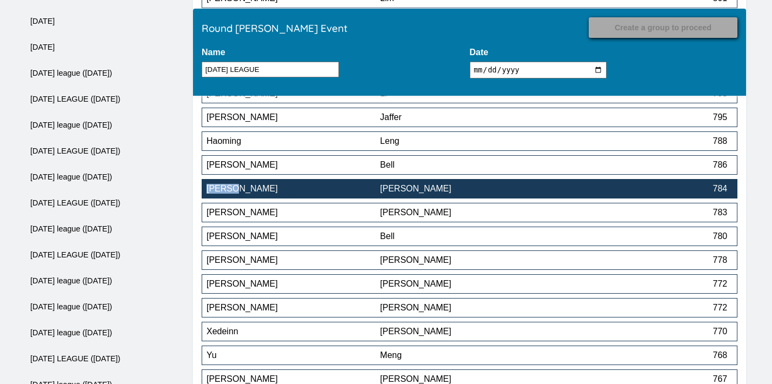
click at [470, 191] on div "[PERSON_NAME]" at bounding box center [467, 189] width 174 height 10
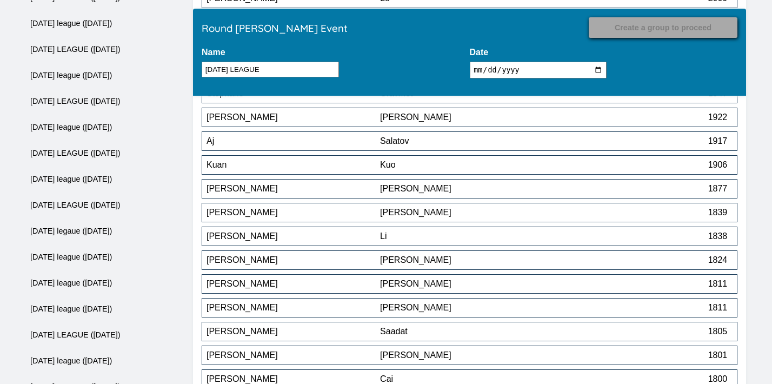
scroll to position [3097, 0]
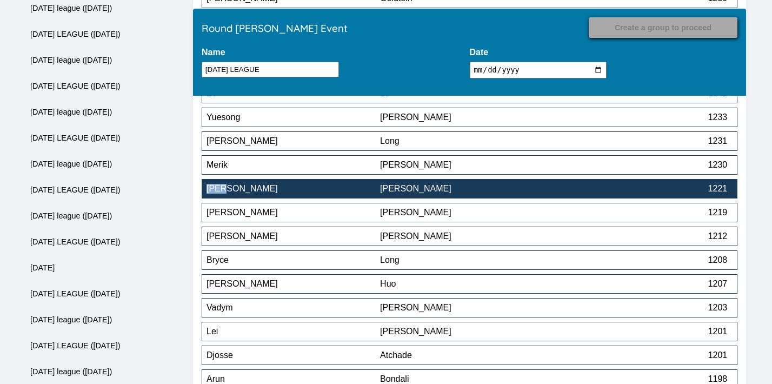
click at [497, 194] on div "[PERSON_NAME]" at bounding box center [467, 189] width 174 height 10
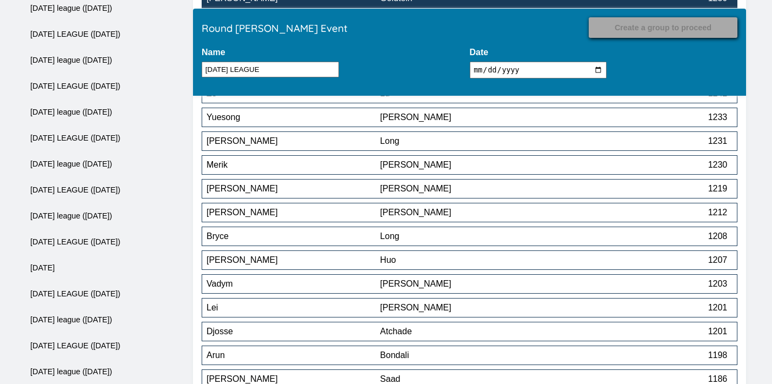
scroll to position [3430, 0]
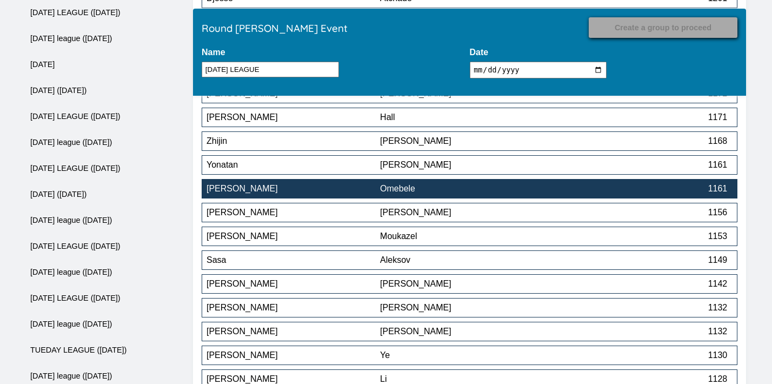
click at [473, 189] on div "Omebele" at bounding box center [467, 189] width 174 height 10
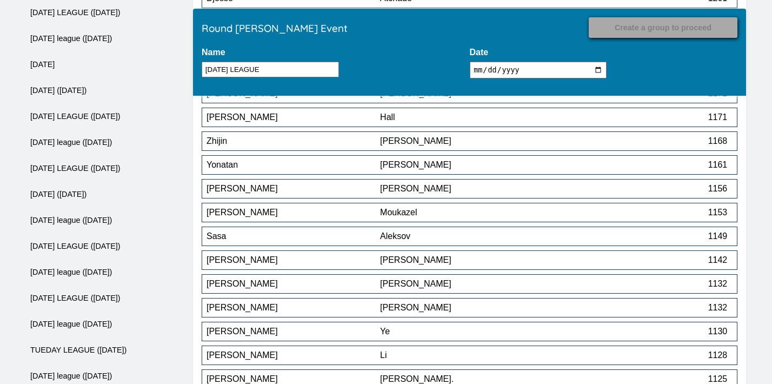
scroll to position [3859, 0]
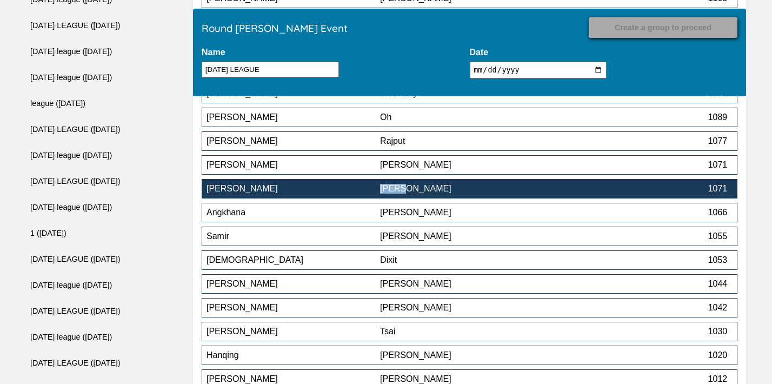
click at [442, 189] on div "[PERSON_NAME]" at bounding box center [467, 189] width 174 height 10
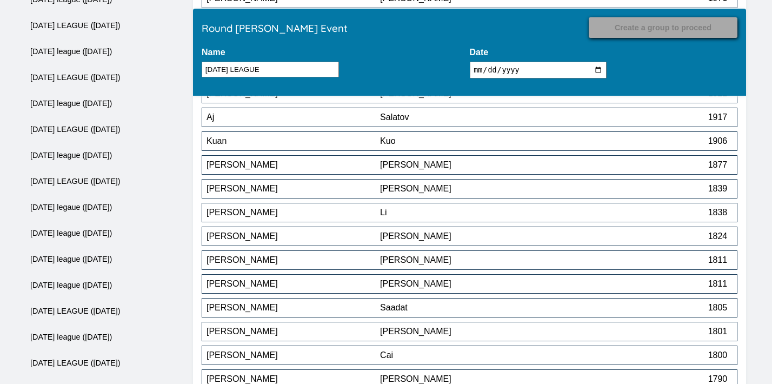
scroll to position [4858, 0]
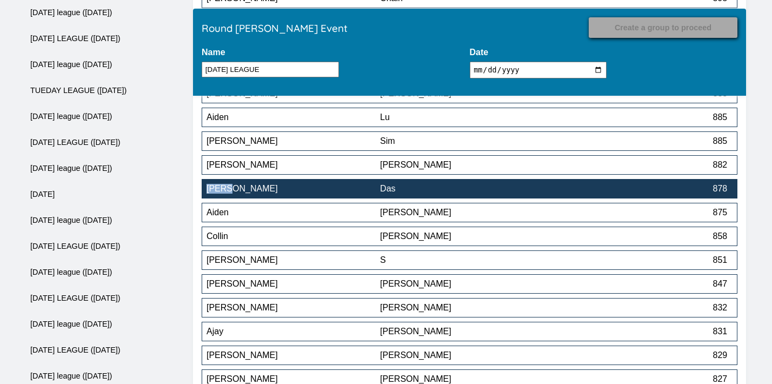
click at [496, 192] on div "Das" at bounding box center [467, 189] width 174 height 10
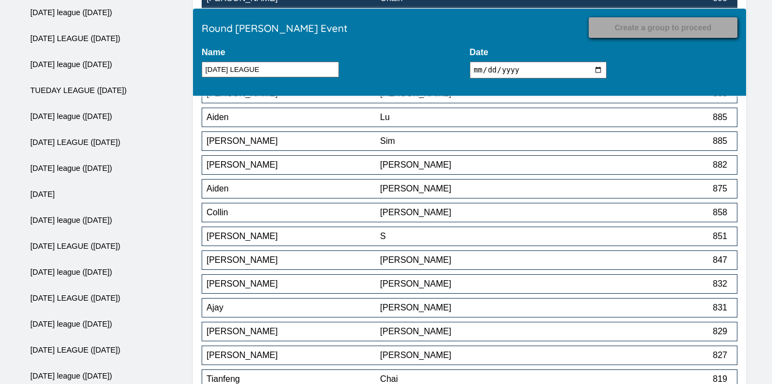
scroll to position [5215, 0]
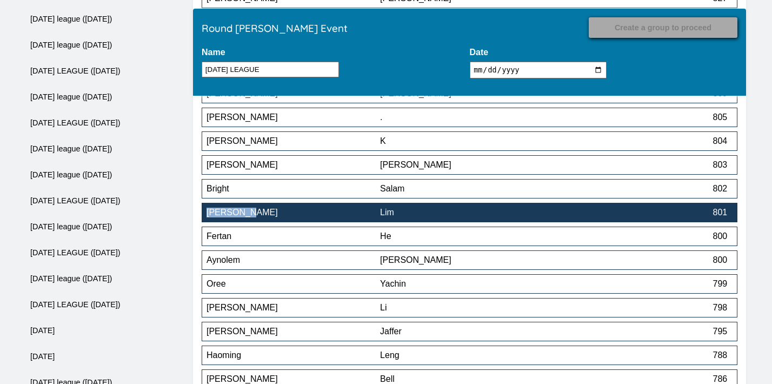
click at [515, 221] on button "Nathaniel Lim 801" at bounding box center [470, 212] width 536 height 19
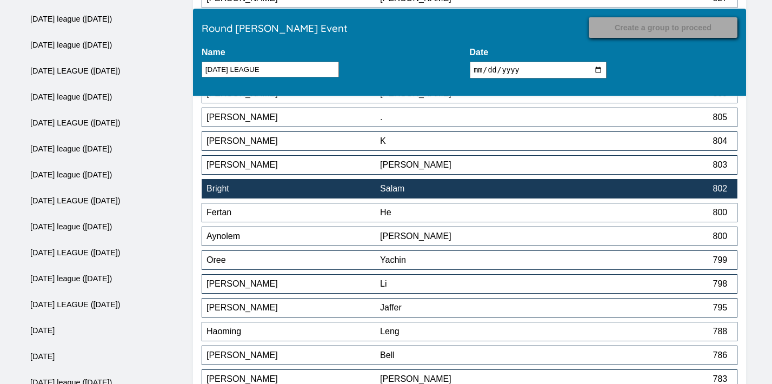
click at [505, 194] on div "Salam" at bounding box center [467, 189] width 174 height 10
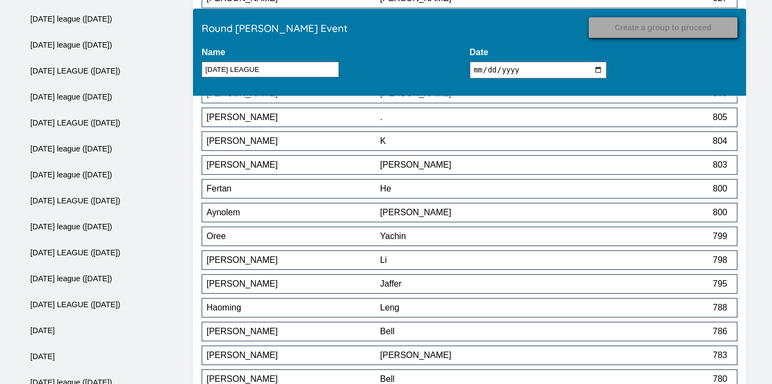
scroll to position [7094, 0]
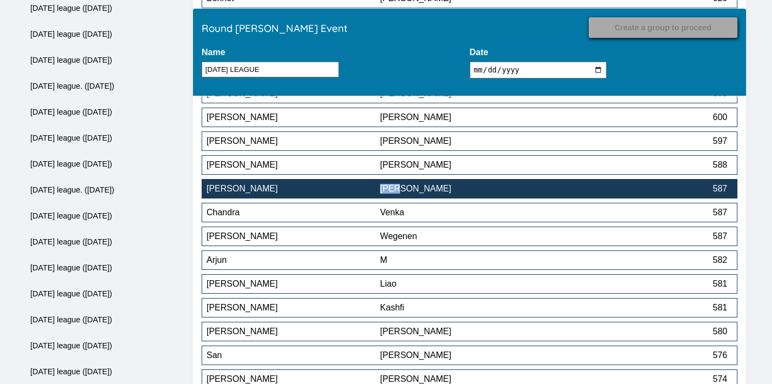
click at [361, 194] on div "[PERSON_NAME]" at bounding box center [294, 189] width 174 height 10
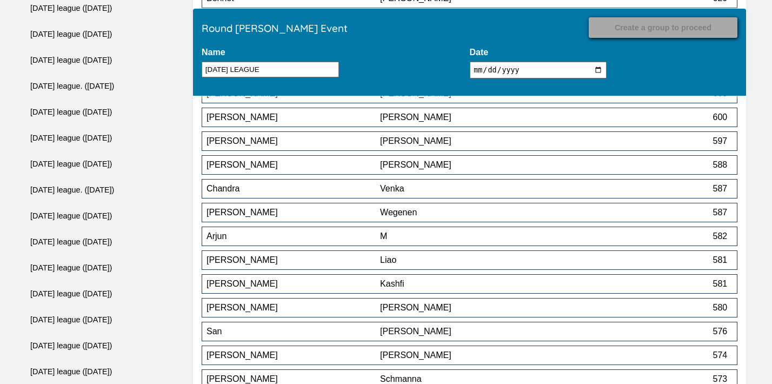
scroll to position [8212, 0]
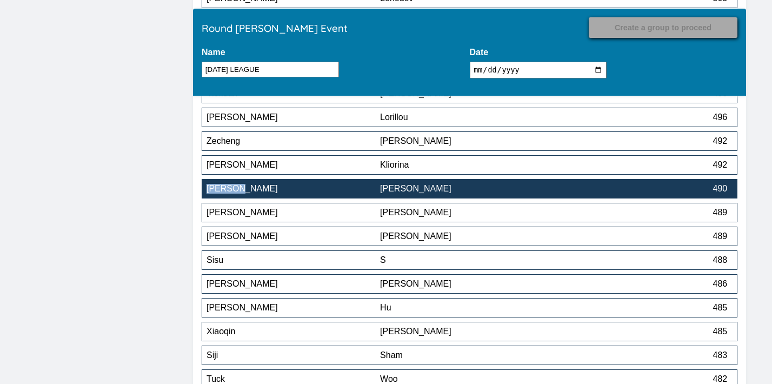
click at [442, 192] on div "[PERSON_NAME]" at bounding box center [467, 189] width 174 height 10
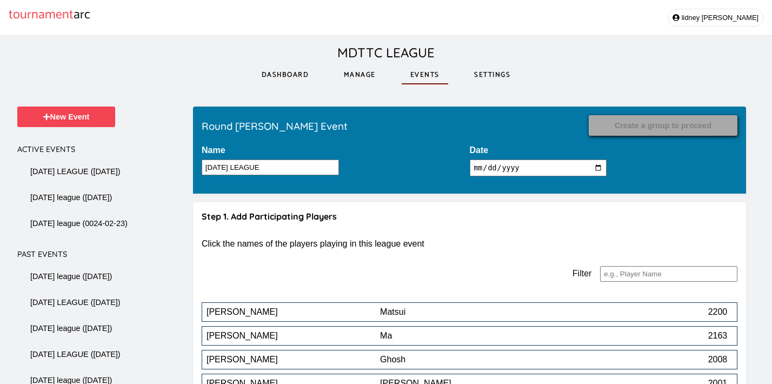
scroll to position [8236, 0]
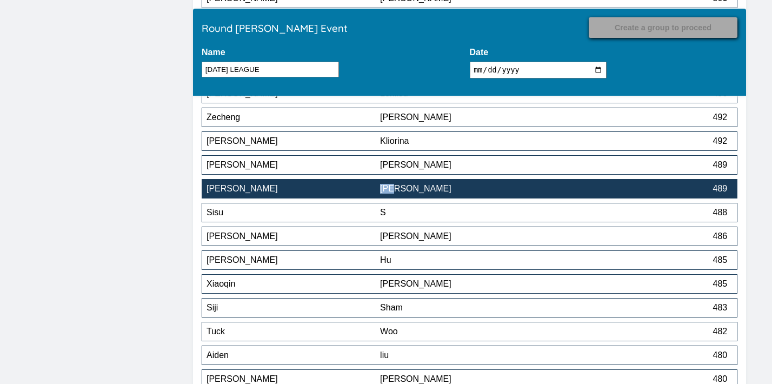
click at [427, 189] on div "[PERSON_NAME]" at bounding box center [467, 189] width 174 height 10
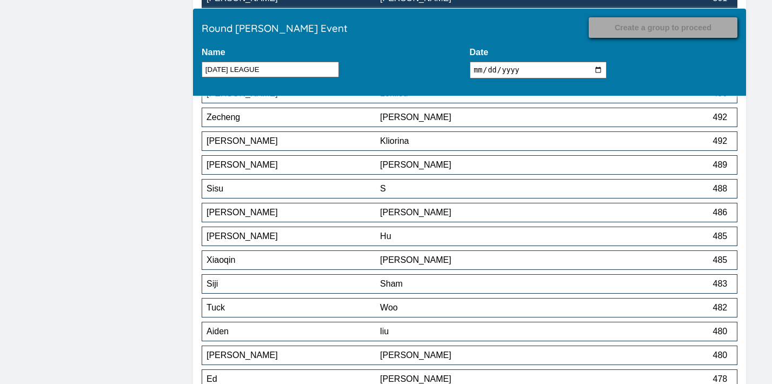
scroll to position [8855, 0]
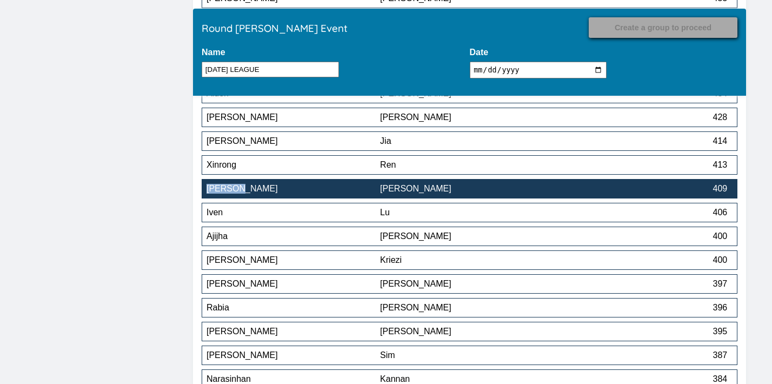
click at [422, 194] on div "[PERSON_NAME]" at bounding box center [467, 189] width 174 height 10
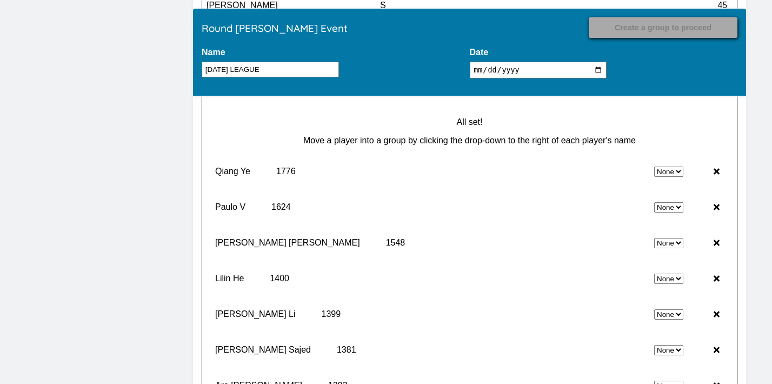
scroll to position [10370, 0]
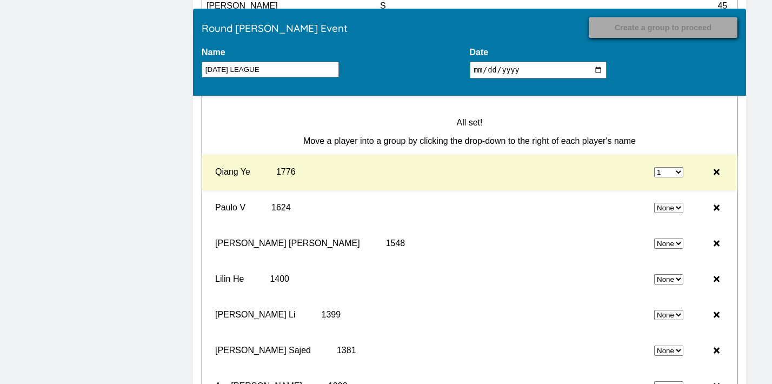
select select "0"
select select "1"
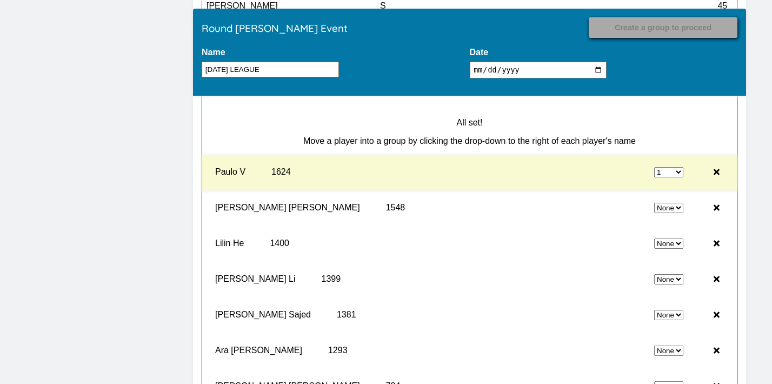
select select "0"
select select "1"
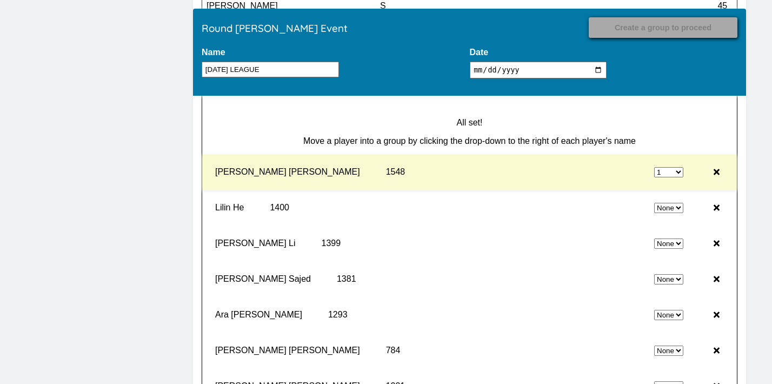
select select "0"
select select "1"
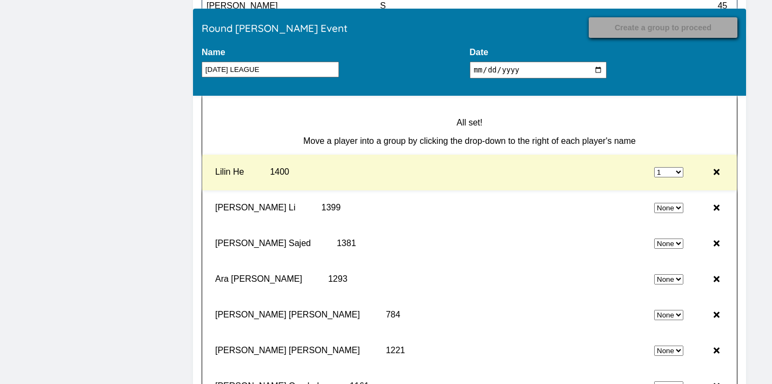
select select "0"
select select "1"
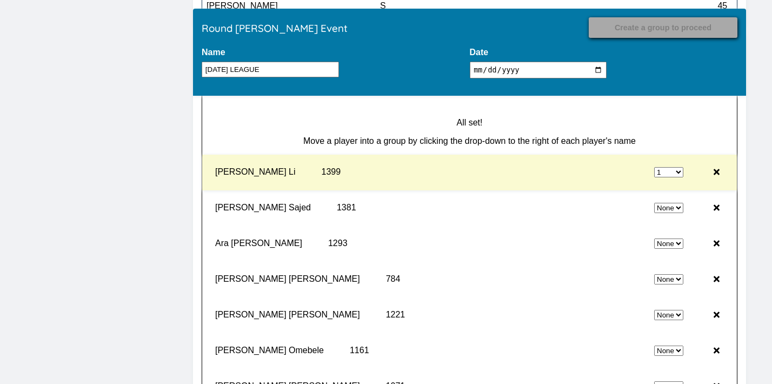
select select "0"
select select "1"
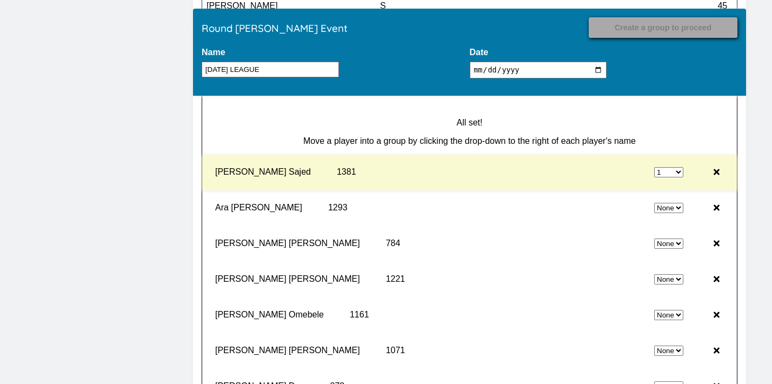
select select "0"
select select "1"
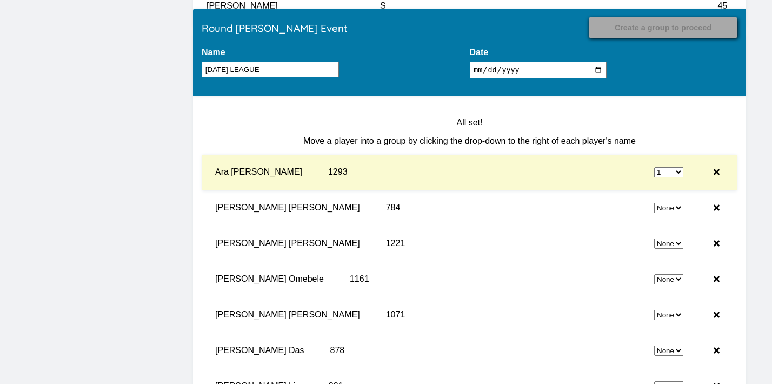
select select "0"
select select "1"
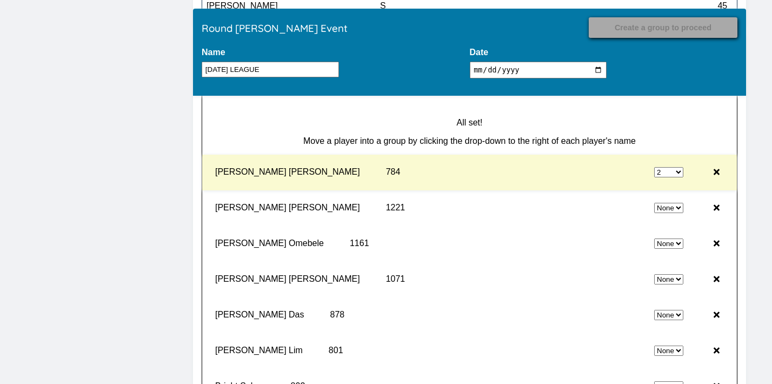
select select "0"
select select "2"
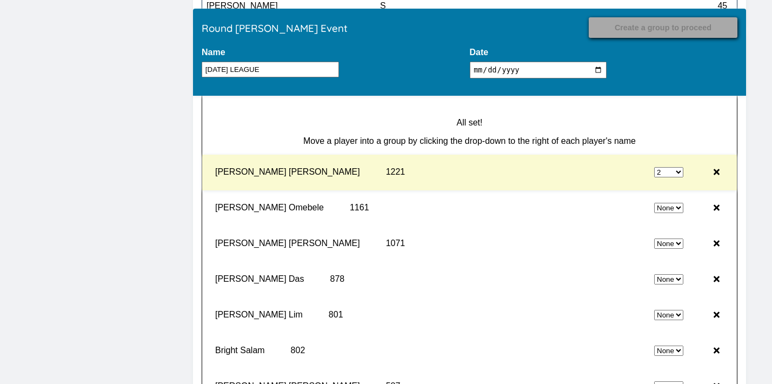
select select "0"
select select "2"
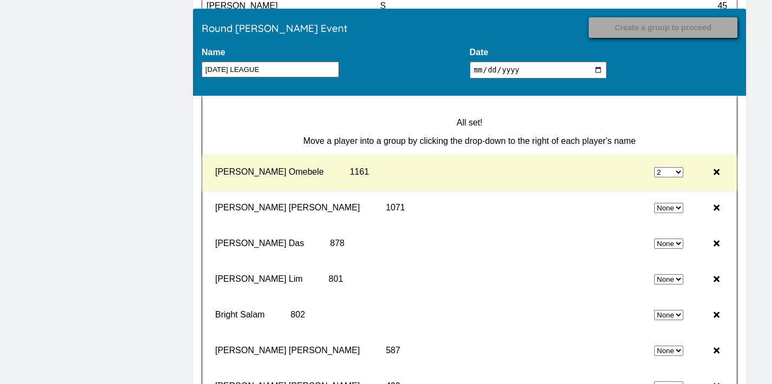
select select "0"
select select "2"
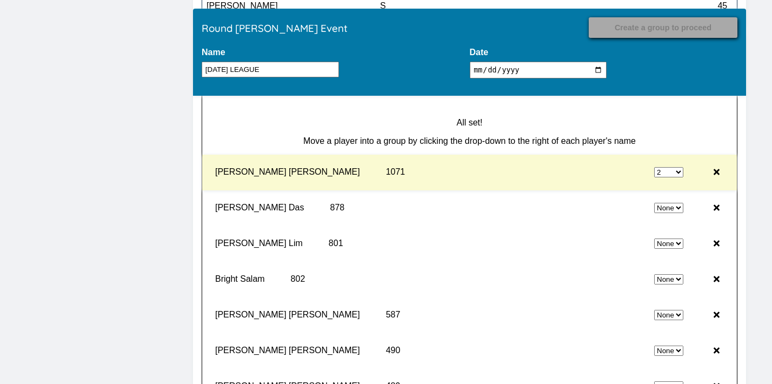
select select "0"
select select "2"
select select "0"
select select "2"
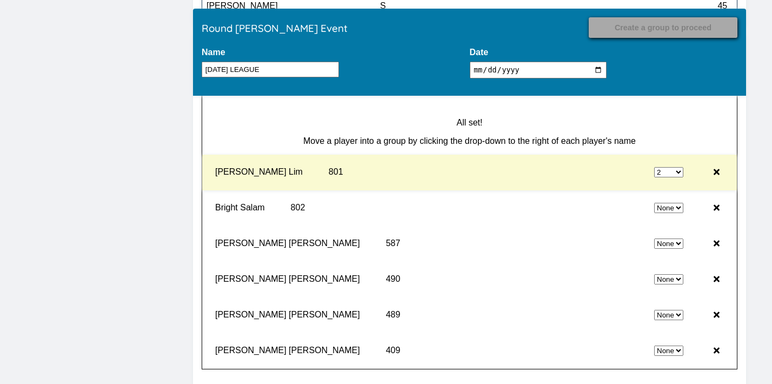
select select "0"
select select "2"
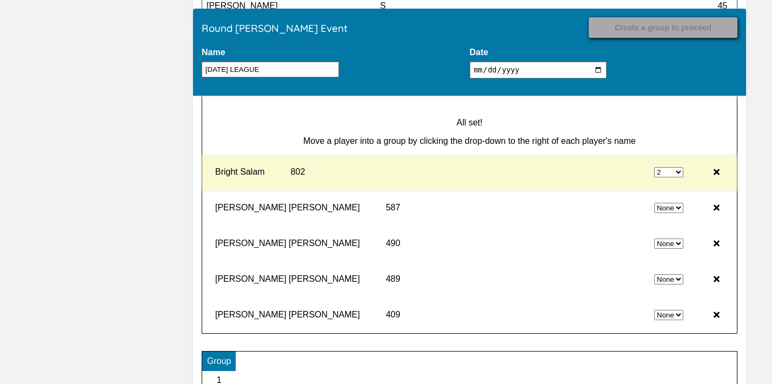
select select "0"
select select "2"
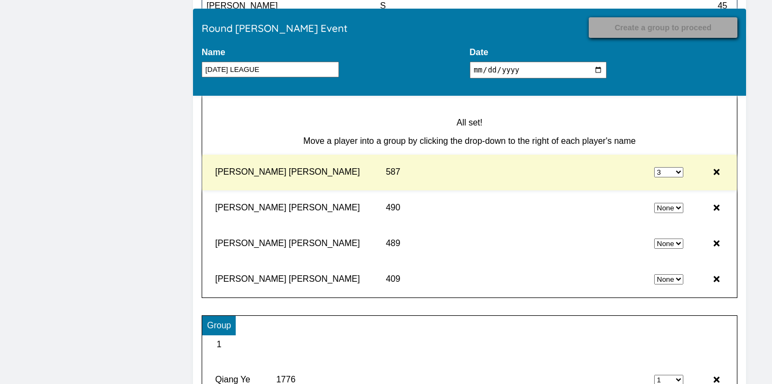
select select "0"
select select "3"
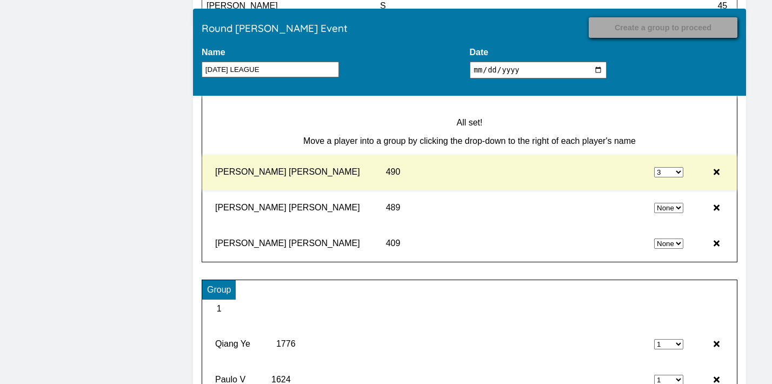
select select "0"
select select "3"
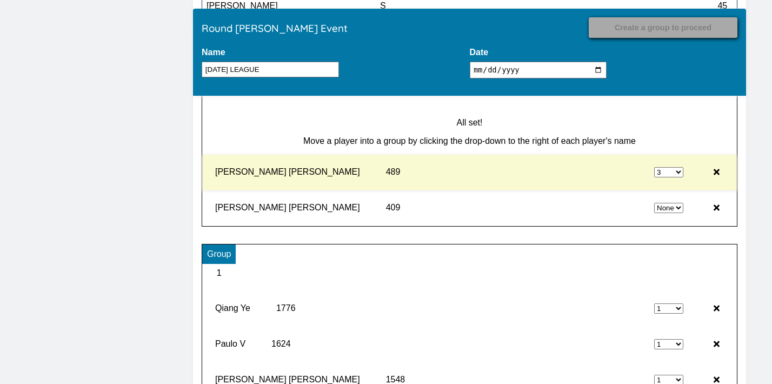
select select "0"
select select "3"
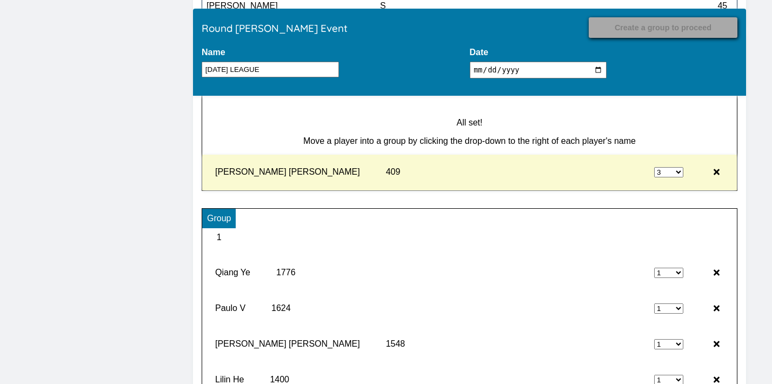
type input "Record Results"
select select "3"
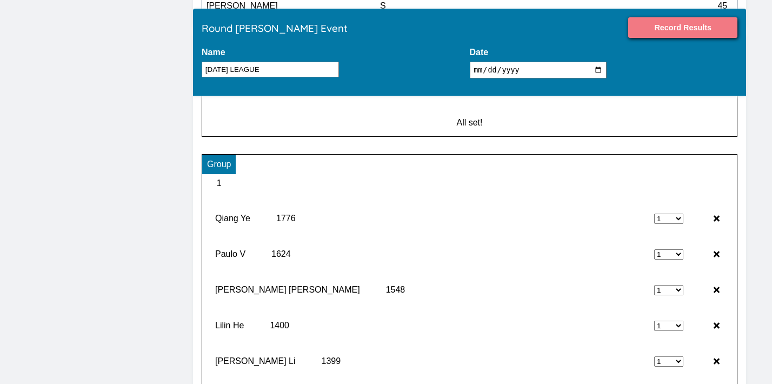
click at [674, 30] on input "Record Results" at bounding box center [682, 27] width 109 height 21
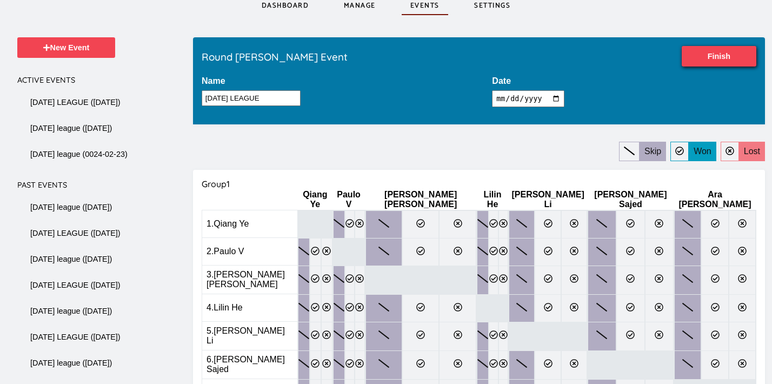
scroll to position [71, 0]
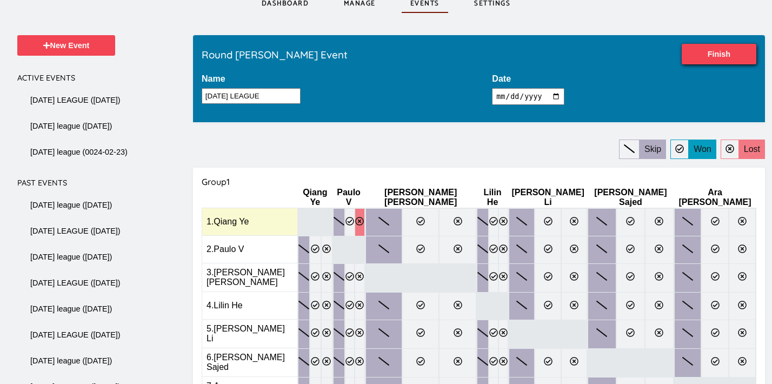
click at [364, 225] on label at bounding box center [360, 222] width 10 height 28
click at [0, 0] on input "radio" at bounding box center [0, 0] width 0 height 0
click at [425, 218] on icon at bounding box center [420, 221] width 9 height 9
click at [0, 0] on input "radio" at bounding box center [0, 0] width 0 height 0
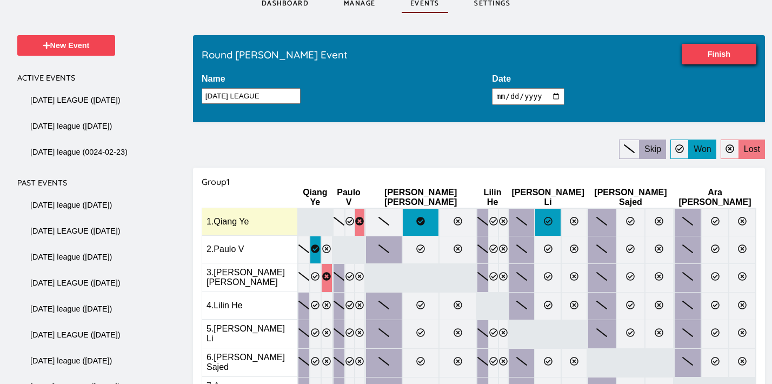
click at [552, 217] on icon at bounding box center [548, 221] width 9 height 9
click at [0, 0] on input "radio" at bounding box center [0, 0] width 0 height 0
click at [622, 214] on label at bounding box center [630, 222] width 29 height 28
click at [0, 0] on input "radio" at bounding box center [0, 0] width 0 height 0
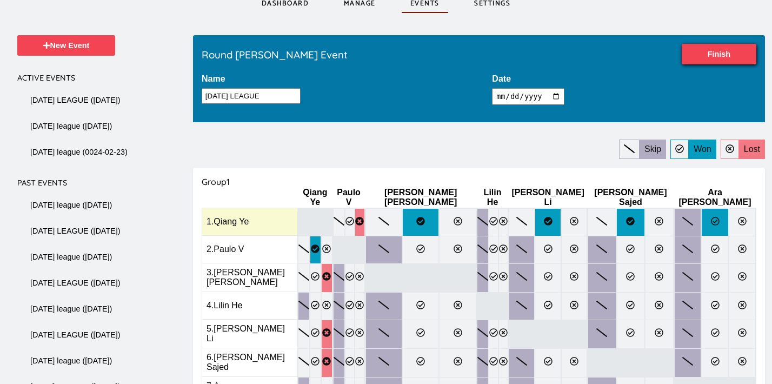
click at [711, 217] on icon at bounding box center [715, 221] width 9 height 9
click at [0, 0] on input "radio" at bounding box center [0, 0] width 0 height 0
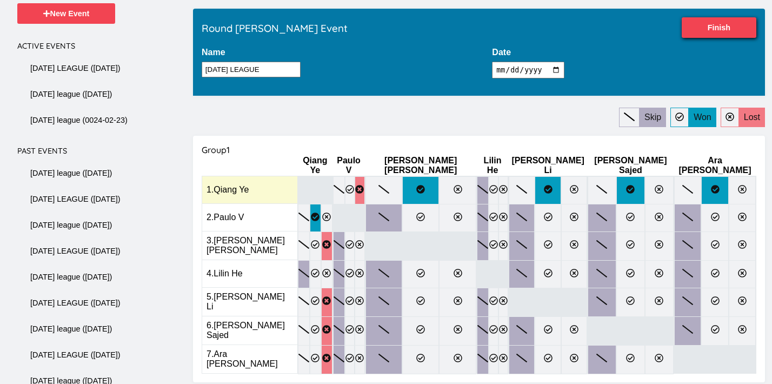
scroll to position [106, 0]
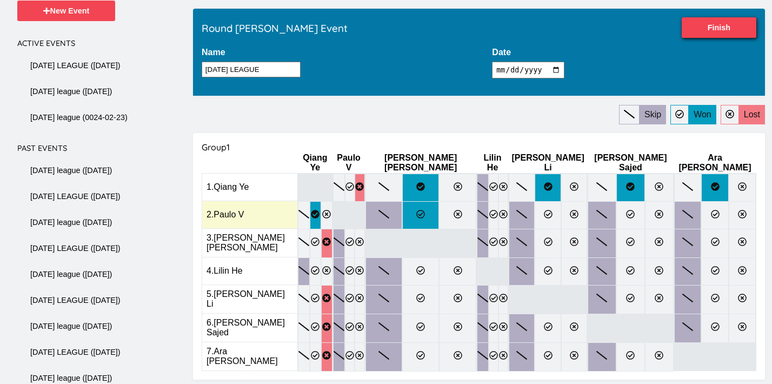
click at [438, 213] on label at bounding box center [420, 215] width 37 height 28
click at [0, 0] on input "radio" at bounding box center [0, 0] width 0 height 0
click at [499, 215] on label at bounding box center [494, 215] width 10 height 28
click at [0, 0] on input "radio" at bounding box center [0, 0] width 0 height 0
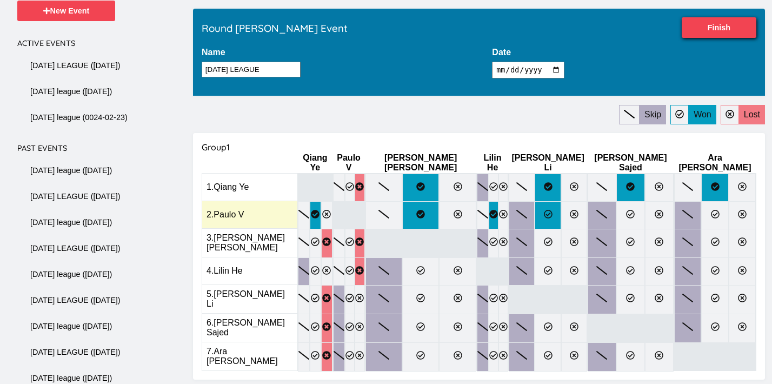
click at [558, 210] on label at bounding box center [548, 215] width 26 height 28
click at [0, 0] on input "radio" at bounding box center [0, 0] width 0 height 0
click at [621, 209] on label at bounding box center [630, 215] width 29 height 28
click at [0, 0] on input "radio" at bounding box center [0, 0] width 0 height 0
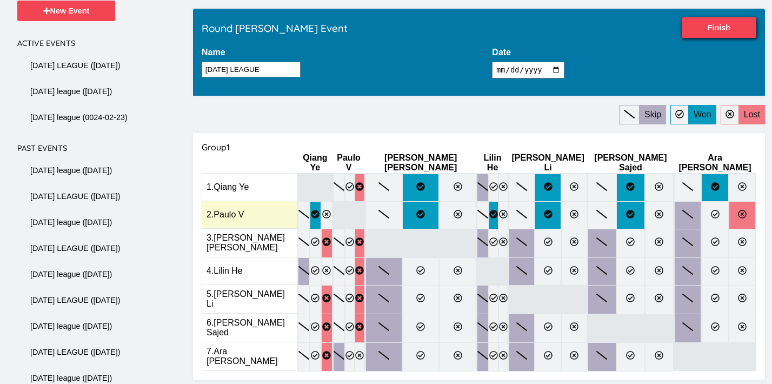
click at [738, 210] on icon at bounding box center [742, 214] width 9 height 9
click at [0, 0] on input "radio" at bounding box center [0, 0] width 0 height 0
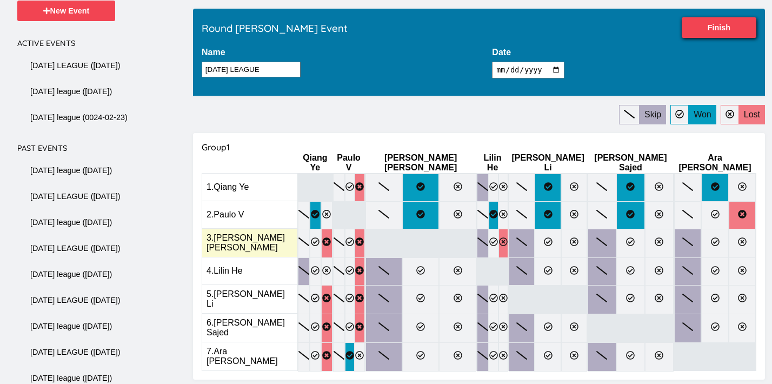
click at [508, 237] on icon at bounding box center [503, 241] width 9 height 9
click at [0, 0] on input "radio" at bounding box center [0, 0] width 0 height 0
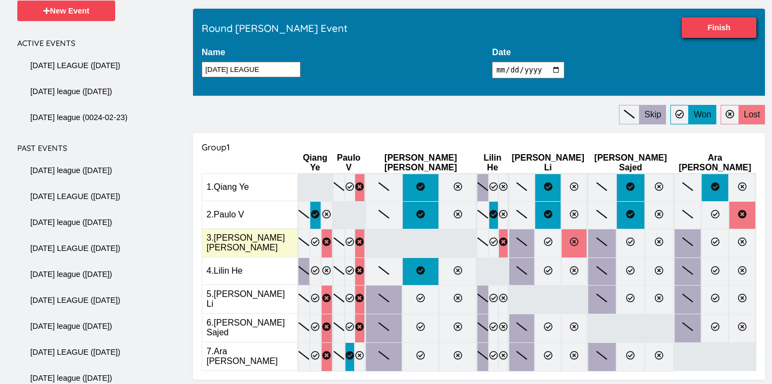
click at [570, 237] on icon at bounding box center [574, 241] width 9 height 9
click at [0, 0] on input "radio" at bounding box center [0, 0] width 0 height 0
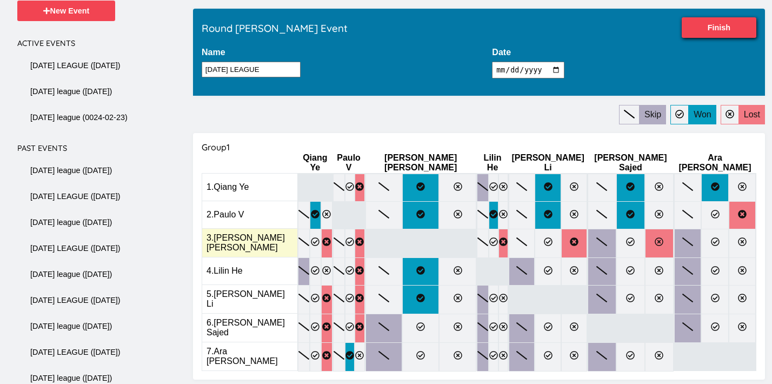
click at [655, 237] on icon at bounding box center [659, 241] width 9 height 9
click at [0, 0] on input "radio" at bounding box center [0, 0] width 0 height 0
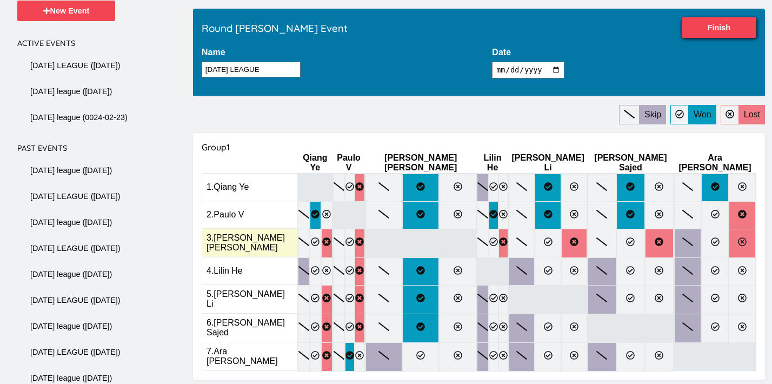
click at [738, 237] on icon at bounding box center [742, 241] width 9 height 9
click at [0, 0] on input "radio" at bounding box center [0, 0] width 0 height 0
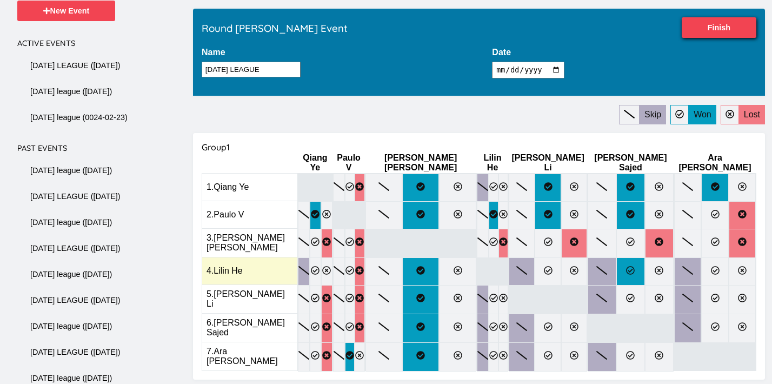
click at [616, 266] on label at bounding box center [630, 271] width 29 height 28
click at [0, 0] on input "radio" at bounding box center [0, 0] width 0 height 0
click at [711, 266] on icon at bounding box center [715, 270] width 9 height 9
click at [0, 0] on input "radio" at bounding box center [0, 0] width 0 height 0
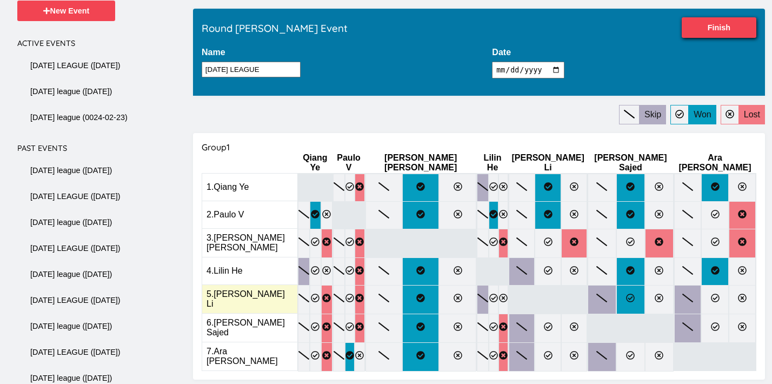
click at [626, 294] on icon at bounding box center [630, 298] width 9 height 9
click at [0, 0] on input "radio" at bounding box center [0, 0] width 0 height 0
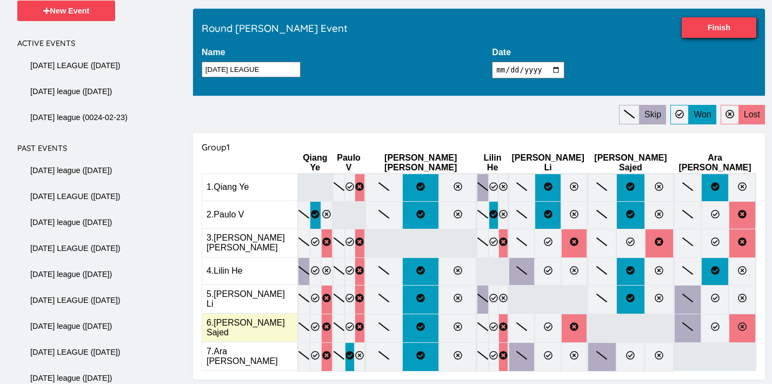
click at [738, 322] on icon at bounding box center [742, 326] width 9 height 9
click at [0, 0] on input "radio" at bounding box center [0, 0] width 0 height 0
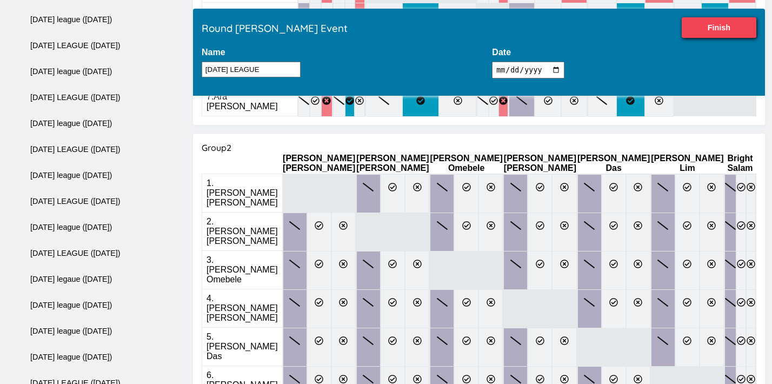
scroll to position [376, 0]
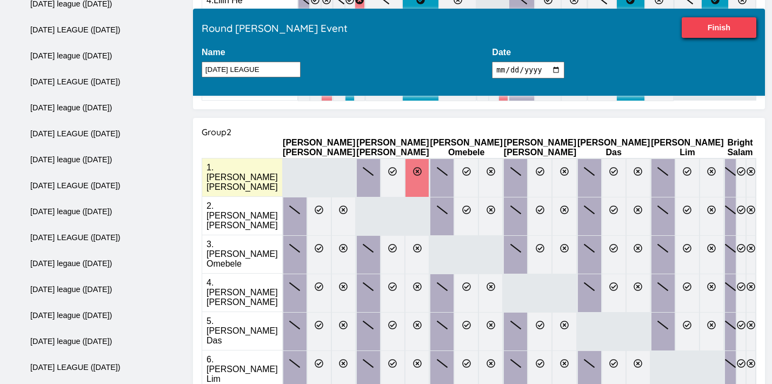
click at [422, 158] on label at bounding box center [417, 177] width 24 height 39
click at [0, 0] on input "radio" at bounding box center [0, 0] width 0 height 0
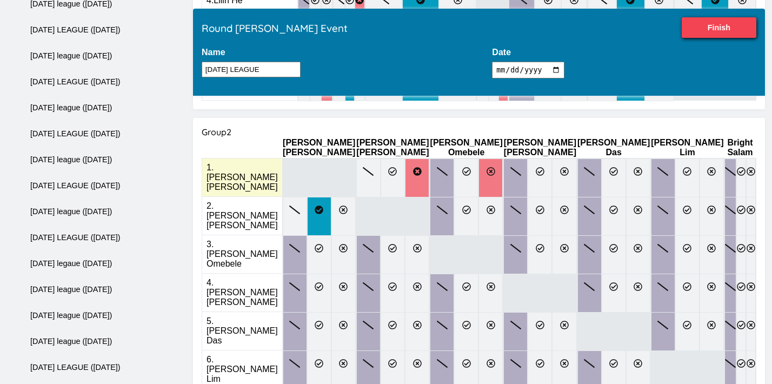
click at [487, 167] on icon at bounding box center [491, 171] width 9 height 9
click at [0, 0] on input "radio" at bounding box center [0, 0] width 0 height 0
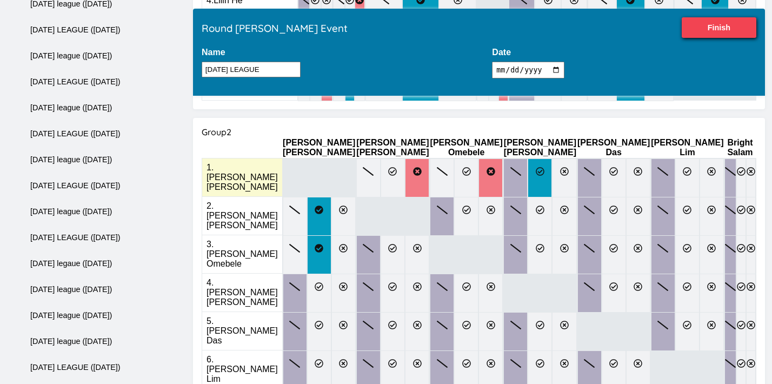
click at [528, 158] on label at bounding box center [540, 177] width 24 height 39
click at [0, 0] on input "radio" at bounding box center [0, 0] width 0 height 0
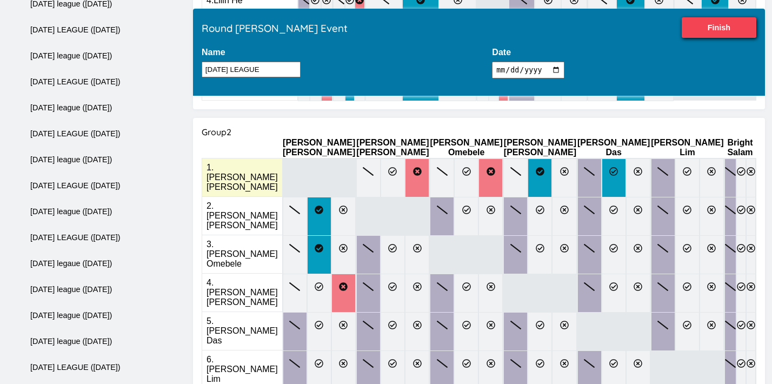
click at [609, 167] on icon at bounding box center [613, 171] width 9 height 9
click at [0, 0] on input "radio" at bounding box center [0, 0] width 0 height 0
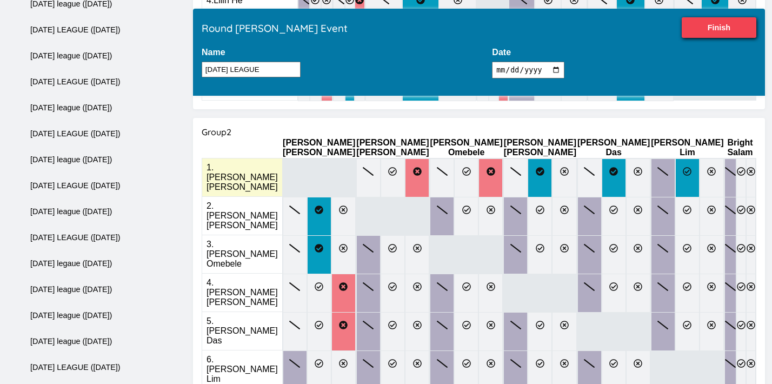
click at [675, 158] on label at bounding box center [687, 177] width 24 height 39
click at [0, 0] on input "radio" at bounding box center [0, 0] width 0 height 0
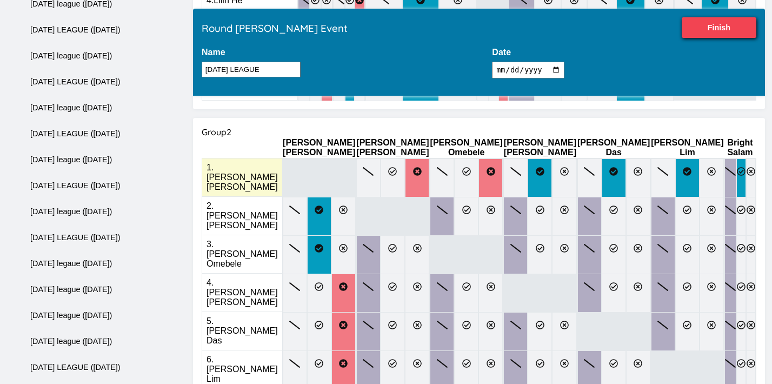
click at [736, 158] on label at bounding box center [741, 177] width 10 height 39
click at [0, 0] on input "radio" at bounding box center [0, 0] width 0 height 0
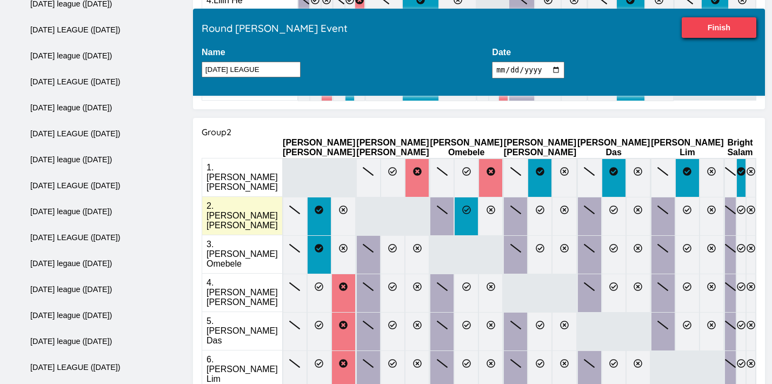
click at [462, 197] on label at bounding box center [466, 216] width 24 height 39
click at [0, 0] on input "radio" at bounding box center [0, 0] width 0 height 0
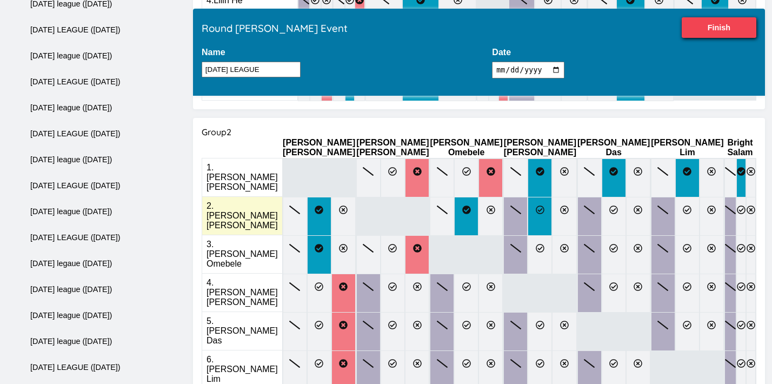
click at [536, 205] on icon at bounding box center [540, 209] width 9 height 9
click at [0, 0] on input "radio" at bounding box center [0, 0] width 0 height 0
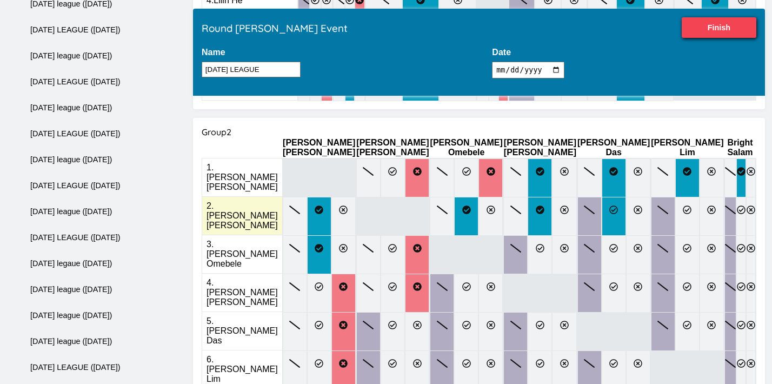
click at [609, 205] on icon at bounding box center [613, 209] width 9 height 9
click at [0, 0] on input "radio" at bounding box center [0, 0] width 0 height 0
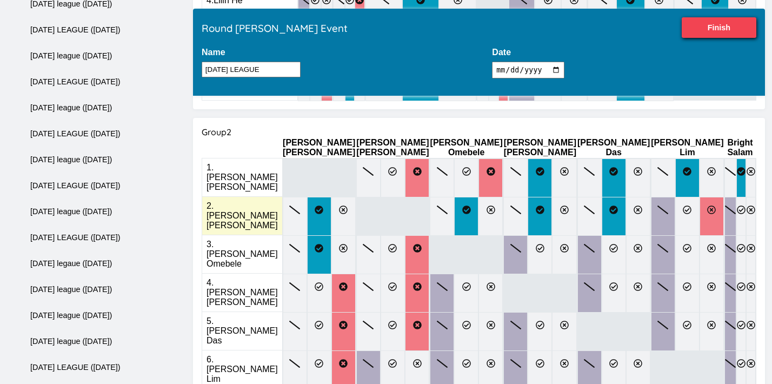
click at [708, 205] on icon at bounding box center [712, 209] width 9 height 9
click at [0, 0] on input "radio" at bounding box center [0, 0] width 0 height 0
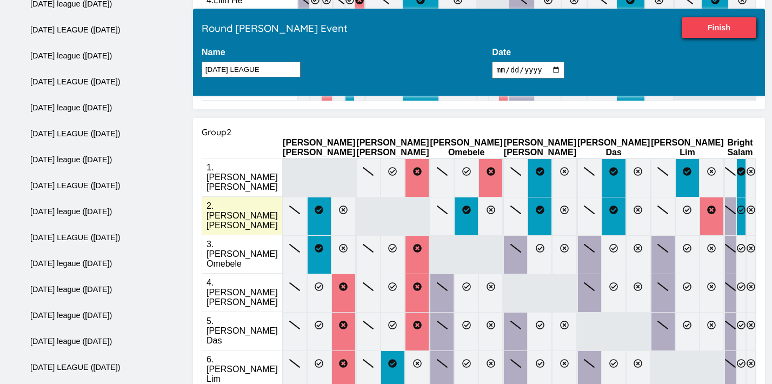
click at [736, 197] on label at bounding box center [741, 216] width 10 height 39
click at [0, 0] on input "radio" at bounding box center [0, 0] width 0 height 0
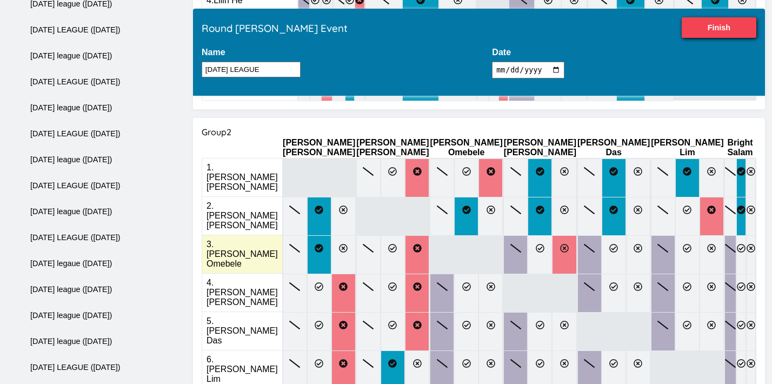
click at [560, 244] on icon at bounding box center [564, 248] width 9 height 9
click at [0, 0] on input "radio" at bounding box center [0, 0] width 0 height 0
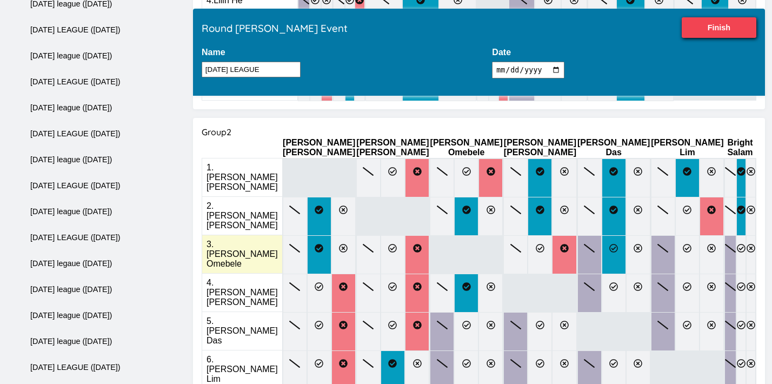
click at [609, 244] on icon at bounding box center [613, 248] width 9 height 9
click at [0, 0] on input "radio" at bounding box center [0, 0] width 0 height 0
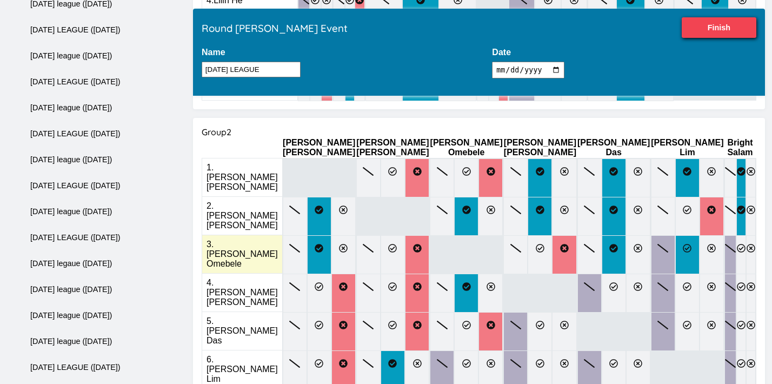
click at [683, 244] on icon at bounding box center [687, 248] width 9 height 9
click at [0, 0] on input "radio" at bounding box center [0, 0] width 0 height 0
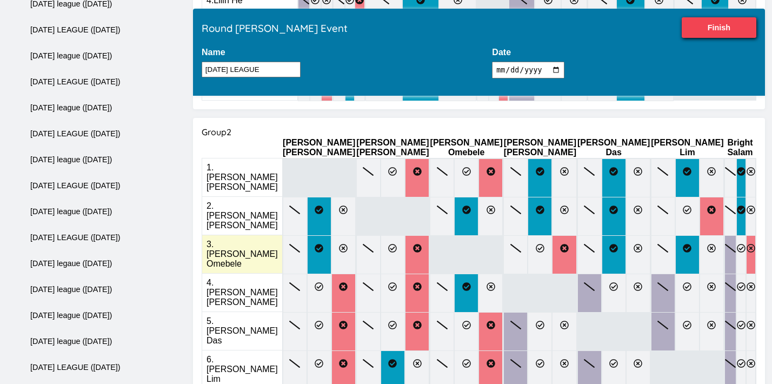
click at [747, 244] on icon at bounding box center [751, 248] width 9 height 9
click at [0, 0] on input "radio" at bounding box center [0, 0] width 0 height 0
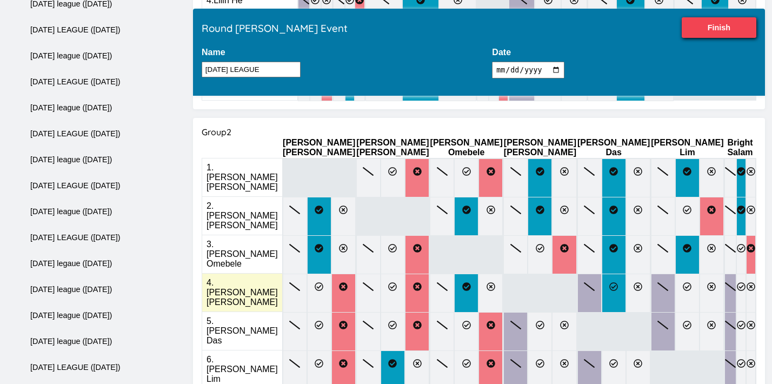
click at [609, 282] on icon at bounding box center [613, 286] width 9 height 9
click at [0, 0] on input "radio" at bounding box center [0, 0] width 0 height 0
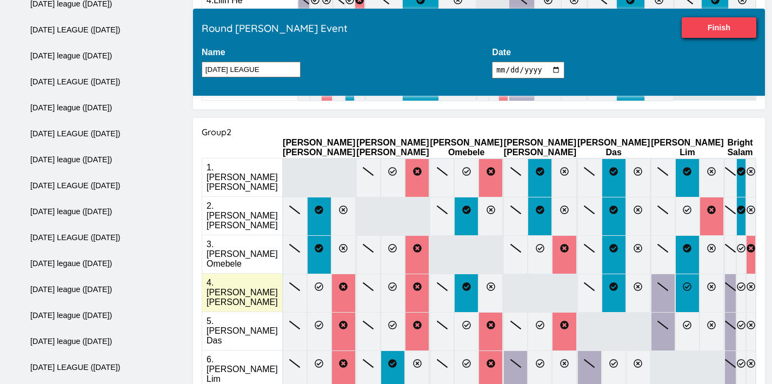
click at [675, 274] on label at bounding box center [687, 293] width 24 height 39
click at [0, 0] on input "radio" at bounding box center [0, 0] width 0 height 0
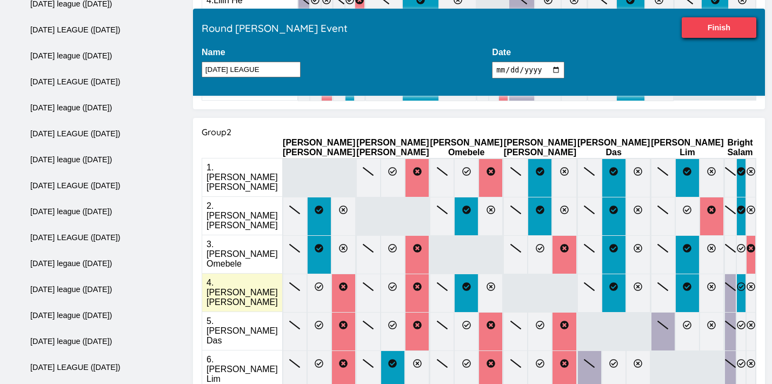
click at [736, 274] on label at bounding box center [741, 293] width 10 height 39
click at [0, 0] on input "radio" at bounding box center [0, 0] width 0 height 0
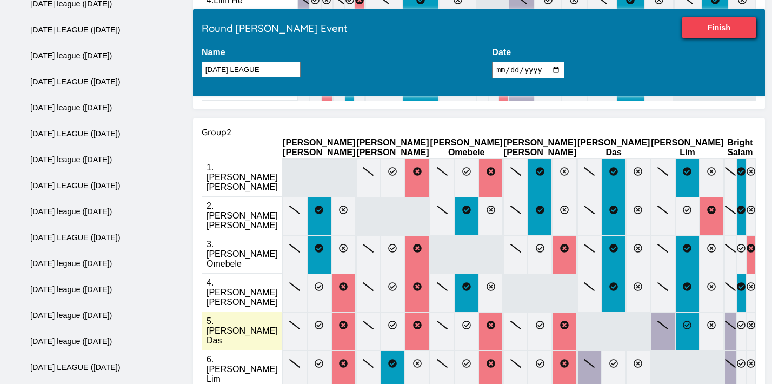
click at [675, 312] on label at bounding box center [687, 331] width 24 height 39
click at [0, 0] on input "radio" at bounding box center [0, 0] width 0 height 0
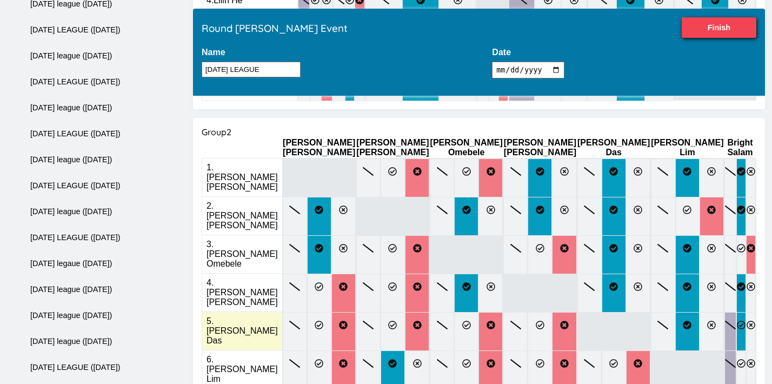
click at [736, 312] on label at bounding box center [741, 331] width 10 height 39
click at [0, 0] on input "radio" at bounding box center [0, 0] width 0 height 0
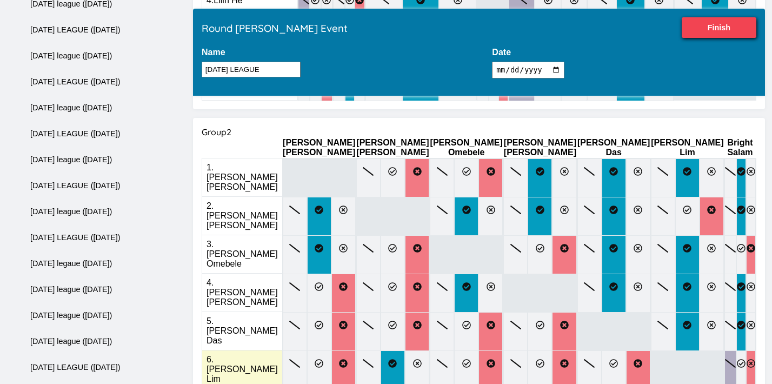
click at [746, 350] on label at bounding box center [751, 369] width 10 height 39
click at [0, 0] on input "radio" at bounding box center [0, 0] width 0 height 0
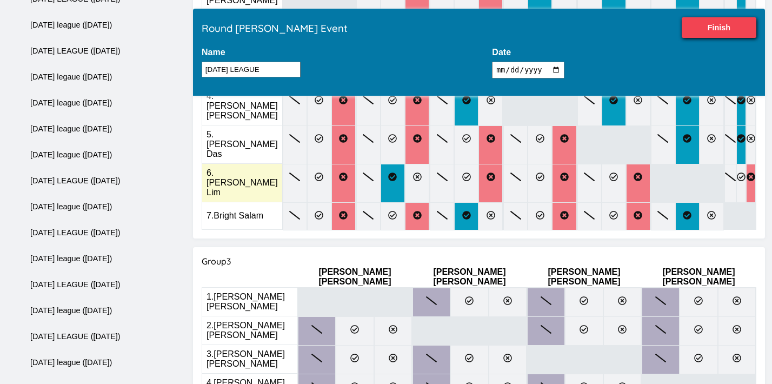
scroll to position [565, 0]
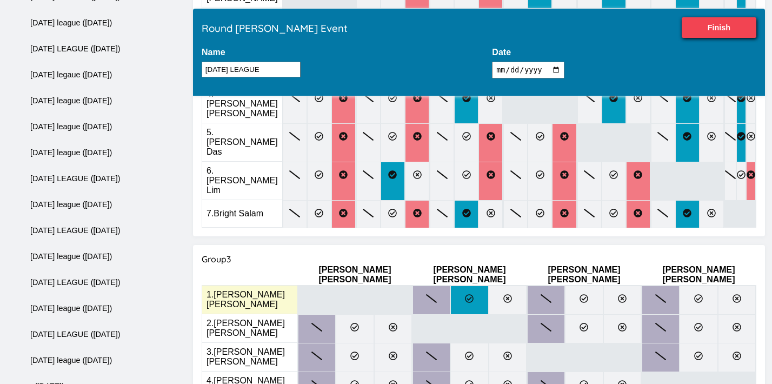
click at [470, 294] on icon at bounding box center [469, 298] width 9 height 9
click at [0, 0] on input "radio" at bounding box center [0, 0] width 0 height 0
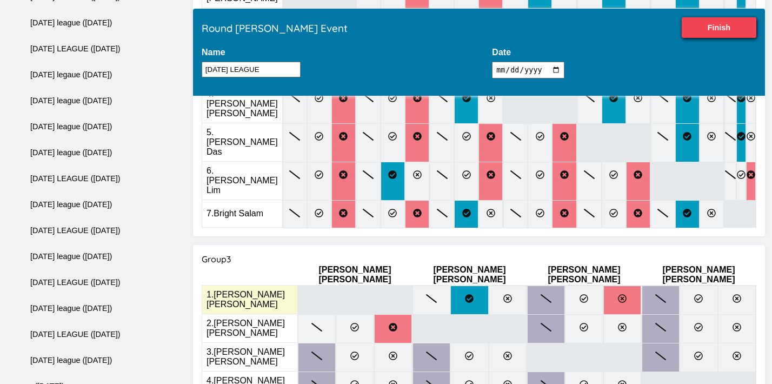
click at [604, 286] on label at bounding box center [622, 300] width 38 height 29
click at [0, 0] on input "radio" at bounding box center [0, 0] width 0 height 0
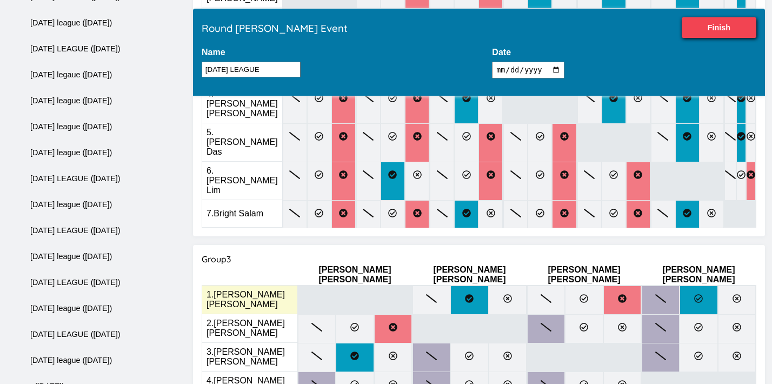
click at [694, 294] on icon at bounding box center [698, 298] width 9 height 9
click at [0, 0] on input "radio" at bounding box center [0, 0] width 0 height 0
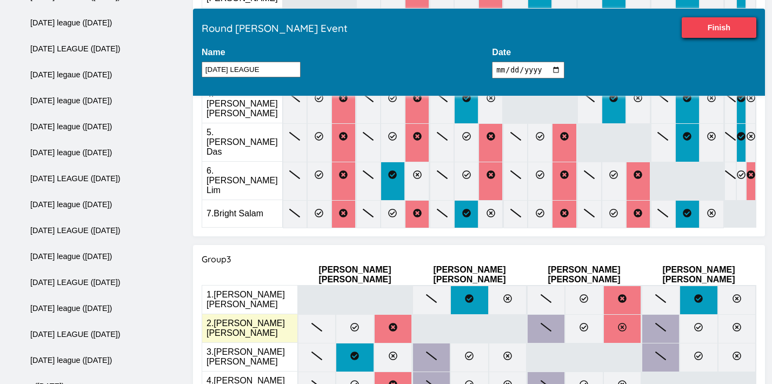
click at [614, 314] on label at bounding box center [622, 328] width 38 height 29
click at [0, 0] on input "radio" at bounding box center [0, 0] width 0 height 0
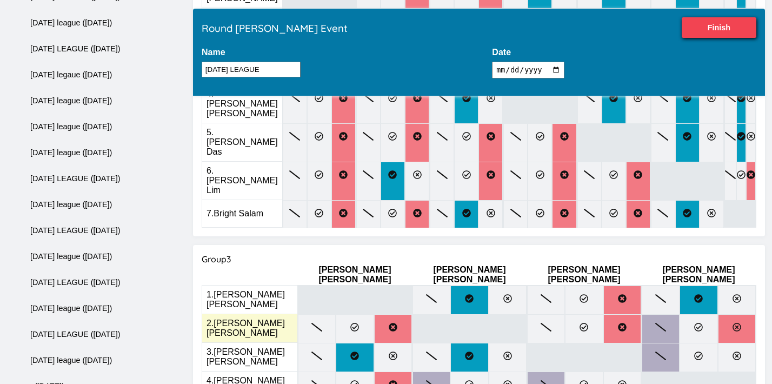
click at [733, 323] on icon at bounding box center [737, 327] width 9 height 9
click at [0, 0] on input "radio" at bounding box center [0, 0] width 0 height 0
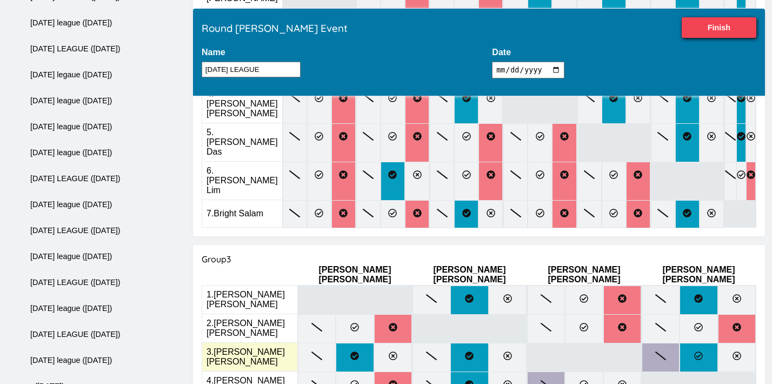
click at [692, 343] on label at bounding box center [699, 357] width 38 height 29
click at [0, 0] on input "radio" at bounding box center [0, 0] width 0 height 0
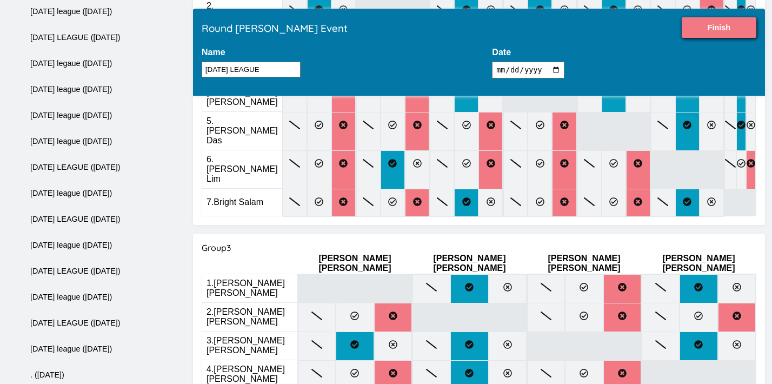
click at [707, 33] on input "Finish" at bounding box center [719, 27] width 75 height 21
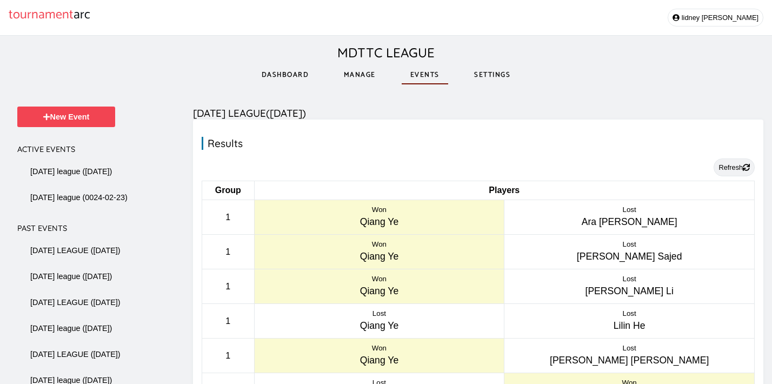
click at [729, 164] on button "Refresh" at bounding box center [734, 167] width 41 height 18
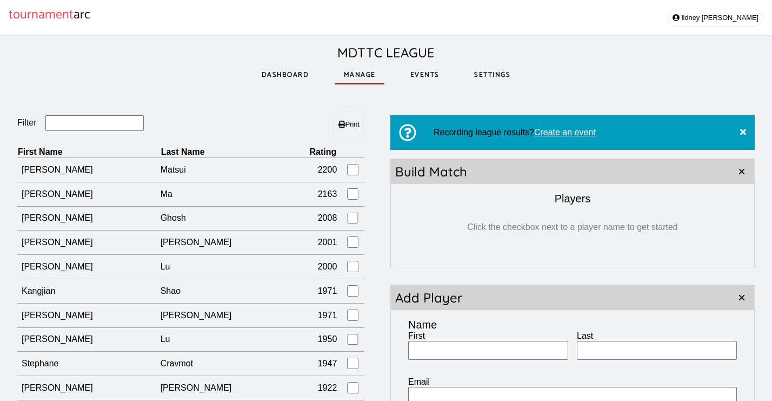
click at [108, 129] on input "Filter" at bounding box center [94, 123] width 99 height 16
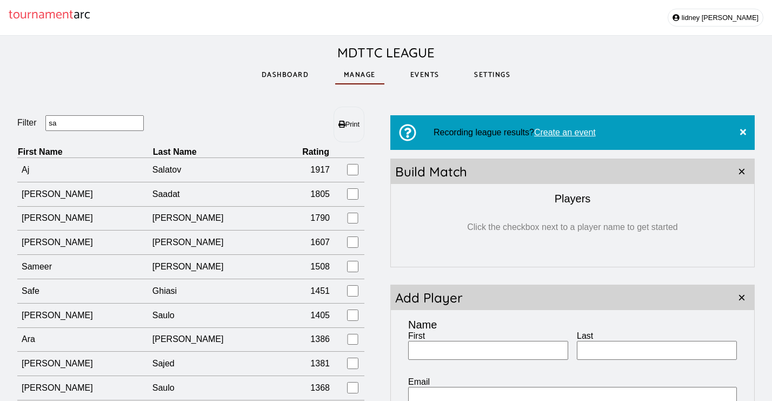
type input "s"
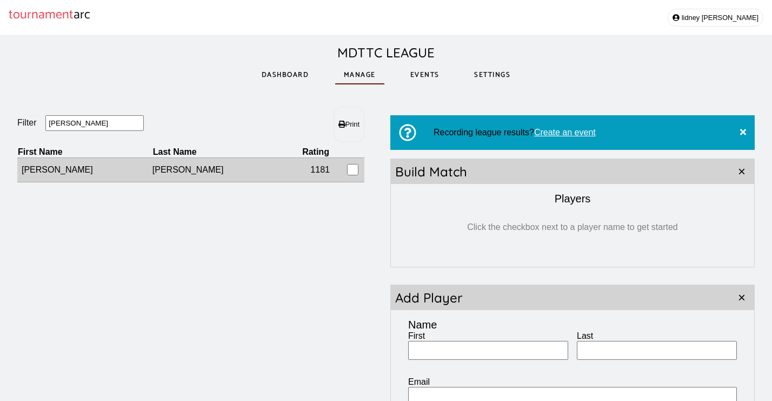
type input "olga"
click at [132, 172] on td "[PERSON_NAME]" at bounding box center [84, 170] width 135 height 24
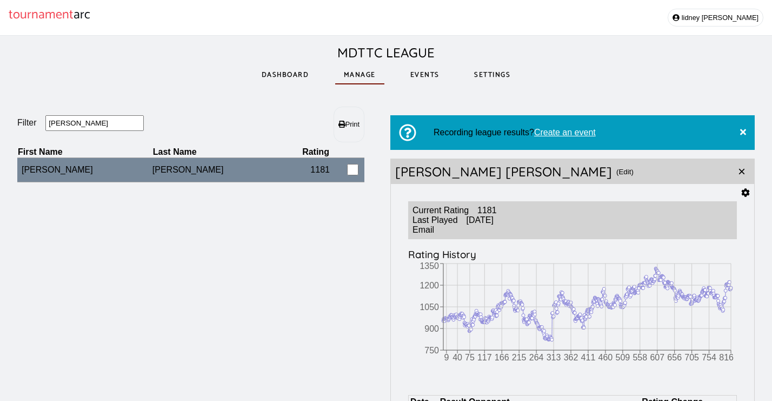
click at [281, 70] on link "Dashboard" at bounding box center [285, 74] width 65 height 37
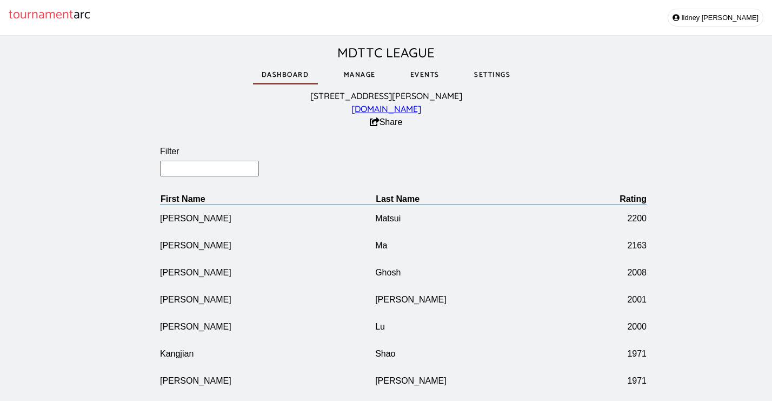
click at [366, 70] on link "Manage" at bounding box center [359, 74] width 49 height 37
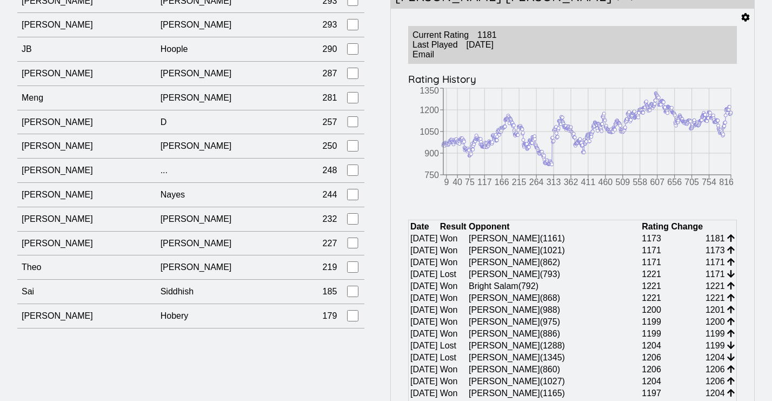
scroll to position [176, 0]
drag, startPoint x: 10, startPoint y: 171, endPoint x: 289, endPoint y: 338, distance: 324.5
copy header "Filter Print"
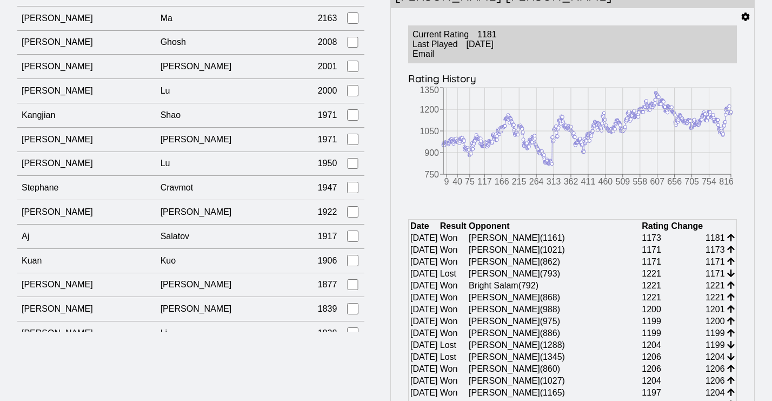
scroll to position [10167, 0]
